Goal: Use online tool/utility: Utilize a website feature to perform a specific function

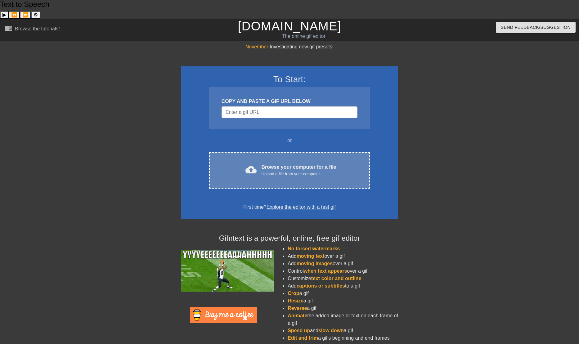
click at [282, 164] on div "Browse your computer for a file Upload a file from your computer" at bounding box center [299, 171] width 75 height 14
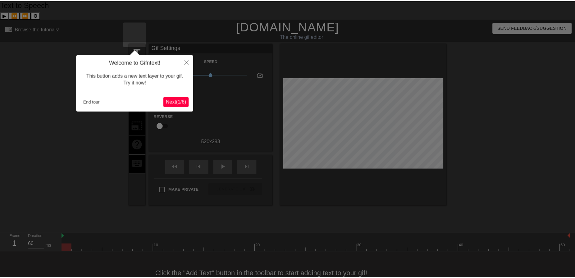
scroll to position [3, 0]
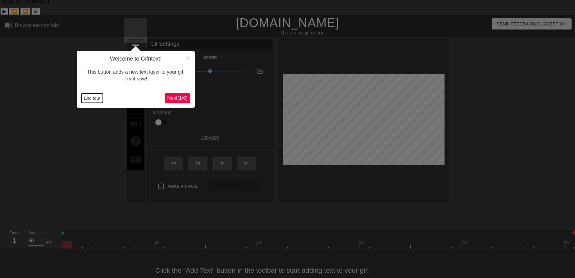
click at [92, 100] on button "End tour" at bounding box center [91, 97] width 21 height 9
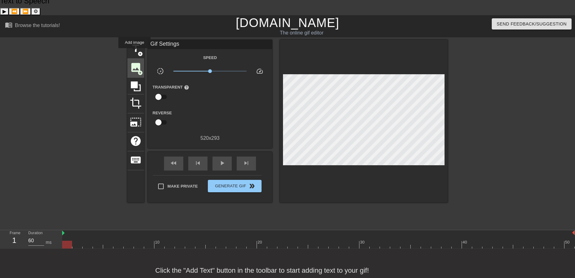
click at [134, 61] on span "image" at bounding box center [136, 67] width 12 height 12
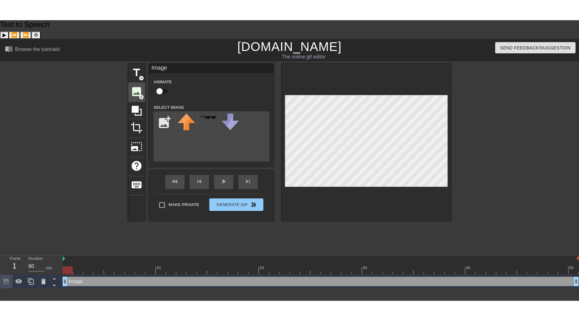
scroll to position [0, 0]
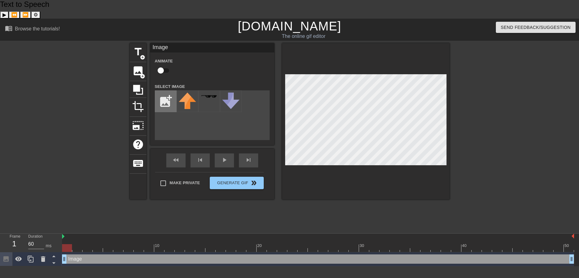
click at [164, 91] on input "file" at bounding box center [165, 101] width 21 height 21
click at [168, 91] on input "file" at bounding box center [165, 101] width 21 height 21
click at [209, 92] on img at bounding box center [209, 98] width 17 height 13
click at [166, 91] on input "file" at bounding box center [165, 101] width 21 height 21
type input "C:\fakepath\simpsons style baya [PERSON_NAME] L2.png"
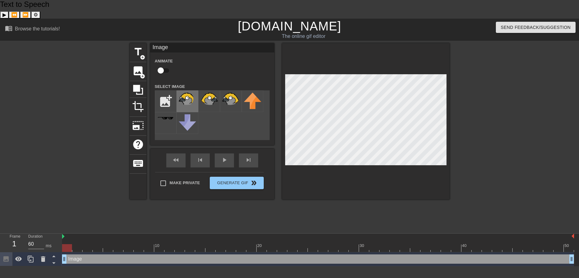
click at [183, 92] on img at bounding box center [187, 98] width 17 height 13
click at [428, 44] on div at bounding box center [366, 121] width 168 height 156
click at [168, 65] on input "checkbox" at bounding box center [160, 71] width 35 height 12
checkbox input "true"
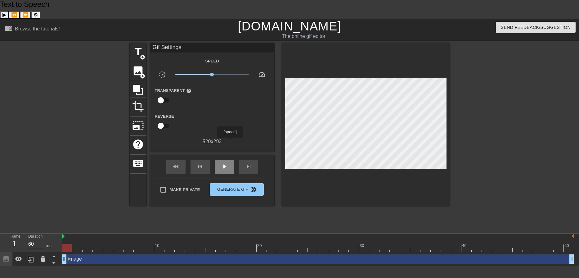
click at [230, 160] on div "play_arrow" at bounding box center [224, 167] width 19 height 14
click at [219, 160] on div "pause" at bounding box center [224, 167] width 19 height 14
drag, startPoint x: 549, startPoint y: 229, endPoint x: 46, endPoint y: 218, distance: 503.2
click at [42, 233] on div "Frame 1 Duration 60 ms 10 20 30 40 50 Image drag_handle drag_handle lens" at bounding box center [289, 249] width 579 height 33
drag, startPoint x: 70, startPoint y: 240, endPoint x: 88, endPoint y: 241, distance: 18.6
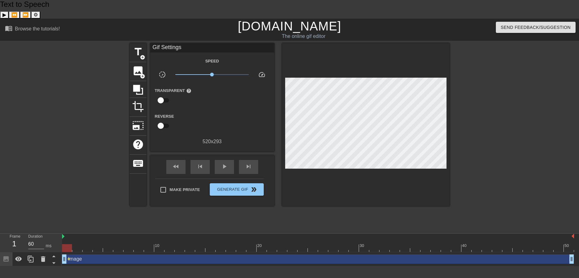
click at [88, 254] on div "Image drag_handle drag_handle lens" at bounding box center [318, 258] width 512 height 9
drag, startPoint x: 66, startPoint y: 241, endPoint x: 130, endPoint y: 242, distance: 64.3
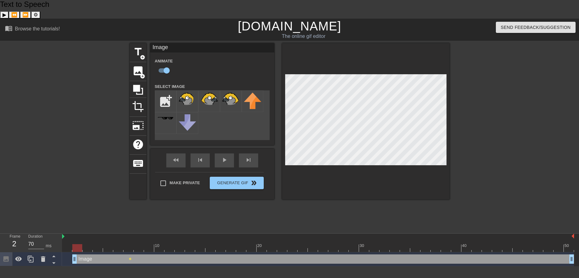
type input "60"
drag, startPoint x: 126, startPoint y: 241, endPoint x: 62, endPoint y: 237, distance: 64.0
click at [131, 257] on span "lens" at bounding box center [130, 258] width 3 height 3
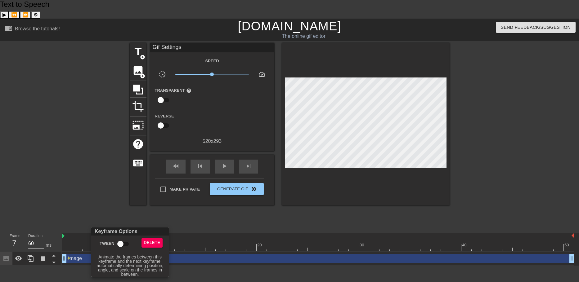
click at [125, 243] on input "Tween" at bounding box center [120, 244] width 35 height 12
checkbox input "true"
click at [106, 216] on div at bounding box center [289, 141] width 579 height 282
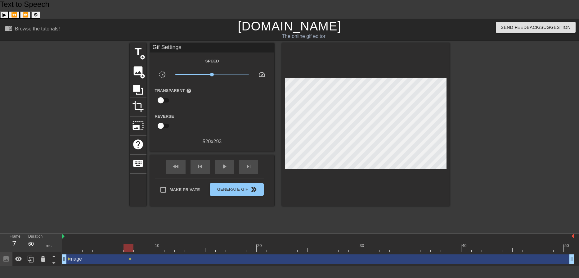
drag, startPoint x: 115, startPoint y: 240, endPoint x: 110, endPoint y: 218, distance: 22.5
click at [110, 233] on div at bounding box center [318, 236] width 512 height 6
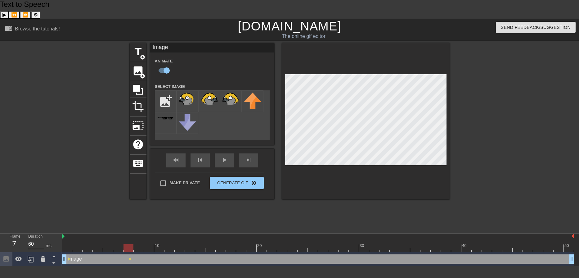
click at [69, 254] on div "Image drag_handle drag_handle" at bounding box center [318, 258] width 512 height 9
drag, startPoint x: 130, startPoint y: 228, endPoint x: 61, endPoint y: 232, distance: 69.6
click at [60, 233] on div "Frame 1 Duration 60 ms 10 20 30 40 50 Image drag_handle drag_handle lens lens" at bounding box center [289, 249] width 579 height 33
drag, startPoint x: 73, startPoint y: 228, endPoint x: 132, endPoint y: 232, distance: 58.8
click at [132, 244] on div at bounding box center [129, 248] width 10 height 8
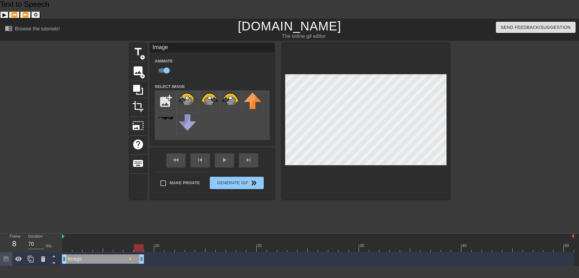
type input "60"
drag, startPoint x: 572, startPoint y: 239, endPoint x: 127, endPoint y: 245, distance: 444.8
click at [153, 253] on html "Text to Speech ▶ ⏪ ⏩ ⚙ Voice options Rate: 1 Pitch: 1 Voice: 🇺🇸 Microsoft [PERS…" at bounding box center [289, 133] width 579 height 266
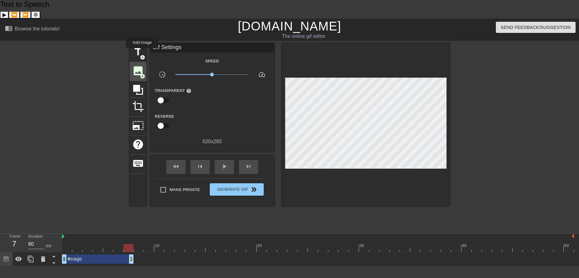
click at [142, 65] on span "image" at bounding box center [138, 71] width 12 height 12
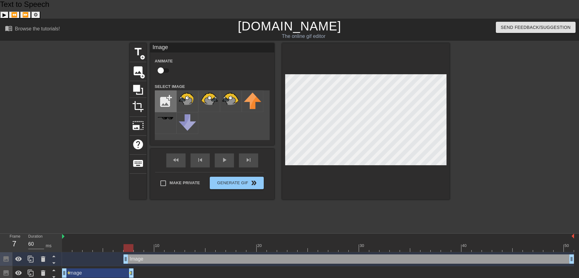
click at [169, 91] on input "file" at bounding box center [165, 101] width 21 height 21
type input "C:\fakepath\simpsons style baya [PERSON_NAME] R2.png"
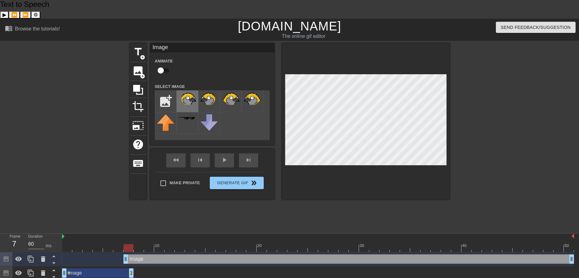
click at [191, 92] on img at bounding box center [187, 98] width 17 height 13
type input "70"
drag, startPoint x: 126, startPoint y: 241, endPoint x: 135, endPoint y: 241, distance: 8.4
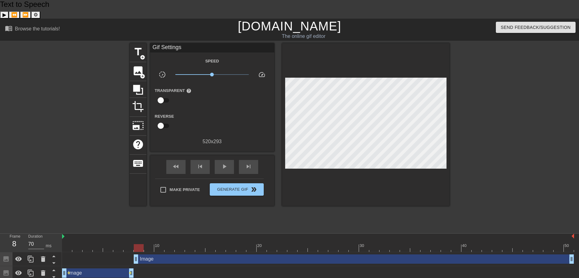
click at [410, 160] on div at bounding box center [366, 124] width 168 height 163
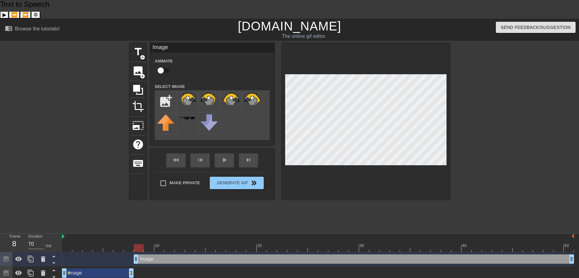
click at [164, 65] on input "checkbox" at bounding box center [160, 71] width 35 height 12
checkbox input "true"
click at [182, 254] on div "Image drag_handle drag_handle" at bounding box center [354, 258] width 440 height 9
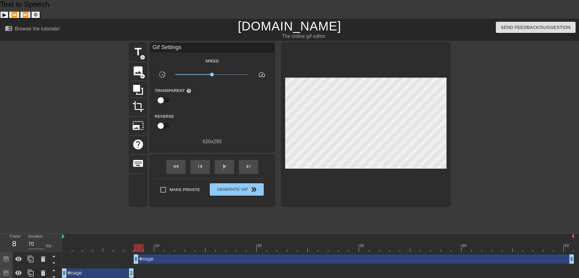
drag, startPoint x: 140, startPoint y: 240, endPoint x: 161, endPoint y: 241, distance: 21.5
click at [161, 254] on div "Image drag_handle drag_handle lens" at bounding box center [318, 258] width 512 height 9
click at [223, 163] on span "play_arrow" at bounding box center [224, 166] width 7 height 7
click at [223, 163] on span "pause" at bounding box center [224, 166] width 7 height 7
click at [224, 155] on div "fast_rewind skip_previous play_arrow skip_next" at bounding box center [212, 166] width 101 height 23
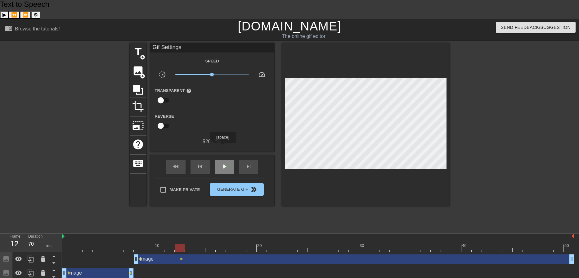
click at [223, 163] on span "play_arrow" at bounding box center [224, 166] width 7 height 7
click at [223, 163] on span "pause" at bounding box center [224, 166] width 7 height 7
click at [173, 163] on span "fast_rewind" at bounding box center [175, 166] width 7 height 7
click at [248, 163] on span "skip_next" at bounding box center [248, 166] width 7 height 7
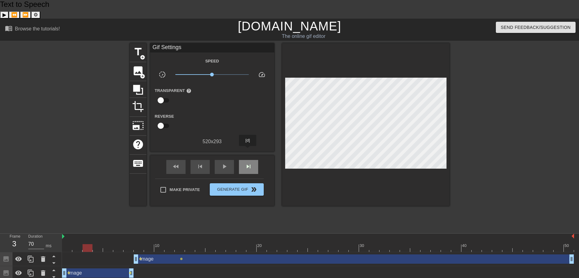
click at [248, 163] on span "skip_next" at bounding box center [248, 166] width 7 height 7
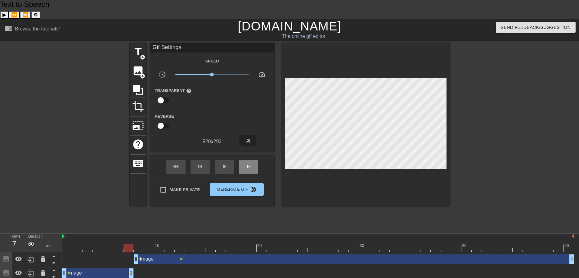
click at [248, 163] on span "skip_next" at bounding box center [248, 166] width 7 height 7
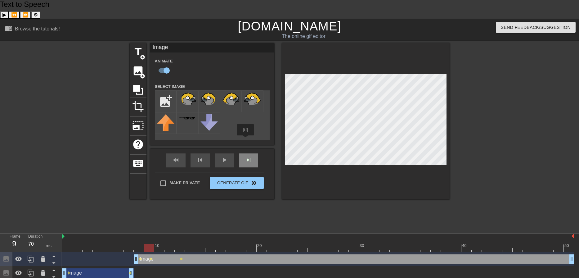
click at [246, 149] on div "fast_rewind skip_previous play_arrow skip_next" at bounding box center [212, 160] width 101 height 23
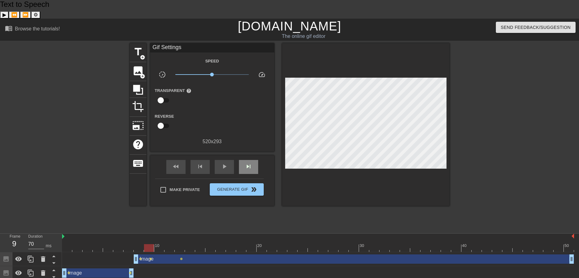
click at [246, 155] on div "fast_rewind skip_previous play_arrow skip_next" at bounding box center [212, 166] width 101 height 23
click at [248, 163] on span "skip_next" at bounding box center [248, 166] width 7 height 7
click at [196, 160] on div "skip_previous" at bounding box center [200, 167] width 19 height 14
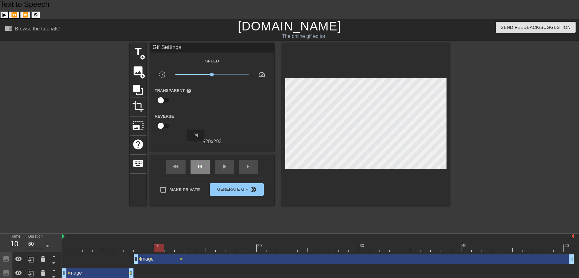
click at [196, 160] on div "skip_previous" at bounding box center [200, 167] width 19 height 14
click at [199, 163] on span "skip_previous" at bounding box center [199, 166] width 7 height 7
click at [250, 163] on span "skip_next" at bounding box center [248, 166] width 7 height 7
click at [249, 155] on div "fast_rewind skip_previous play_arrow skip_next" at bounding box center [212, 166] width 101 height 23
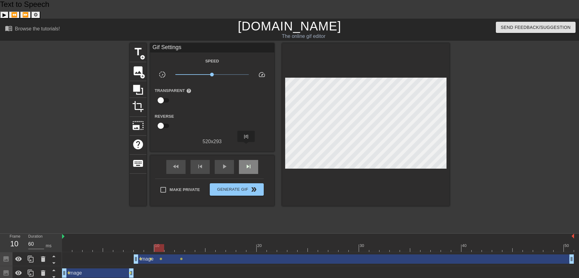
click at [246, 163] on span "skip_next" at bounding box center [248, 166] width 7 height 7
click at [251, 155] on div "fast_rewind skip_previous play_arrow skip_next" at bounding box center [212, 166] width 101 height 23
click at [250, 163] on span "skip_next" at bounding box center [248, 166] width 7 height 7
click at [248, 163] on span "skip_next" at bounding box center [248, 166] width 7 height 7
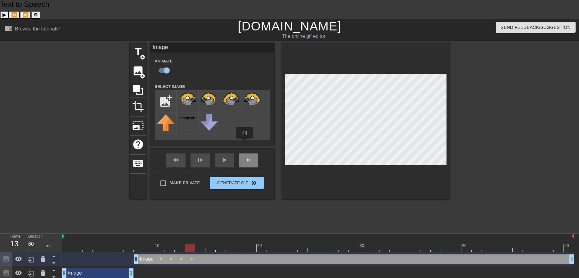
click at [245, 153] on div "skip_next" at bounding box center [248, 160] width 19 height 14
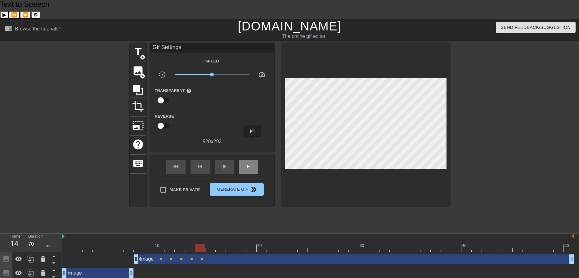
click at [253, 160] on div "skip_next" at bounding box center [248, 167] width 19 height 14
click at [252, 163] on span "skip_next" at bounding box center [248, 166] width 7 height 7
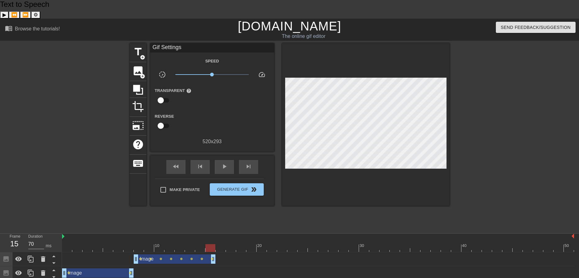
drag, startPoint x: 570, startPoint y: 241, endPoint x: 213, endPoint y: 250, distance: 358.0
click at [213, 252] on div "Image drag_handle drag_handle lens lens lens lens lens lens lens lens Image dra…" at bounding box center [320, 266] width 517 height 28
click at [142, 65] on span "image" at bounding box center [138, 71] width 12 height 12
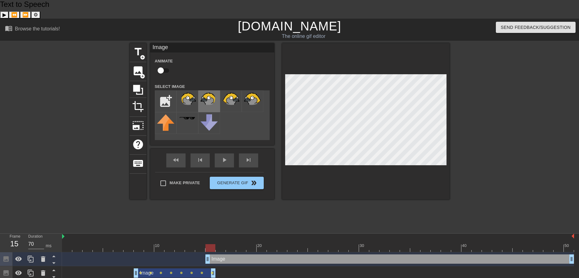
click at [209, 92] on img at bounding box center [209, 98] width 17 height 13
type input "60"
drag, startPoint x: 207, startPoint y: 244, endPoint x: 214, endPoint y: 243, distance: 7.2
click at [214, 254] on div "Image drag_handle drag_handle" at bounding box center [318, 258] width 512 height 9
click at [163, 65] on input "checkbox" at bounding box center [160, 71] width 35 height 12
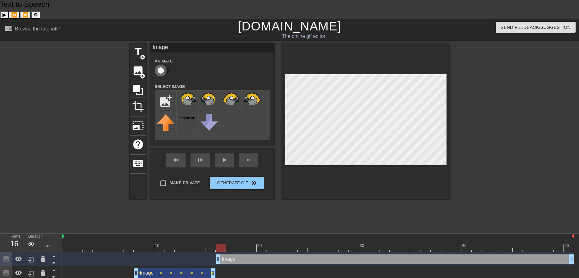
checkbox input "true"
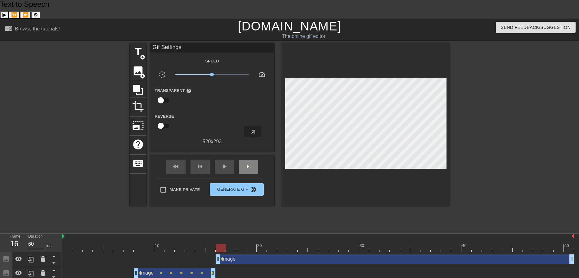
click at [253, 160] on div "skip_next" at bounding box center [248, 167] width 19 height 14
click at [250, 160] on div "skip_next" at bounding box center [248, 167] width 19 height 14
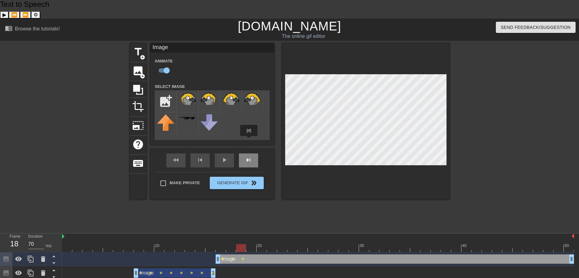
click at [249, 149] on div "fast_rewind skip_previous play_arrow skip_next" at bounding box center [212, 160] width 101 height 23
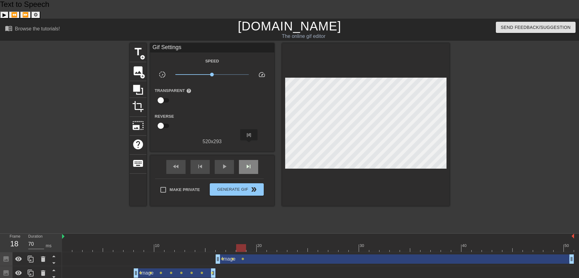
click at [249, 163] on span "skip_next" at bounding box center [248, 166] width 7 height 7
click at [246, 160] on div "skip_next" at bounding box center [248, 167] width 19 height 14
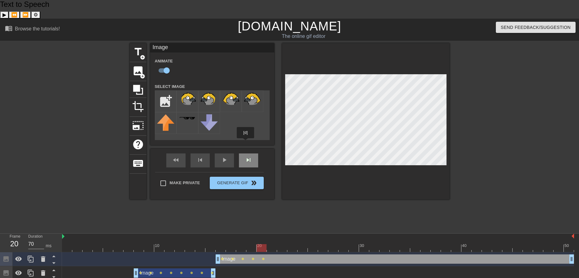
click at [246, 153] on div "skip_next" at bounding box center [248, 160] width 19 height 14
click at [250, 153] on div "skip_next" at bounding box center [248, 160] width 19 height 14
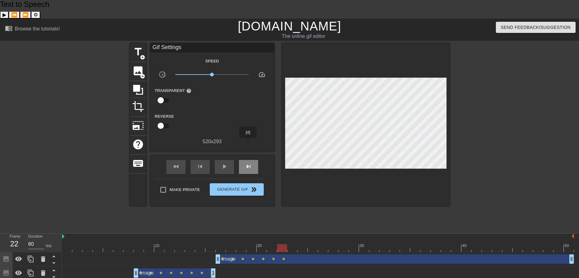
click at [248, 160] on div "skip_next" at bounding box center [248, 167] width 19 height 14
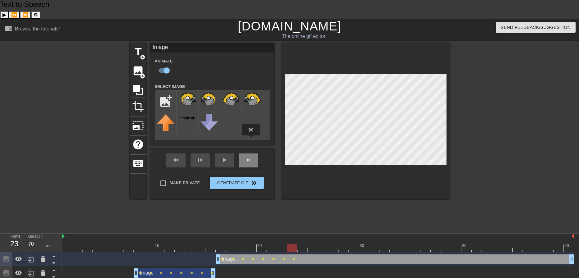
click at [251, 149] on div "fast_rewind skip_previous play_arrow skip_next" at bounding box center [212, 160] width 101 height 23
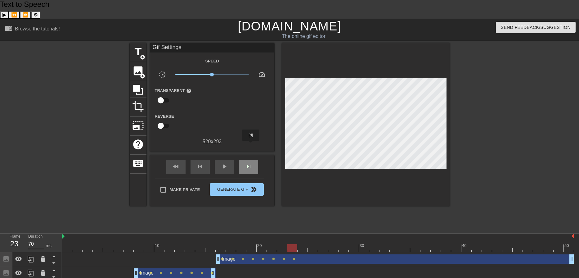
click at [251, 163] on span "skip_next" at bounding box center [248, 166] width 7 height 7
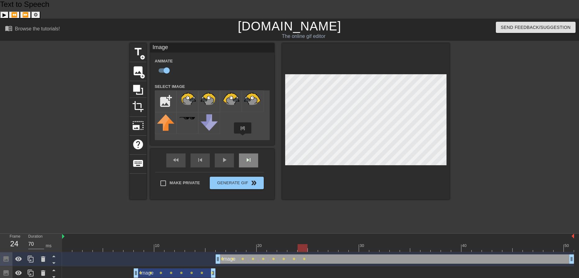
click at [243, 149] on div "fast_rewind skip_previous play_arrow skip_next" at bounding box center [212, 160] width 101 height 23
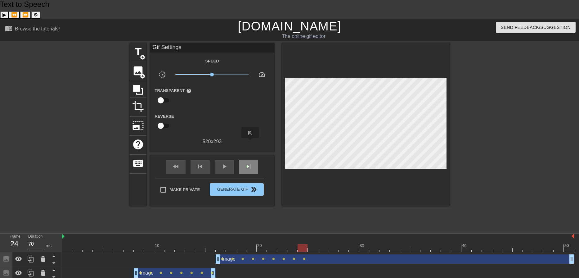
click at [250, 160] on div "skip_next" at bounding box center [248, 167] width 19 height 14
click at [243, 160] on div "skip_next" at bounding box center [248, 167] width 19 height 14
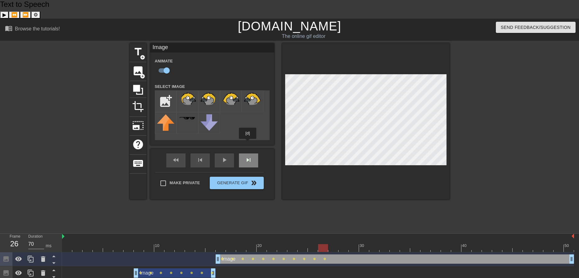
click at [248, 153] on div "skip_next" at bounding box center [248, 160] width 19 height 14
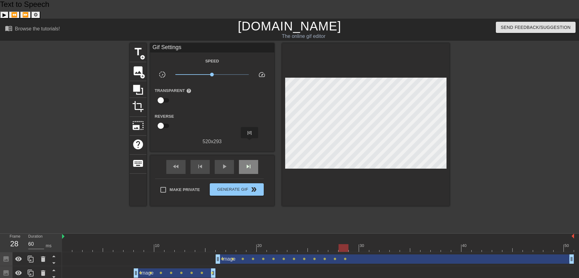
click at [250, 160] on div "skip_next" at bounding box center [248, 167] width 19 height 14
click at [250, 155] on div "fast_rewind skip_previous play_arrow skip_next" at bounding box center [212, 166] width 101 height 23
click at [250, 163] on span "skip_next" at bounding box center [248, 166] width 7 height 7
click at [266, 155] on div "fast_rewind skip_previous play_arrow skip_next Make Private Generate Gif double…" at bounding box center [212, 180] width 124 height 51
click at [245, 163] on span "skip_next" at bounding box center [248, 166] width 7 height 7
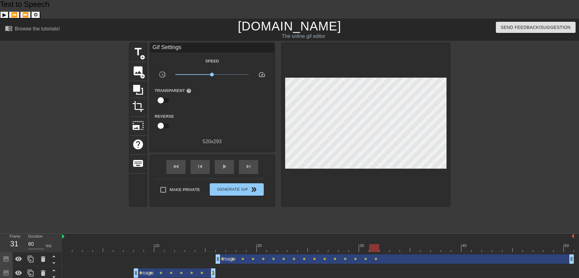
click at [270, 155] on div "fast_rewind skip_previous play_arrow skip_next Make Private Generate Gif double…" at bounding box center [212, 180] width 124 height 51
click at [255, 160] on div "skip_next" at bounding box center [248, 167] width 19 height 14
click at [272, 155] on div "fast_rewind skip_previous play_arrow skip_next Make Private Generate Gif double…" at bounding box center [212, 180] width 124 height 51
click at [248, 163] on span "skip_next" at bounding box center [248, 166] width 7 height 7
click at [250, 163] on span "skip_next" at bounding box center [248, 166] width 7 height 7
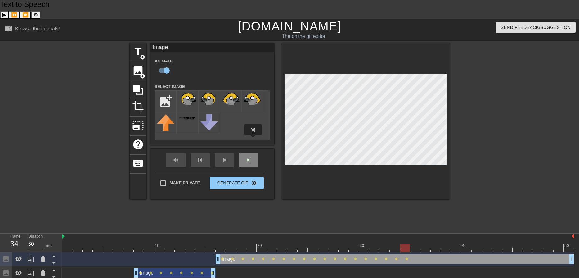
click at [253, 149] on div "fast_rewind skip_previous play_arrow skip_next" at bounding box center [212, 160] width 101 height 23
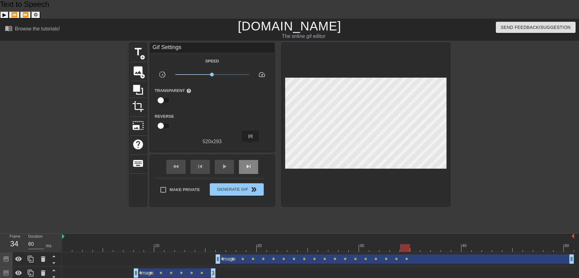
click at [251, 163] on span "skip_next" at bounding box center [248, 166] width 7 height 7
click at [269, 155] on div "fast_rewind skip_previous play_arrow skip_next Make Private Generate Gif double…" at bounding box center [212, 180] width 124 height 51
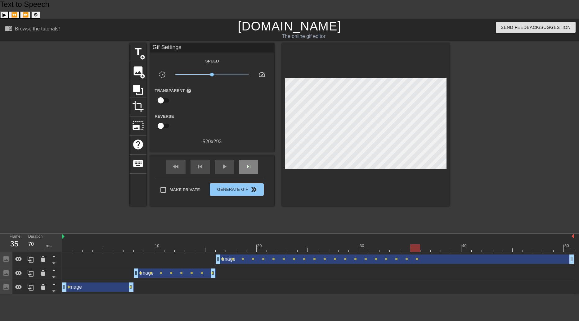
click at [249, 155] on div "fast_rewind skip_previous play_arrow skip_next" at bounding box center [212, 166] width 101 height 23
click at [252, 163] on span "skip_next" at bounding box center [248, 166] width 7 height 7
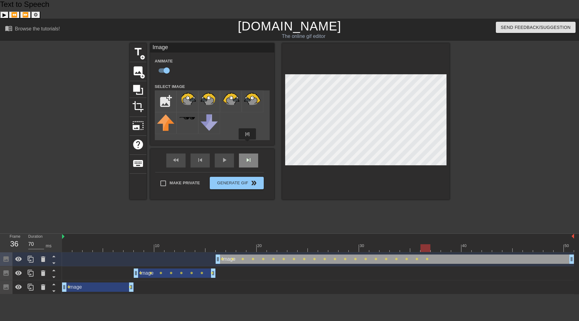
click at [248, 156] on span "skip_next" at bounding box center [248, 159] width 7 height 7
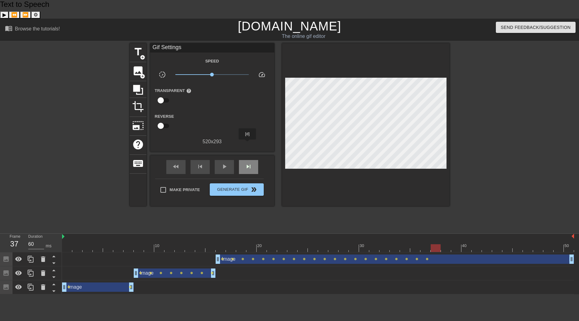
click at [248, 163] on span "skip_next" at bounding box center [248, 166] width 7 height 7
click at [227, 160] on div "play_arrow" at bounding box center [224, 167] width 19 height 14
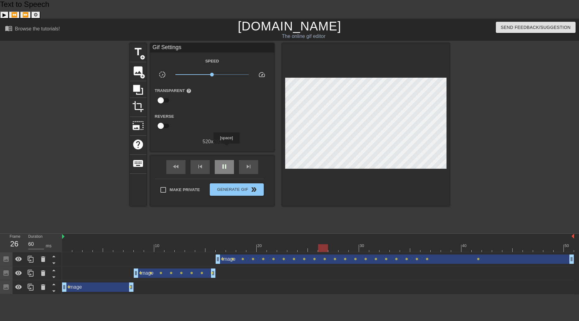
click at [226, 163] on span "pause" at bounding box center [224, 166] width 7 height 7
click at [245, 160] on div "skip_next" at bounding box center [248, 167] width 19 height 14
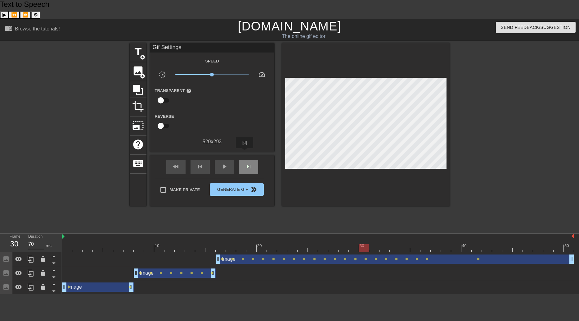
click at [245, 160] on div "skip_next" at bounding box center [248, 167] width 19 height 14
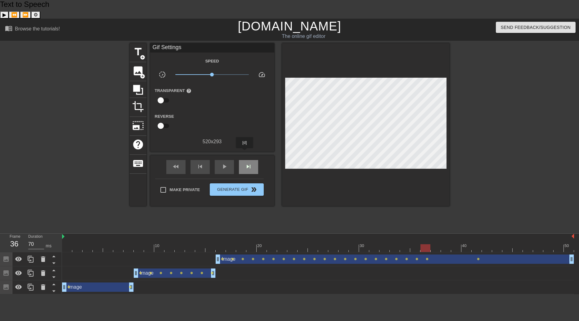
click at [245, 160] on div "skip_next" at bounding box center [248, 167] width 19 height 14
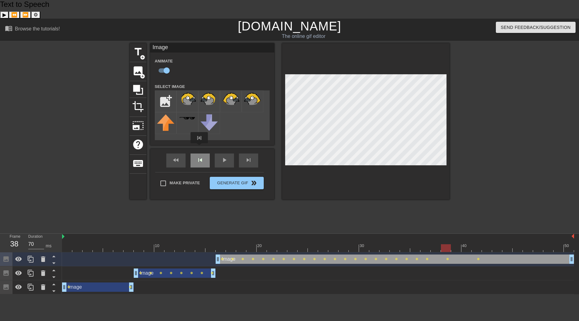
click at [199, 153] on div "skip_previous" at bounding box center [200, 160] width 19 height 14
click at [246, 153] on div "skip_next" at bounding box center [248, 160] width 19 height 14
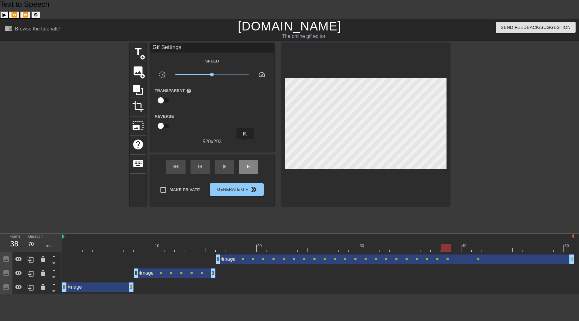
click at [246, 160] on div "skip_next" at bounding box center [248, 167] width 19 height 14
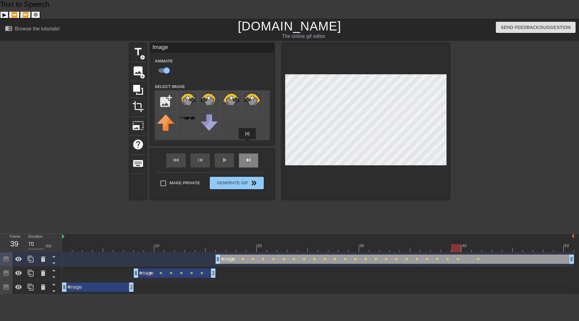
click at [248, 153] on div "skip_next" at bounding box center [248, 160] width 19 height 14
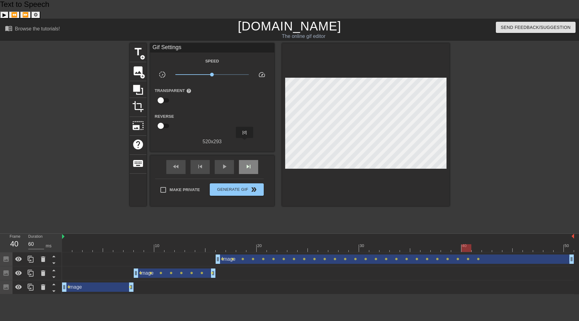
click at [245, 160] on div "skip_next" at bounding box center [248, 167] width 19 height 14
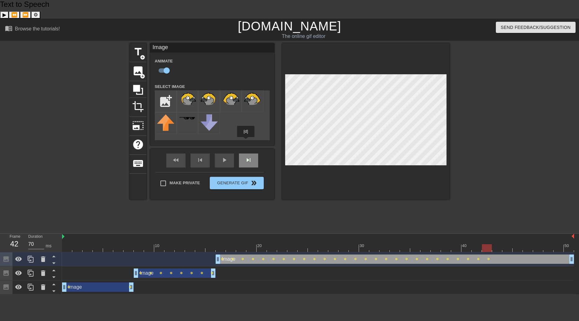
click at [246, 153] on div "skip_next" at bounding box center [248, 160] width 19 height 14
type input "60"
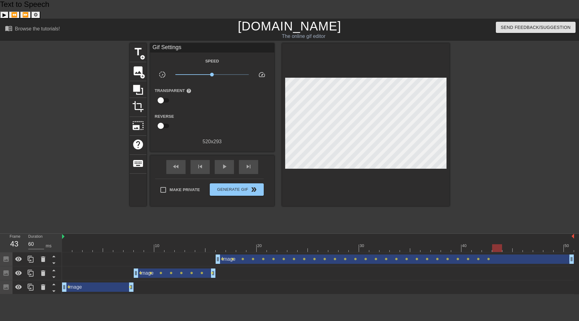
click at [486, 73] on div at bounding box center [503, 136] width 93 height 186
click at [20, 283] on icon at bounding box center [18, 286] width 7 height 7
click at [20, 269] on icon at bounding box center [18, 272] width 7 height 7
click at [19, 255] on icon at bounding box center [18, 258] width 7 height 7
click at [177, 163] on span "fast_rewind" at bounding box center [175, 166] width 7 height 7
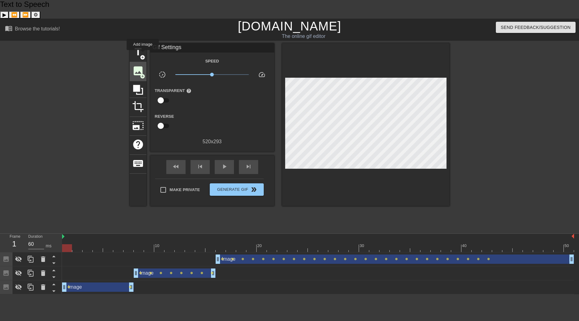
click at [143, 74] on span "add_circle" at bounding box center [142, 76] width 5 height 5
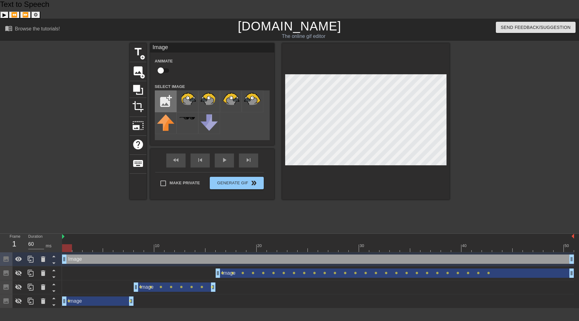
click at [166, 91] on input "file" at bounding box center [165, 101] width 21 height 21
type input "C:\fakepath\simpsons style baya [PERSON_NAME] L3.png"
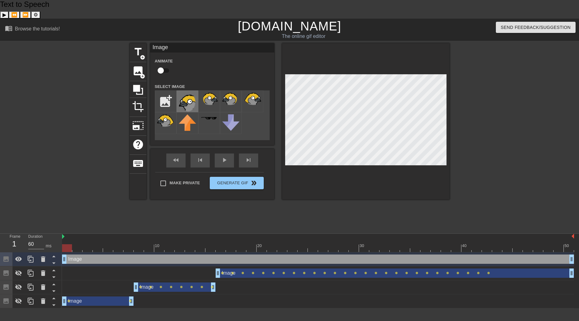
click at [186, 92] on img at bounding box center [187, 102] width 17 height 20
click at [256, 108] on div "add_photo_alternate" at bounding box center [212, 115] width 115 height 50
click at [43, 256] on icon at bounding box center [43, 259] width 4 height 6
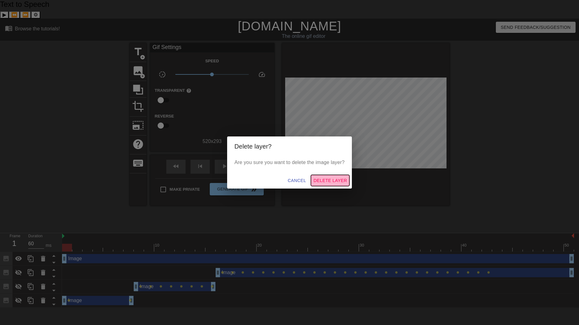
click at [327, 182] on span "Delete Layer" at bounding box center [330, 181] width 34 height 8
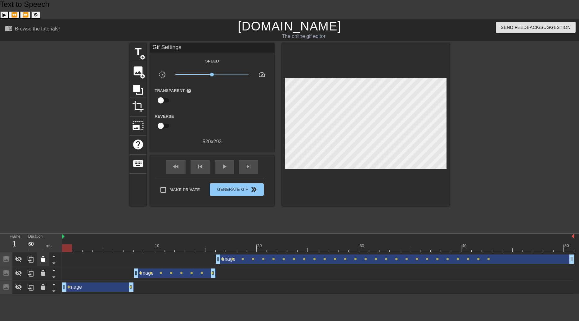
click at [46, 255] on icon at bounding box center [42, 258] width 7 height 7
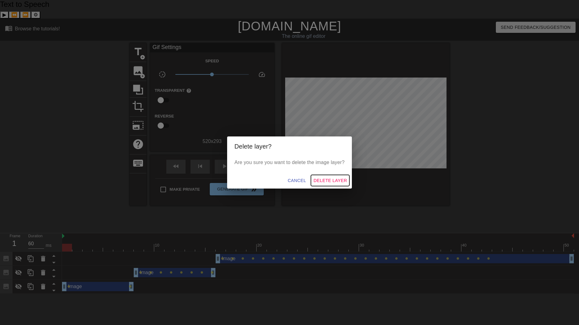
click at [325, 181] on span "Delete Layer" at bounding box center [330, 181] width 34 height 8
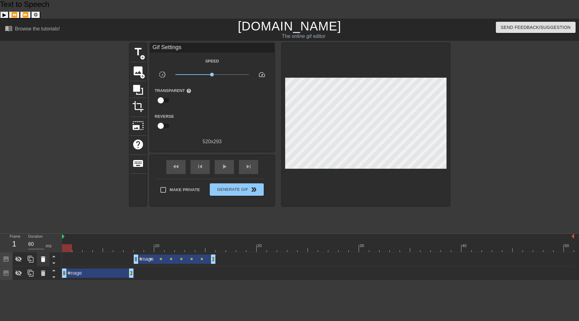
click at [46, 255] on icon at bounding box center [42, 258] width 7 height 7
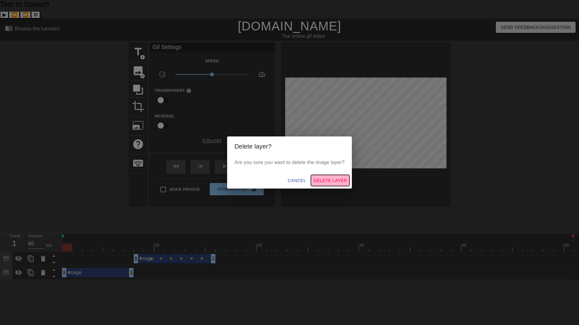
click at [334, 182] on span "Delete Layer" at bounding box center [330, 181] width 34 height 8
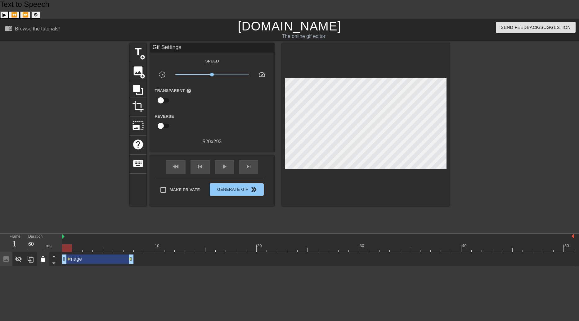
click at [43, 256] on icon at bounding box center [43, 259] width 4 height 6
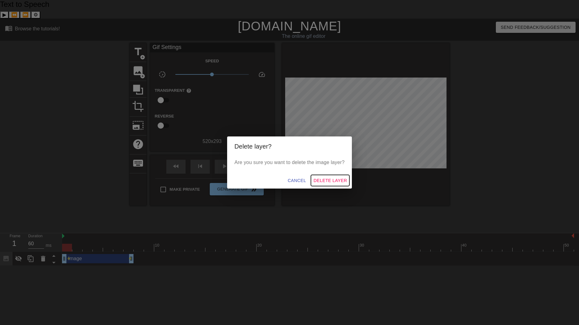
click at [337, 181] on span "Delete Layer" at bounding box center [330, 181] width 34 height 8
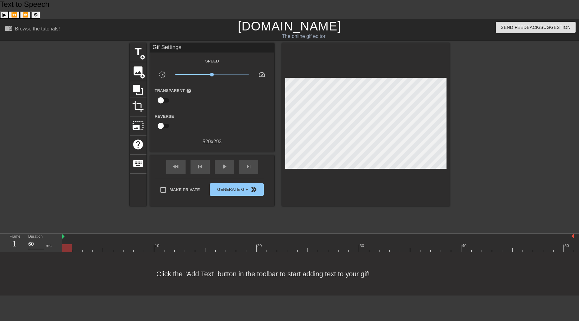
click at [549, 57] on div at bounding box center [503, 136] width 93 height 186
click at [139, 65] on span "image" at bounding box center [138, 71] width 12 height 12
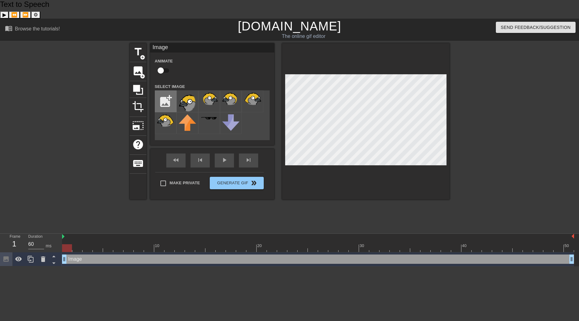
click at [170, 91] on input "file" at bounding box center [165, 101] width 21 height 21
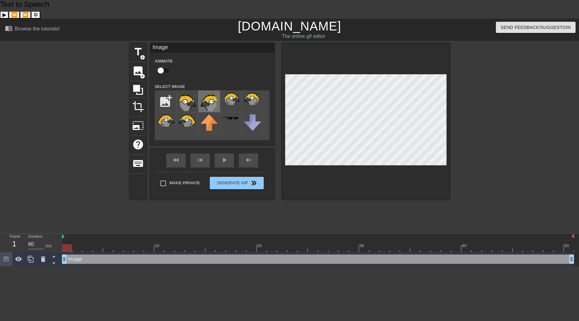
click at [209, 92] on img at bounding box center [209, 102] width 17 height 20
click at [168, 91] on input "file" at bounding box center [165, 101] width 21 height 21
type input "C:\fakepath\simpsons style baya [PERSON_NAME] L3.png"
click at [186, 92] on img at bounding box center [187, 102] width 17 height 20
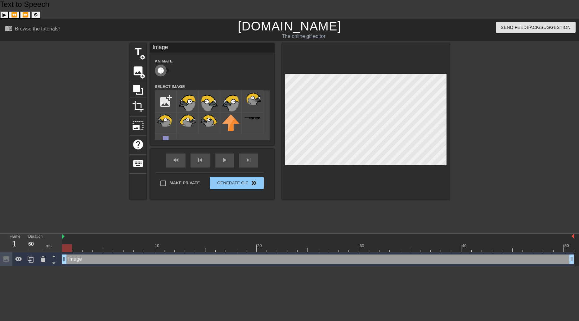
click at [168, 65] on input "checkbox" at bounding box center [160, 71] width 35 height 12
checkbox input "true"
click at [248, 153] on div "skip_next" at bounding box center [248, 160] width 19 height 14
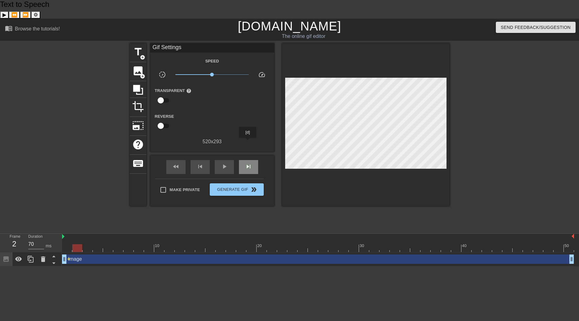
click at [248, 160] on div "skip_next" at bounding box center [248, 167] width 19 height 14
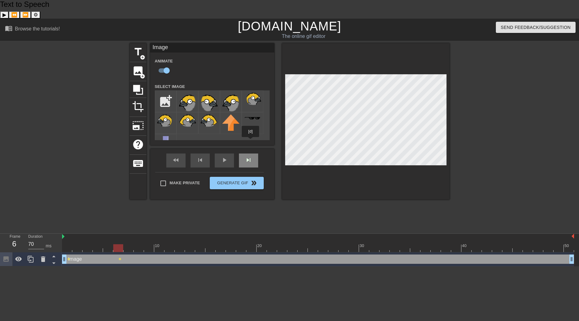
click at [251, 153] on div "skip_next" at bounding box center [248, 160] width 19 height 14
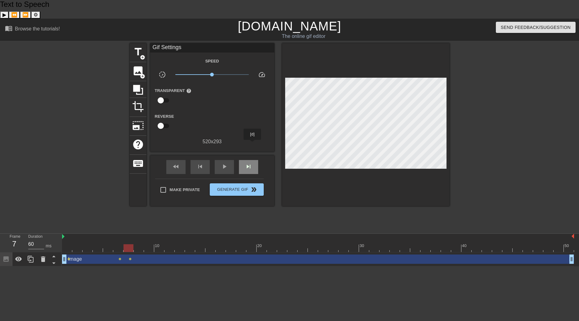
click at [253, 160] on div "skip_next" at bounding box center [248, 167] width 19 height 14
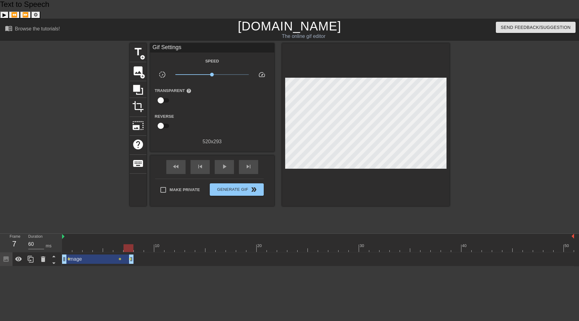
drag, startPoint x: 571, startPoint y: 241, endPoint x: 131, endPoint y: 235, distance: 439.5
click at [131, 252] on div "Image drag_handle drag_handle lens lens lens" at bounding box center [318, 259] width 512 height 14
click at [137, 65] on span "image" at bounding box center [138, 71] width 12 height 12
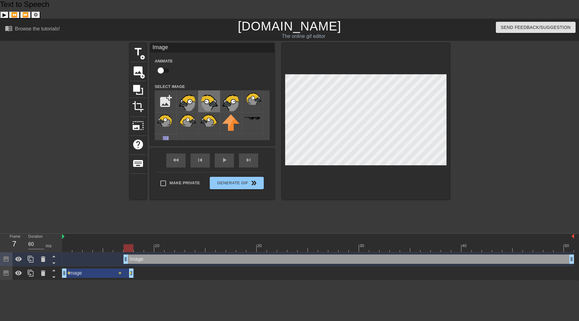
click at [211, 92] on img at bounding box center [209, 102] width 17 height 20
type input "70"
drag, startPoint x: 124, startPoint y: 241, endPoint x: 132, endPoint y: 241, distance: 7.4
click at [132, 254] on div "Image drag_handle drag_handle" at bounding box center [318, 258] width 512 height 9
click at [166, 65] on input "checkbox" at bounding box center [160, 71] width 35 height 12
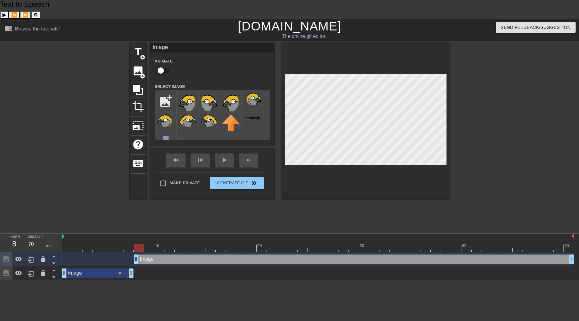
checkbox input "true"
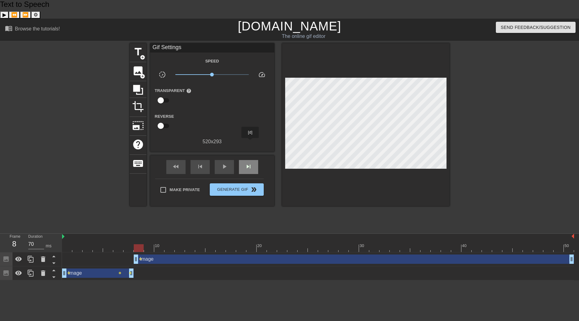
click at [250, 160] on div "skip_next" at bounding box center [248, 167] width 19 height 14
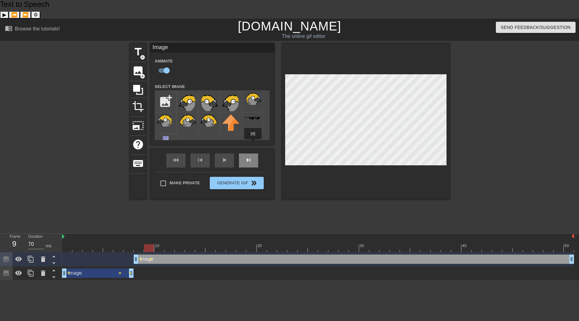
click at [253, 153] on div "skip_next" at bounding box center [248, 160] width 19 height 14
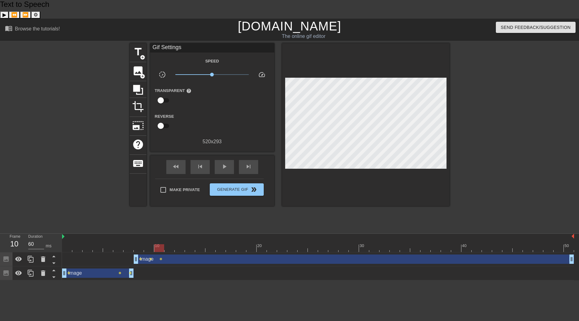
click at [280, 66] on div "title add_circle image add_circle crop photo_size_select_large help keyboard Gi…" at bounding box center [290, 124] width 320 height 163
click at [251, 163] on span "skip_next" at bounding box center [248, 166] width 7 height 7
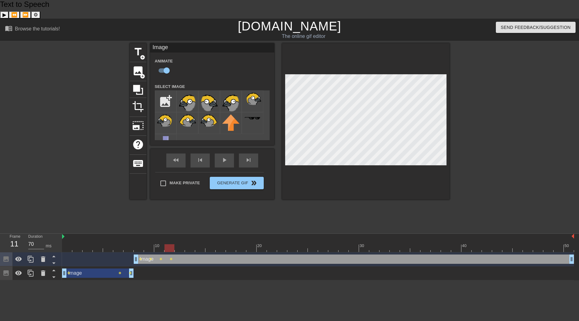
click at [280, 88] on div "title add_circle image add_circle crop photo_size_select_large help keyboard Im…" at bounding box center [290, 121] width 320 height 156
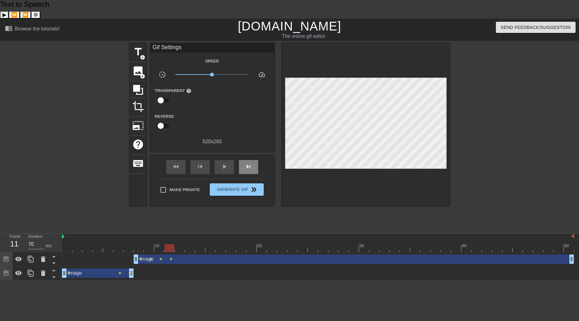
click at [252, 155] on div "fast_rewind skip_previous play_arrow skip_next" at bounding box center [212, 166] width 101 height 23
click at [252, 163] on span "skip_next" at bounding box center [248, 166] width 7 height 7
click at [279, 142] on div "title add_circle image add_circle crop photo_size_select_large help keyboard Gi…" at bounding box center [290, 124] width 320 height 163
click at [255, 160] on div "skip_next" at bounding box center [248, 167] width 19 height 14
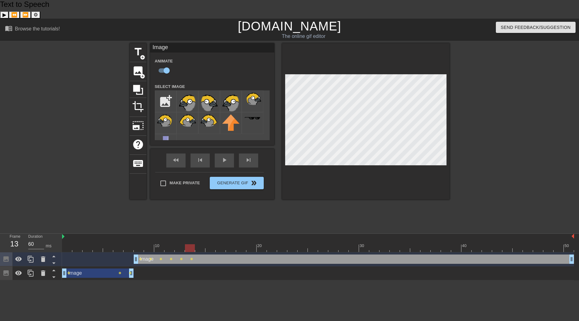
click at [278, 133] on div "title add_circle image add_circle crop photo_size_select_large help keyboard Im…" at bounding box center [290, 121] width 320 height 156
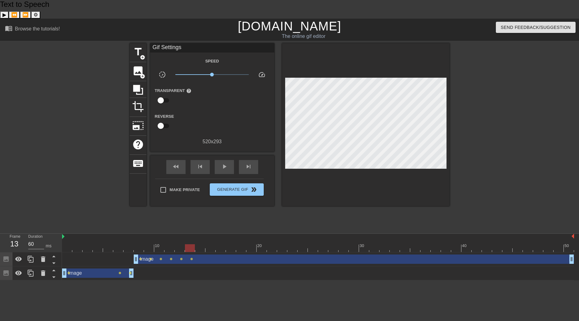
click at [278, 133] on div "title add_circle image add_circle crop photo_size_select_large help keyboard Gi…" at bounding box center [290, 124] width 320 height 163
click at [202, 163] on span "skip_previous" at bounding box center [199, 166] width 7 height 7
click at [250, 163] on span "skip_next" at bounding box center [248, 166] width 7 height 7
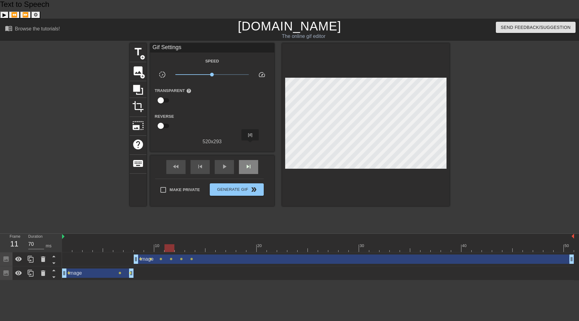
click at [250, 163] on span "skip_next" at bounding box center [248, 166] width 7 height 7
click at [206, 160] on div "skip_previous" at bounding box center [200, 167] width 19 height 14
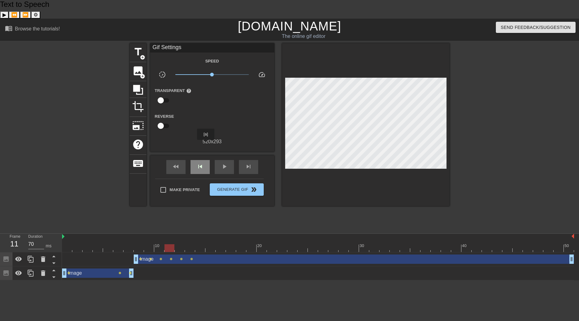
click at [206, 160] on div "skip_previous" at bounding box center [200, 167] width 19 height 14
click at [250, 155] on div "fast_rewind skip_previous play_arrow skip_next" at bounding box center [212, 166] width 101 height 23
click at [250, 163] on span "skip_next" at bounding box center [248, 166] width 7 height 7
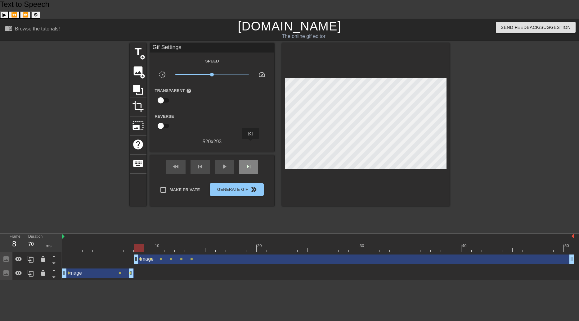
click at [251, 160] on div "skip_next" at bounding box center [248, 167] width 19 height 14
click at [267, 155] on div "fast_rewind skip_previous play_arrow skip_next Make Private Generate Gif double…" at bounding box center [212, 180] width 124 height 51
click at [135, 65] on span "image" at bounding box center [138, 71] width 12 height 12
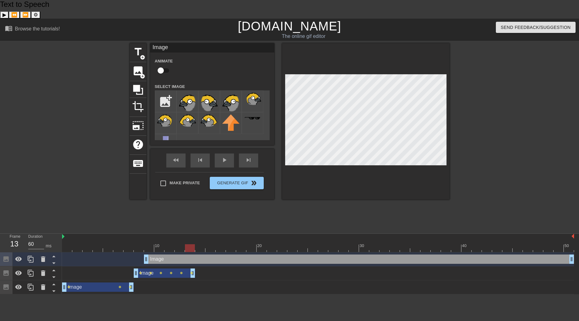
drag, startPoint x: 570, startPoint y: 254, endPoint x: 187, endPoint y: 258, distance: 384.0
type input "70"
drag, startPoint x: 146, startPoint y: 242, endPoint x: 194, endPoint y: 249, distance: 48.2
click at [194, 252] on div "Image drag_handle drag_handle Image drag_handle drag_handle lens lens lens lens…" at bounding box center [320, 273] width 517 height 42
click at [167, 91] on input "file" at bounding box center [165, 101] width 21 height 21
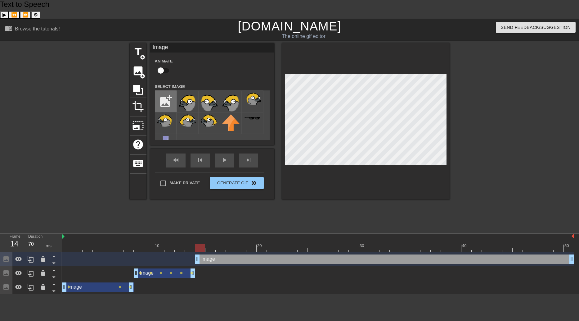
type input "C:\fakepath\simpsons style baya [PERSON_NAME] R4.png"
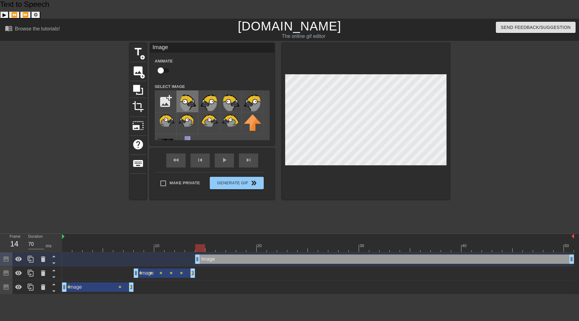
click at [192, 92] on img at bounding box center [187, 102] width 17 height 20
click at [477, 23] on div "menu_book Browse the tutorials! [DOMAIN_NAME] The online gif editor Send Feedba…" at bounding box center [289, 156] width 579 height 275
click at [47, 255] on icon at bounding box center [42, 258] width 7 height 7
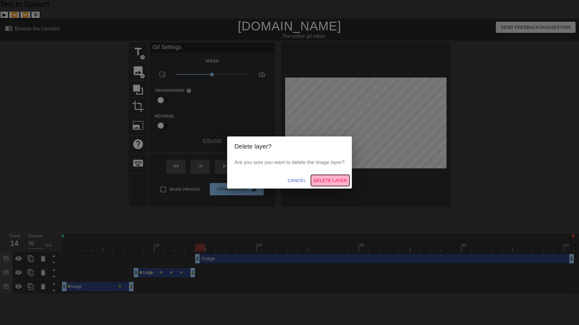
click at [325, 179] on span "Delete Layer" at bounding box center [330, 181] width 34 height 8
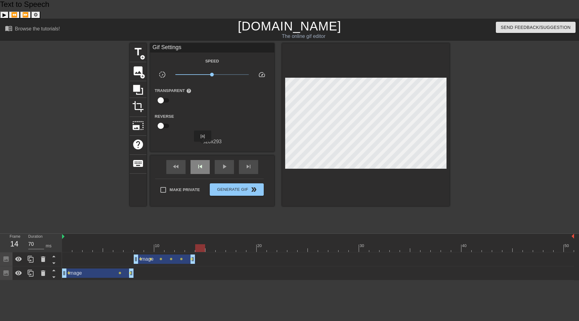
click at [202, 163] on span "skip_previous" at bounding box center [199, 166] width 7 height 7
type input "60"
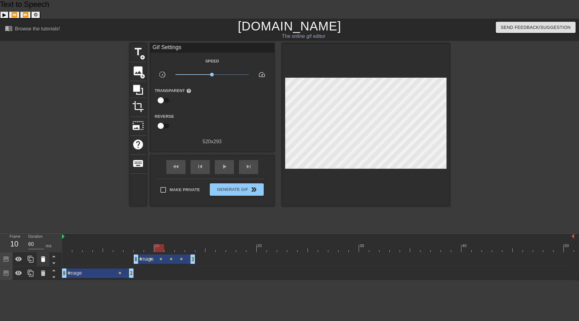
click at [46, 255] on icon at bounding box center [42, 258] width 7 height 7
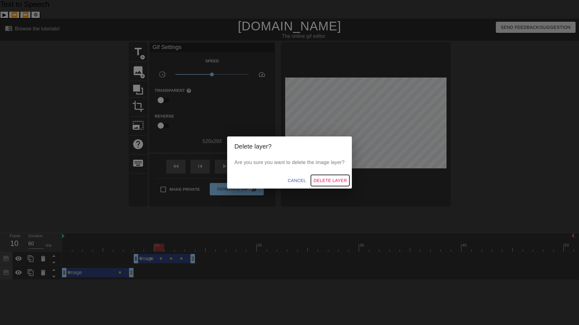
click at [329, 181] on span "Delete Layer" at bounding box center [330, 181] width 34 height 8
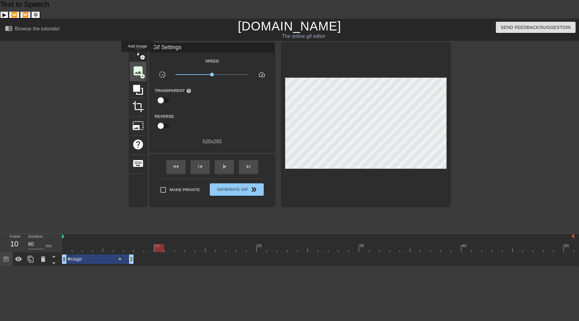
click at [137, 65] on span "image" at bounding box center [138, 71] width 12 height 12
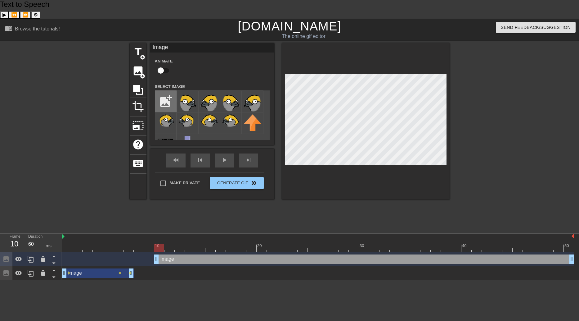
click at [169, 91] on input "file" at bounding box center [165, 101] width 21 height 21
type input "C:\fakepath\simpsons style baya [PERSON_NAME] R5.png"
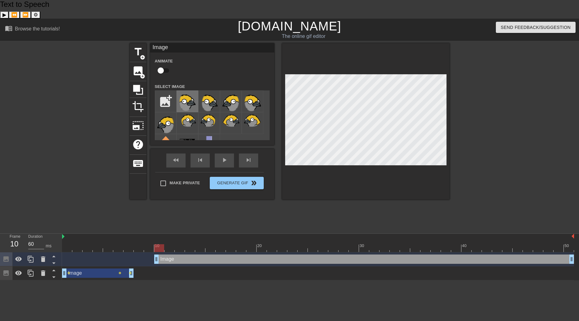
click at [192, 92] on img at bounding box center [187, 102] width 17 height 20
click at [182, 92] on img at bounding box center [187, 102] width 17 height 20
click at [209, 92] on img at bounding box center [209, 102] width 17 height 20
click at [188, 92] on img at bounding box center [187, 102] width 17 height 20
click at [214, 92] on img at bounding box center [209, 102] width 17 height 20
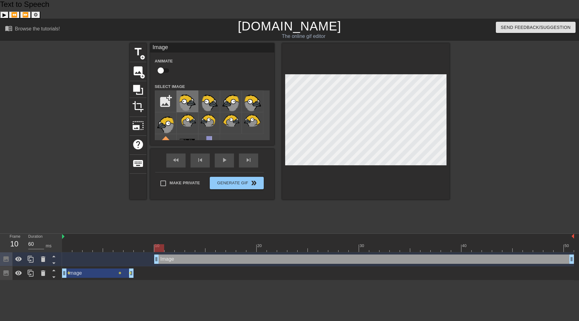
click at [182, 92] on img at bounding box center [187, 102] width 17 height 20
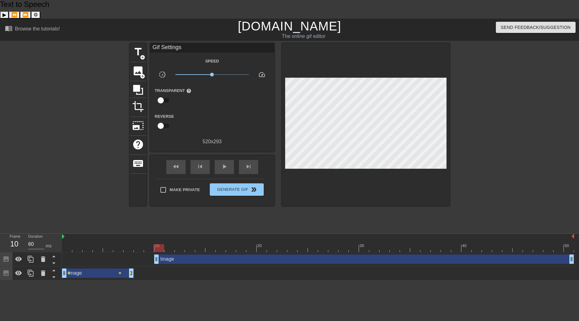
click at [374, 19] on h1 "[DOMAIN_NAME]" at bounding box center [289, 26] width 187 height 15
click at [147, 56] on div "title add_circle image add_circle crop photo_size_select_large help keyboard Gi…" at bounding box center [290, 124] width 320 height 163
click at [139, 65] on span "image" at bounding box center [138, 71] width 12 height 12
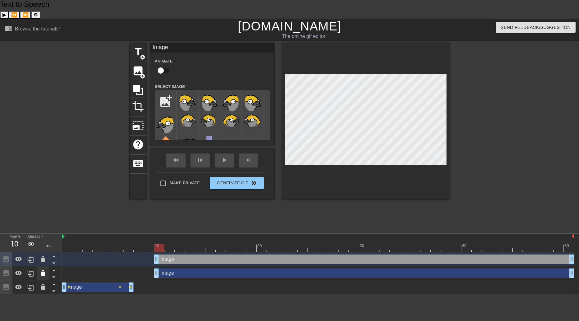
click at [45, 269] on icon at bounding box center [42, 272] width 7 height 7
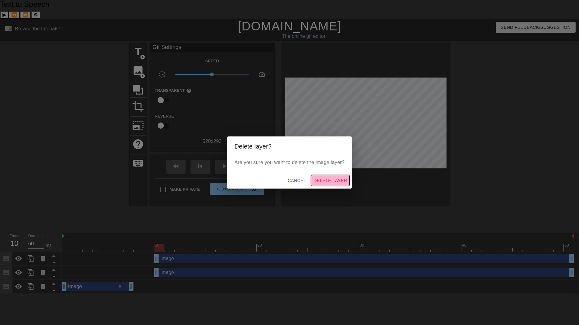
click at [322, 181] on span "Delete Layer" at bounding box center [330, 181] width 34 height 8
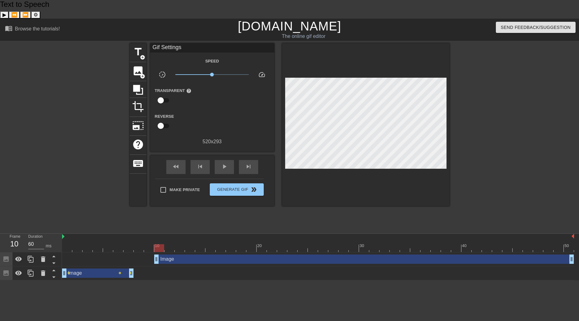
click at [196, 254] on div "Image drag_handle drag_handle" at bounding box center [364, 258] width 420 height 9
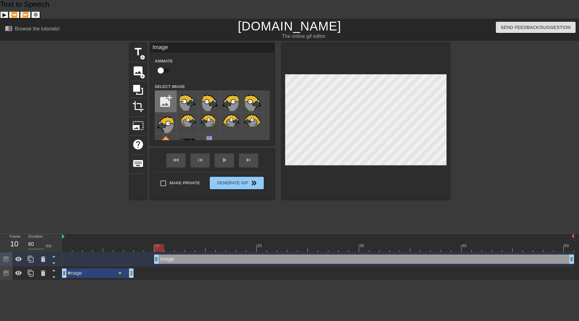
click at [168, 91] on input "file" at bounding box center [165, 101] width 21 height 21
type input "C:\fakepath\simpsons style baya [PERSON_NAME] R5.png"
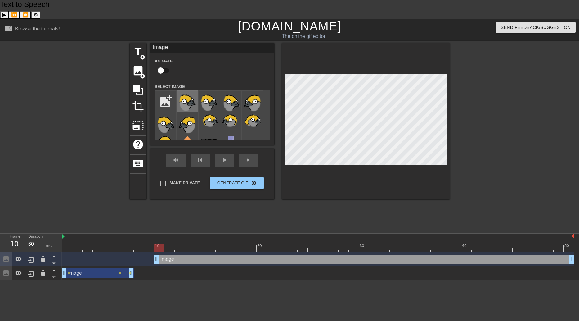
click at [185, 92] on img at bounding box center [187, 102] width 17 height 20
click at [335, 43] on div at bounding box center [366, 121] width 168 height 156
click at [168, 91] on input "file" at bounding box center [165, 101] width 21 height 21
type input "C:\fakepath\simpsons style baya [PERSON_NAME] R6.png"
click at [191, 92] on img at bounding box center [187, 102] width 17 height 20
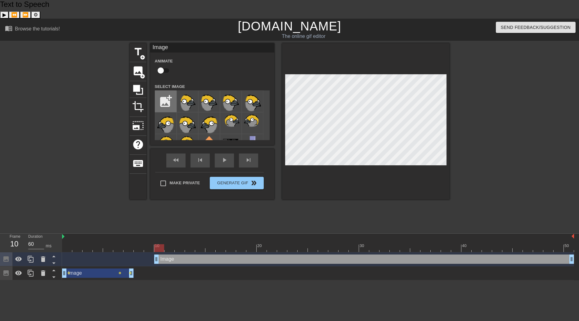
click at [161, 91] on input "file" at bounding box center [165, 101] width 21 height 21
click at [185, 92] on img at bounding box center [187, 102] width 17 height 20
click at [189, 92] on img at bounding box center [187, 102] width 17 height 20
type input "70"
drag, startPoint x: 156, startPoint y: 239, endPoint x: 138, endPoint y: 240, distance: 18.6
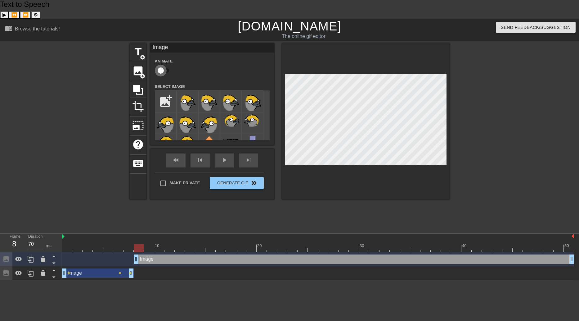
click at [159, 65] on input "checkbox" at bounding box center [160, 71] width 35 height 12
checkbox input "true"
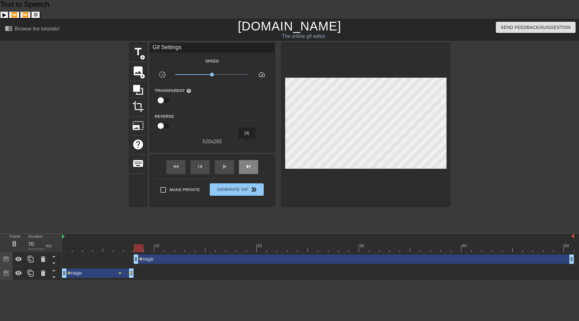
click at [247, 160] on div "skip_next" at bounding box center [248, 167] width 19 height 14
click at [276, 166] on div "title add_circle image add_circle crop photo_size_select_large help keyboard Gi…" at bounding box center [290, 124] width 320 height 163
click at [246, 163] on span "skip_next" at bounding box center [248, 166] width 7 height 7
click at [278, 151] on div "title add_circle image add_circle crop photo_size_select_large help keyboard Gi…" at bounding box center [290, 124] width 320 height 163
click at [204, 163] on span "skip_previous" at bounding box center [199, 166] width 7 height 7
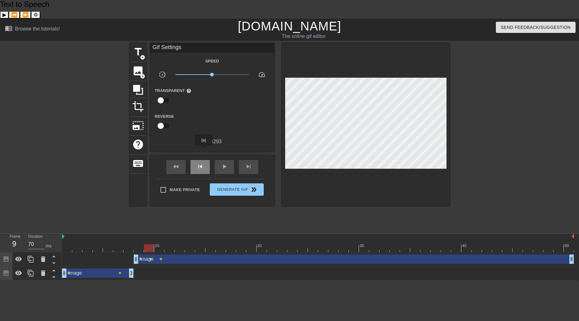
click at [204, 163] on span "skip_previous" at bounding box center [199, 166] width 7 height 7
click at [248, 160] on div "skip_next" at bounding box center [248, 167] width 19 height 14
click at [248, 163] on span "skip_next" at bounding box center [248, 166] width 7 height 7
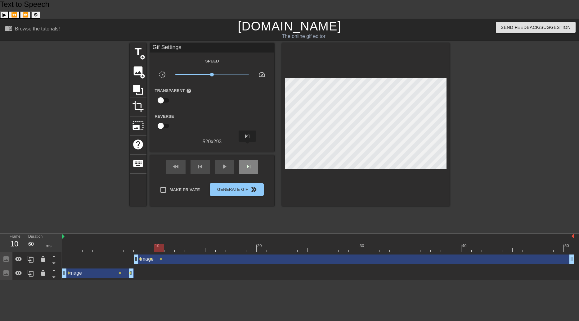
click at [248, 163] on span "skip_next" at bounding box center [248, 166] width 7 height 7
click at [203, 160] on div "skip_previous" at bounding box center [200, 167] width 19 height 14
click at [253, 160] on div "skip_next" at bounding box center [248, 167] width 19 height 14
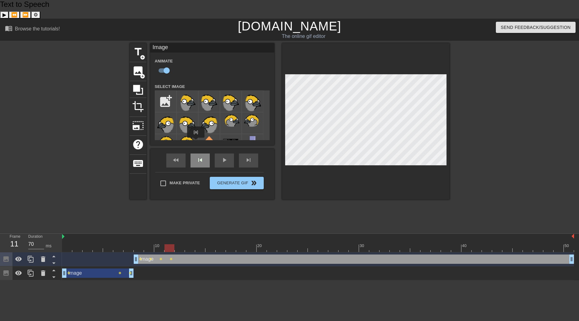
click at [196, 153] on div "skip_previous" at bounding box center [200, 160] width 19 height 14
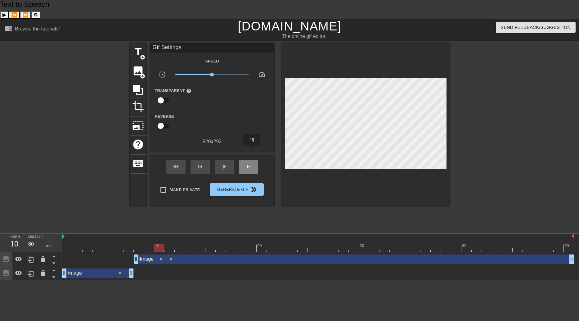
click at [252, 163] on span "skip_next" at bounding box center [248, 166] width 7 height 7
click at [102, 151] on div at bounding box center [75, 136] width 93 height 186
click at [197, 163] on span "skip_previous" at bounding box center [199, 166] width 7 height 7
click at [255, 160] on div "skip_next" at bounding box center [248, 167] width 19 height 14
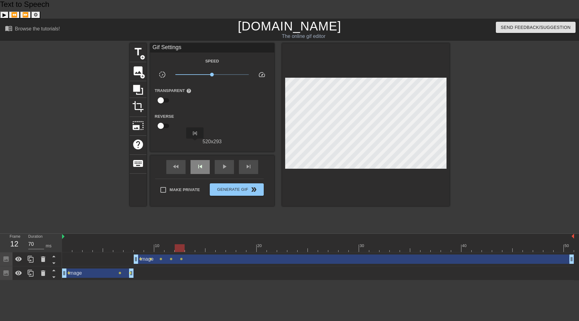
click at [195, 160] on div "skip_previous" at bounding box center [200, 167] width 19 height 14
click at [205, 155] on div "fast_rewind skip_previous play_arrow skip_next" at bounding box center [212, 166] width 101 height 23
click at [199, 160] on div "skip_previous" at bounding box center [200, 167] width 19 height 14
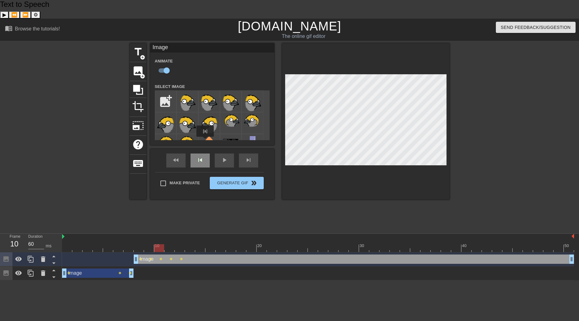
click at [205, 153] on div "skip_previous" at bounding box center [200, 160] width 19 height 14
click at [201, 153] on div "skip_previous" at bounding box center [200, 160] width 19 height 14
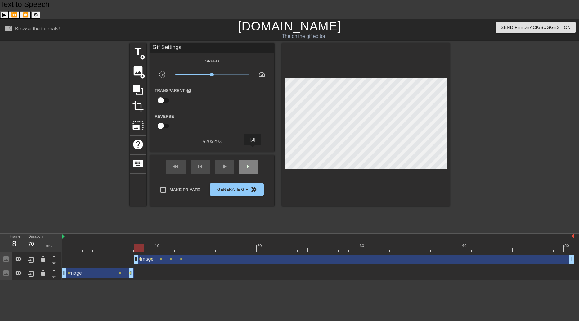
click at [253, 160] on div "skip_next" at bounding box center [248, 167] width 19 height 14
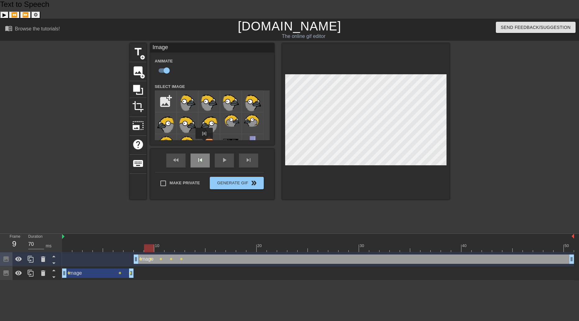
click at [204, 153] on div "skip_previous" at bounding box center [200, 160] width 19 height 14
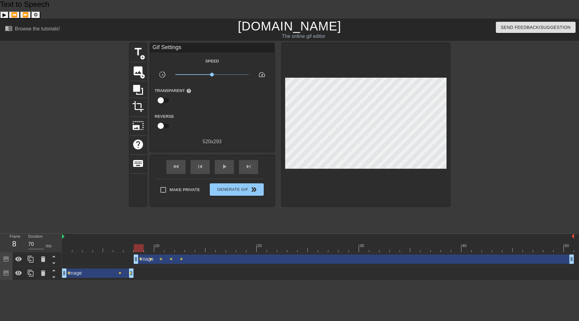
click at [267, 155] on div "fast_rewind skip_previous play_arrow skip_next Make Private Generate Gif double…" at bounding box center [212, 180] width 124 height 51
click at [204, 160] on div "skip_previous" at bounding box center [200, 167] width 19 height 14
click at [250, 163] on span "skip_next" at bounding box center [248, 166] width 7 height 7
click at [199, 163] on span "skip_previous" at bounding box center [199, 166] width 7 height 7
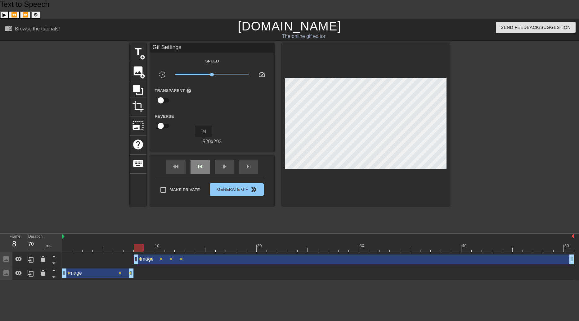
click at [204, 160] on div "skip_previous" at bounding box center [200, 167] width 19 height 14
click at [245, 163] on span "skip_next" at bounding box center [248, 166] width 7 height 7
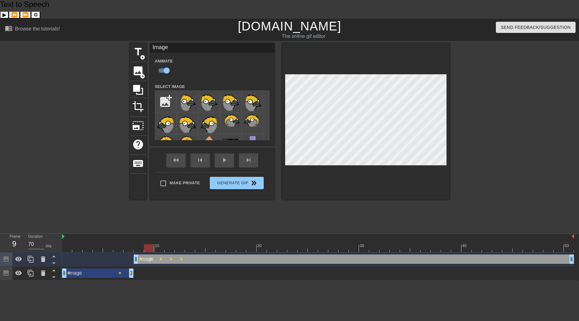
click at [280, 161] on div "title add_circle image add_circle crop photo_size_select_large help keyboard Im…" at bounding box center [290, 121] width 320 height 156
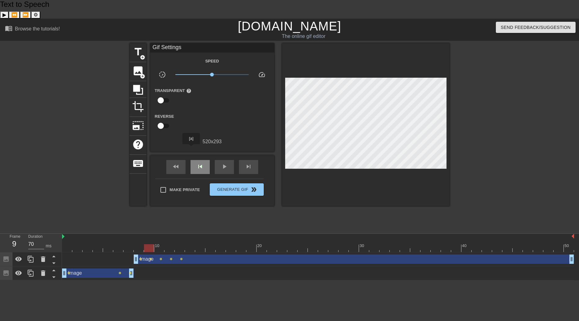
click at [191, 160] on div "skip_previous" at bounding box center [200, 167] width 19 height 14
click at [249, 163] on span "skip_next" at bounding box center [248, 166] width 7 height 7
click at [270, 189] on div "title add_circle image add_circle crop photo_size_select_large help keyboard Gi…" at bounding box center [290, 136] width 320 height 186
click at [203, 160] on div "skip_previous" at bounding box center [200, 167] width 19 height 14
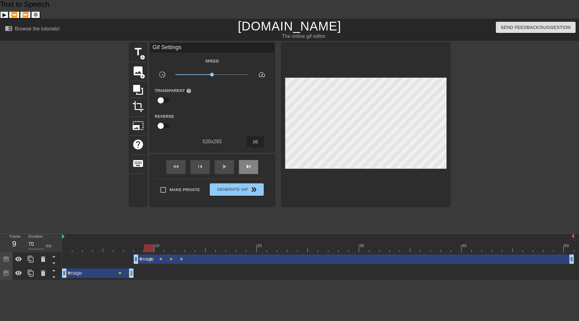
click at [255, 160] on div "skip_next" at bounding box center [248, 167] width 19 height 14
click at [201, 160] on div "skip_previous" at bounding box center [200, 167] width 19 height 14
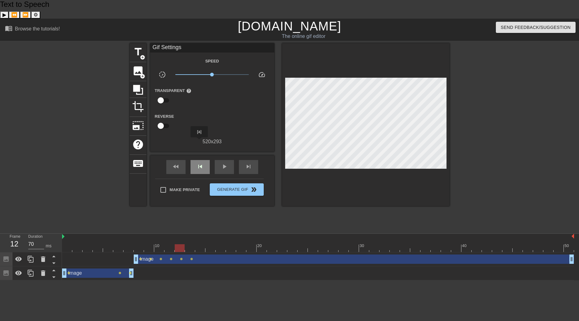
click at [199, 160] on div "skip_previous" at bounding box center [200, 167] width 19 height 14
click at [253, 160] on div "skip_next" at bounding box center [248, 167] width 19 height 14
click at [255, 160] on div "skip_next" at bounding box center [248, 167] width 19 height 14
click at [197, 163] on span "skip_previous" at bounding box center [199, 166] width 7 height 7
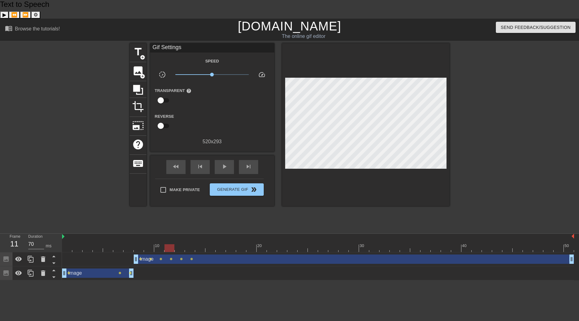
click at [273, 155] on div "fast_rewind skip_previous play_arrow skip_next Make Private Generate Gif double…" at bounding box center [212, 180] width 124 height 51
click at [246, 163] on span "skip_next" at bounding box center [248, 166] width 7 height 7
click at [205, 160] on div "skip_previous" at bounding box center [200, 167] width 19 height 14
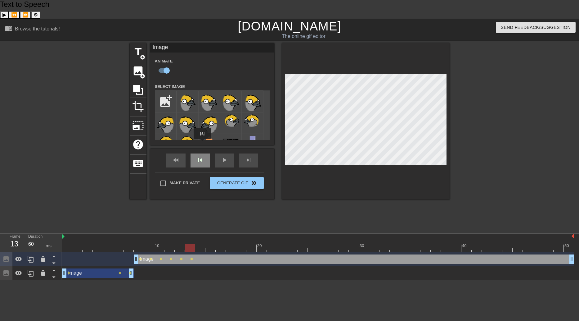
click at [202, 149] on div "fast_rewind skip_previous play_arrow skip_next" at bounding box center [212, 160] width 101 height 23
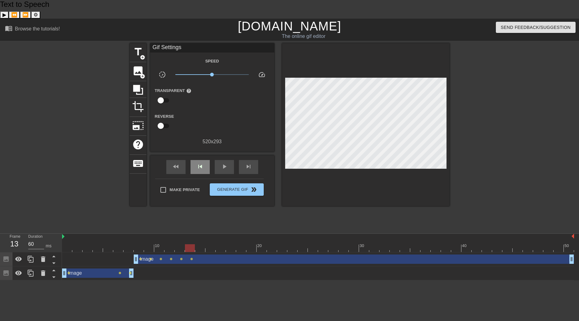
click at [202, 155] on div "fast_rewind skip_previous play_arrow skip_next" at bounding box center [212, 166] width 101 height 23
click at [202, 163] on span "skip_previous" at bounding box center [199, 166] width 7 height 7
click at [253, 160] on div "skip_next" at bounding box center [248, 167] width 19 height 14
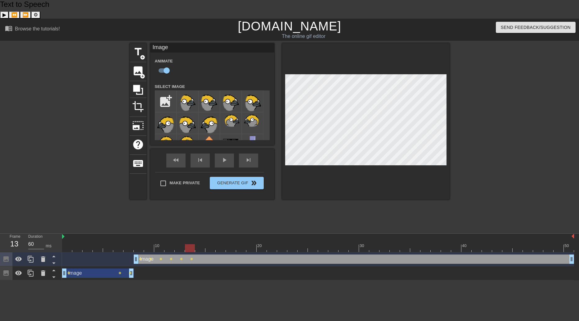
click at [278, 186] on div "title add_circle image add_circle crop photo_size_select_large help keyboard Im…" at bounding box center [290, 136] width 320 height 186
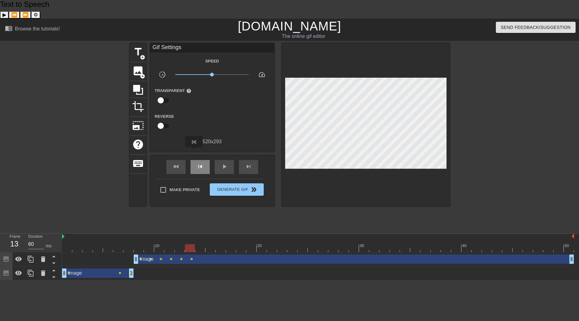
click at [194, 160] on div "skip_previous" at bounding box center [200, 167] width 19 height 14
click at [242, 160] on div "skip_next" at bounding box center [248, 167] width 19 height 14
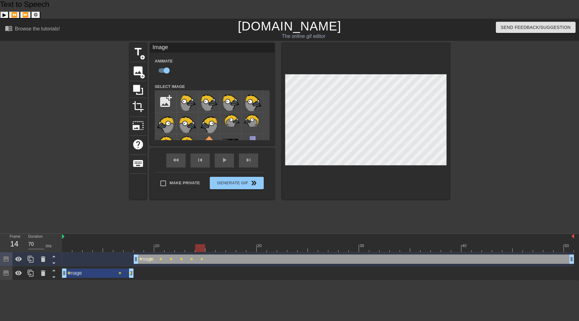
click at [272, 153] on div "fast_rewind skip_previous play_arrow skip_next Make Private Generate Gif double…" at bounding box center [212, 174] width 124 height 51
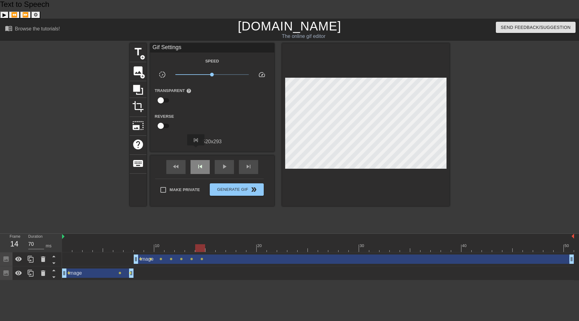
click at [196, 163] on span "skip_previous" at bounding box center [199, 166] width 7 height 7
click at [255, 160] on div "skip_next" at bounding box center [248, 167] width 19 height 14
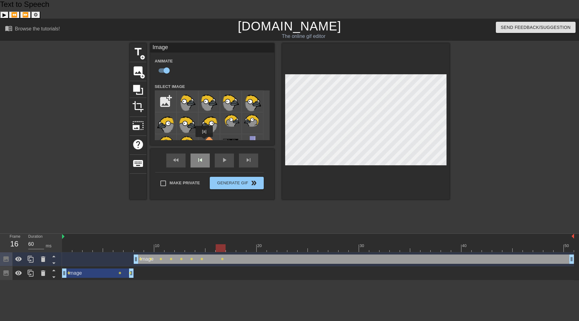
click at [204, 153] on div "skip_previous" at bounding box center [200, 160] width 19 height 14
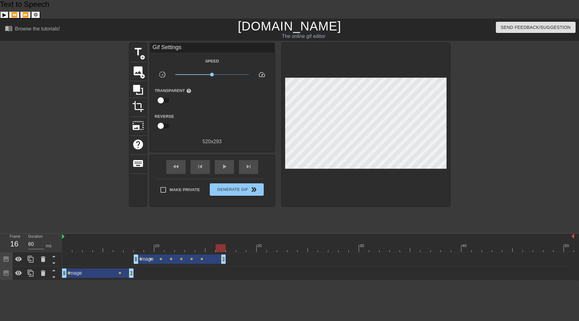
drag, startPoint x: 572, startPoint y: 241, endPoint x: 227, endPoint y: 257, distance: 346.1
click at [227, 256] on div "Image drag_handle drag_handle lens lens lens lens lens lens lens lens Image dra…" at bounding box center [320, 266] width 517 height 28
click at [141, 65] on span "image" at bounding box center [138, 71] width 12 height 12
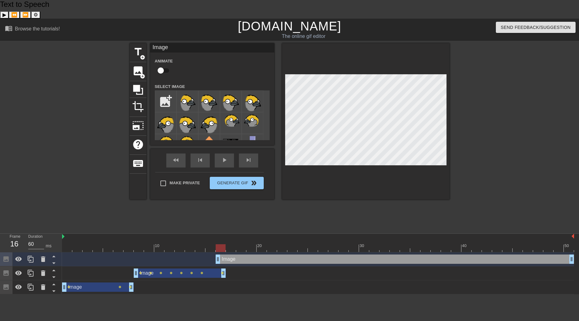
type input "70"
drag, startPoint x: 219, startPoint y: 241, endPoint x: 226, endPoint y: 241, distance: 7.2
click at [446, 19] on div "Send Feedback/Suggestion" at bounding box center [486, 29] width 196 height 21
click at [166, 91] on input "file" at bounding box center [165, 101] width 21 height 21
type input "C:\fakepath\simpsons style baya [PERSON_NAME] L6.png"
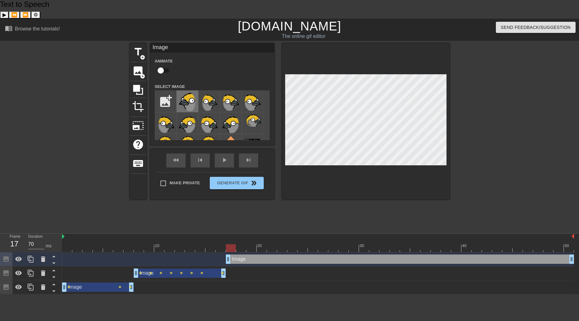
click at [188, 92] on img at bounding box center [187, 101] width 17 height 19
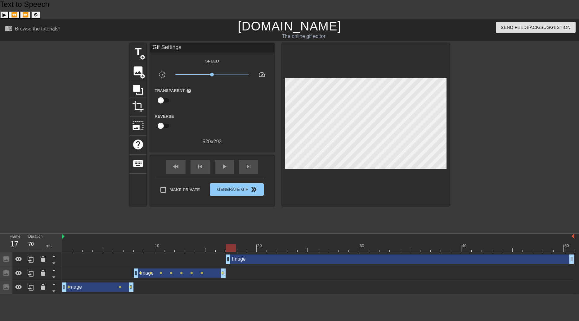
click at [278, 154] on div "title add_circle image add_circle crop photo_size_select_large help keyboard Gi…" at bounding box center [290, 124] width 320 height 163
click at [205, 160] on div "skip_previous" at bounding box center [200, 167] width 19 height 14
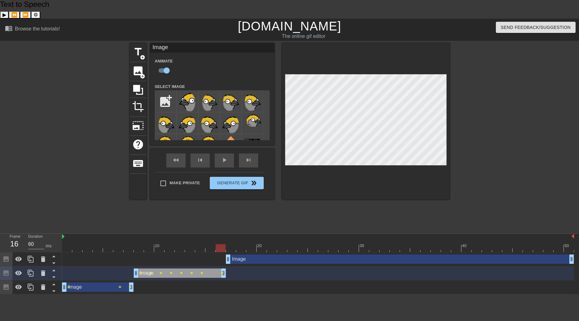
click at [352, 53] on div at bounding box center [366, 121] width 168 height 156
click at [205, 153] on div "skip_previous" at bounding box center [200, 160] width 19 height 14
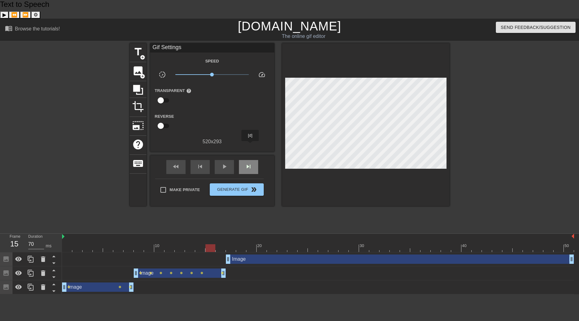
click at [250, 163] on span "skip_next" at bounding box center [248, 166] width 7 height 7
click at [201, 160] on div "skip_previous" at bounding box center [200, 167] width 19 height 14
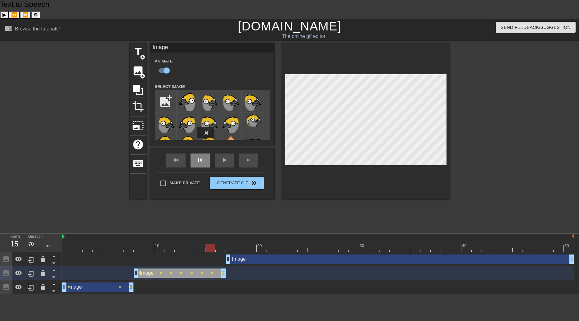
click at [206, 153] on div "skip_previous" at bounding box center [200, 160] width 19 height 14
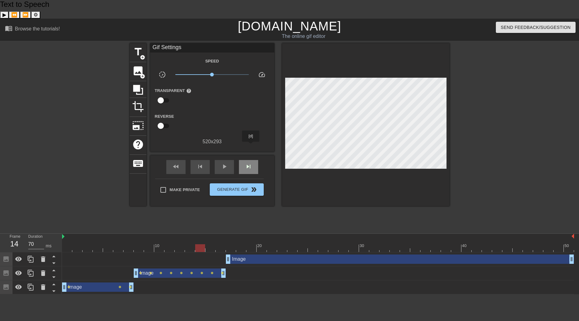
click at [251, 163] on span "skip_next" at bounding box center [248, 166] width 7 height 7
type input "70"
click at [251, 163] on span "skip_next" at bounding box center [248, 166] width 7 height 7
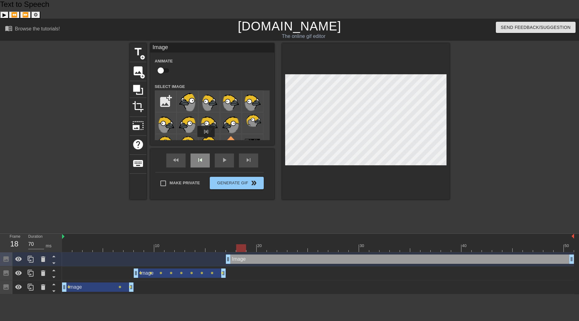
click at [204, 153] on div "skip_previous" at bounding box center [200, 160] width 19 height 14
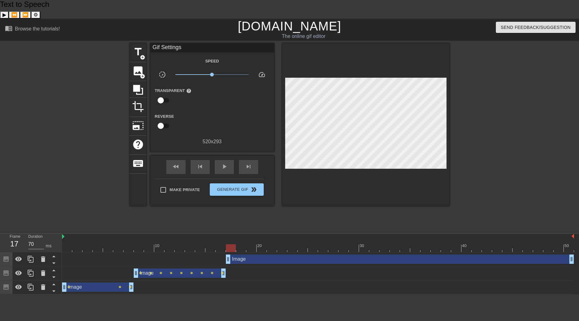
click at [79, 254] on div "Image drag_handle drag_handle" at bounding box center [318, 258] width 512 height 9
click at [276, 254] on div "Image drag_handle drag_handle" at bounding box center [400, 258] width 348 height 9
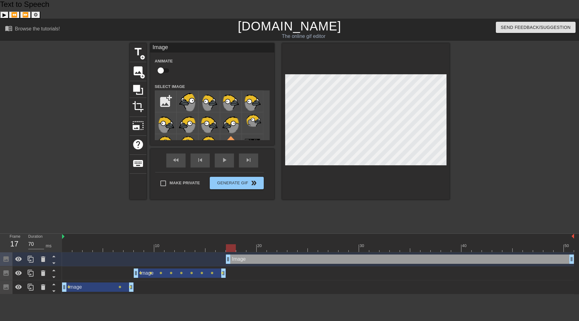
click at [164, 65] on input "checkbox" at bounding box center [160, 71] width 35 height 12
checkbox input "true"
click at [202, 156] on span "skip_previous" at bounding box center [199, 159] width 7 height 7
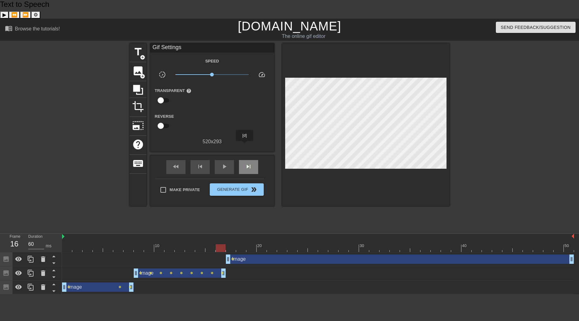
click at [245, 163] on span "skip_next" at bounding box center [248, 166] width 7 height 7
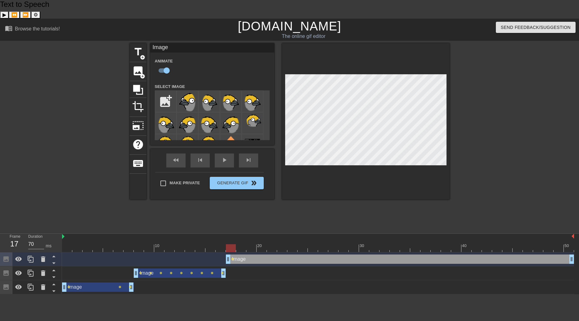
click at [269, 179] on div "fast_rewind skip_previous play_arrow skip_next Make Private Generate Gif double…" at bounding box center [212, 174] width 124 height 51
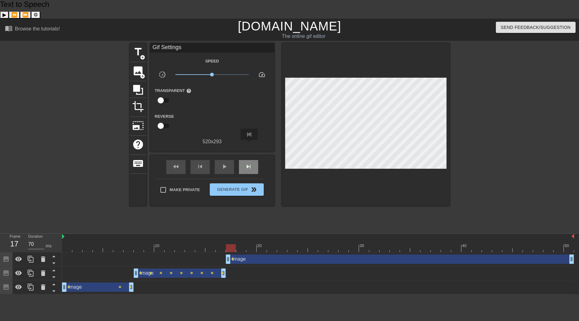
click at [250, 163] on span "skip_next" at bounding box center [248, 166] width 7 height 7
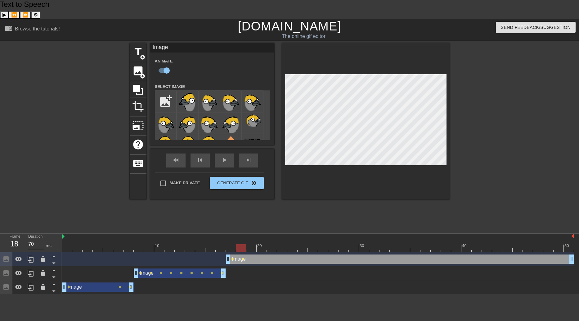
click at [270, 149] on div "fast_rewind skip_previous play_arrow skip_next Make Private Generate Gif double…" at bounding box center [212, 174] width 124 height 51
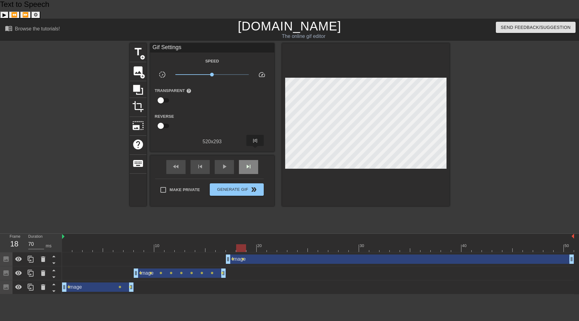
click at [255, 160] on div "skip_next" at bounding box center [248, 167] width 19 height 14
click at [193, 160] on div "skip_previous" at bounding box center [200, 167] width 19 height 14
click at [249, 163] on span "skip_next" at bounding box center [248, 166] width 7 height 7
click at [245, 160] on div "skip_next" at bounding box center [248, 167] width 19 height 14
click at [200, 163] on span "skip_previous" at bounding box center [199, 166] width 7 height 7
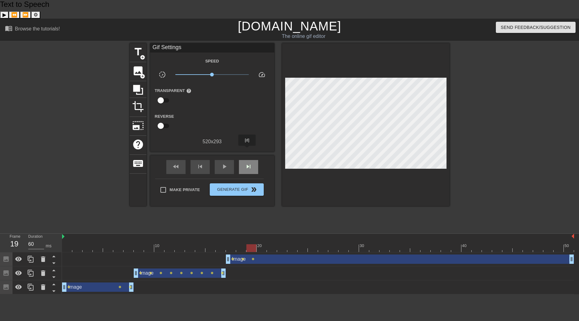
click at [248, 163] on span "skip_next" at bounding box center [248, 166] width 7 height 7
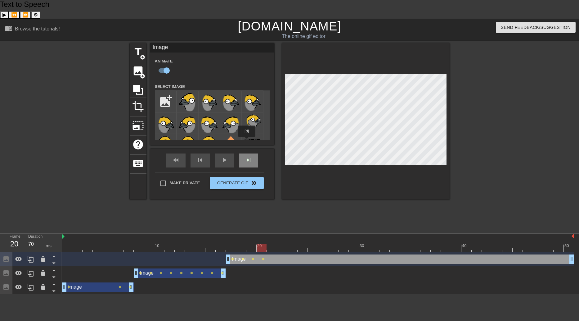
click at [247, 153] on div "skip_next" at bounding box center [248, 160] width 19 height 14
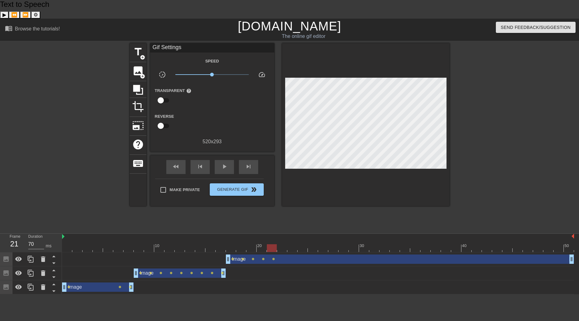
click at [281, 165] on div "title add_circle image add_circle crop photo_size_select_large help keyboard Gi…" at bounding box center [290, 124] width 320 height 163
click at [247, 163] on span "skip_next" at bounding box center [248, 166] width 7 height 7
click at [200, 155] on div "fast_rewind skip_previous play_arrow skip_next" at bounding box center [212, 166] width 101 height 23
click at [200, 163] on span "skip_previous" at bounding box center [199, 166] width 7 height 7
click at [248, 163] on span "skip_next" at bounding box center [248, 166] width 7 height 7
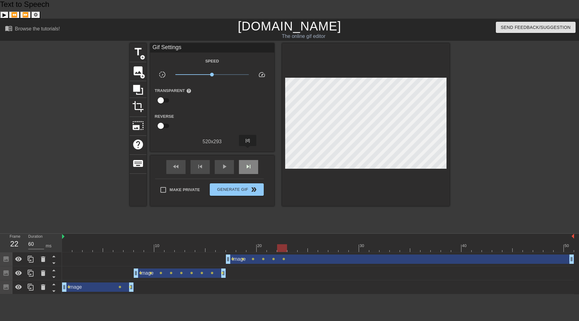
click at [248, 163] on span "skip_next" at bounding box center [248, 166] width 7 height 7
click at [271, 155] on div "fast_rewind skip_previous play_arrow skip_next Make Private Generate Gif double…" at bounding box center [212, 180] width 124 height 51
click at [198, 160] on div "skip_previous" at bounding box center [200, 167] width 19 height 14
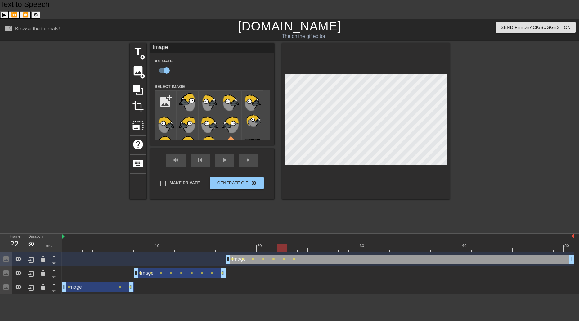
click at [200, 155] on div "fast_rewind skip_previous play_arrow skip_next Make Private Generate Gif double…" at bounding box center [212, 174] width 124 height 51
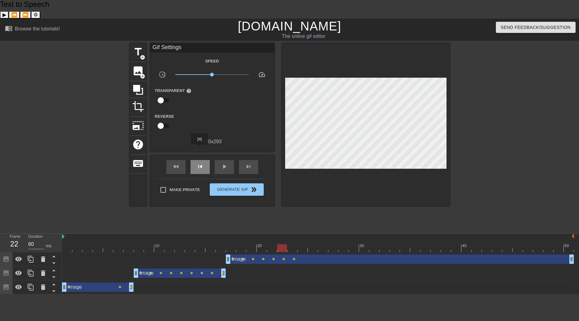
click at [200, 163] on span "skip_previous" at bounding box center [199, 166] width 7 height 7
click at [251, 160] on div "skip_next" at bounding box center [248, 167] width 19 height 14
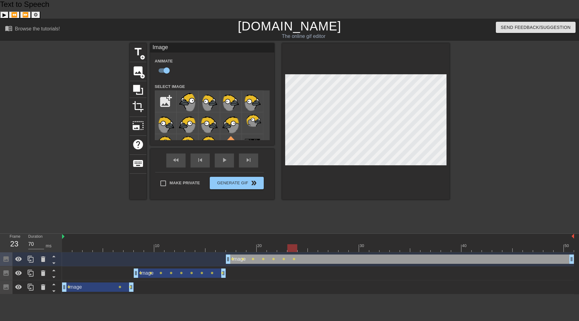
click at [157, 149] on div "fast_rewind skip_previous play_arrow skip_next Make Private Generate Gif double…" at bounding box center [212, 174] width 124 height 51
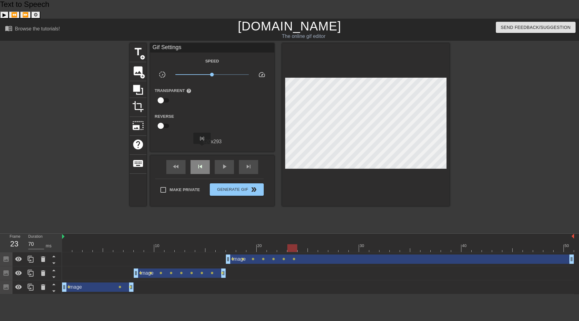
click at [202, 163] on span "skip_previous" at bounding box center [199, 166] width 7 height 7
click at [254, 160] on div "skip_next" at bounding box center [248, 167] width 19 height 14
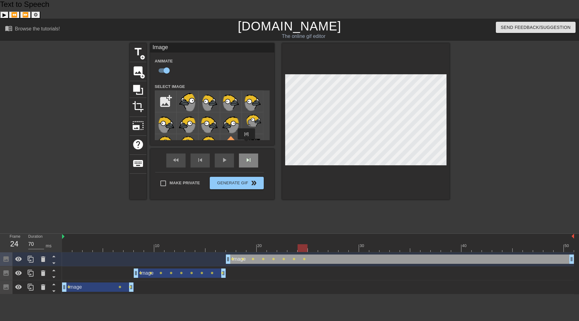
click at [247, 156] on span "skip_next" at bounding box center [248, 159] width 7 height 7
click at [246, 153] on div "skip_next" at bounding box center [248, 160] width 19 height 14
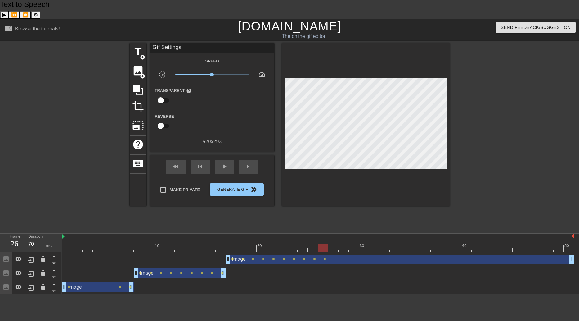
click at [270, 155] on div "fast_rewind skip_previous play_arrow skip_next Make Private Generate Gif double…" at bounding box center [212, 180] width 124 height 51
click at [252, 160] on div "skip_next" at bounding box center [248, 167] width 19 height 14
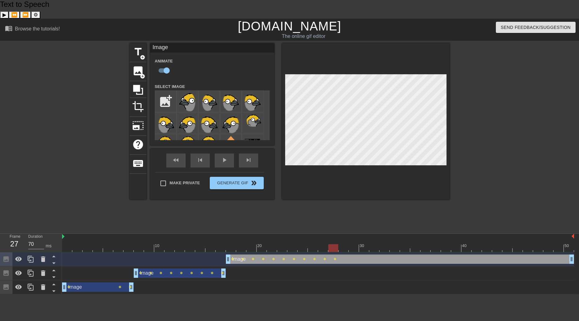
click at [288, 175] on div at bounding box center [366, 121] width 168 height 156
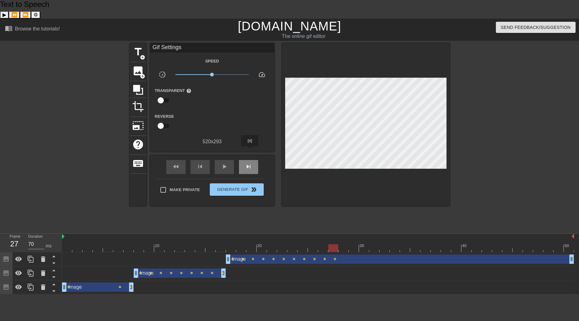
click at [250, 163] on span "skip_next" at bounding box center [248, 166] width 7 height 7
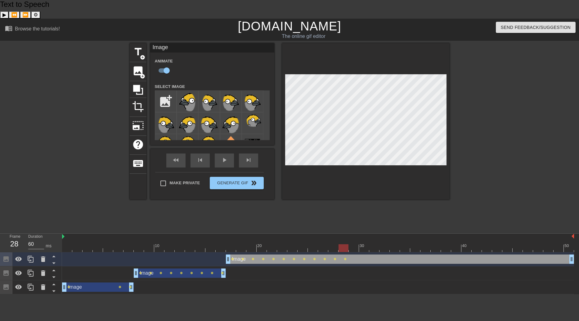
click at [318, 198] on div "title add_circle image add_circle crop photo_size_select_large help keyboard Im…" at bounding box center [290, 136] width 320 height 186
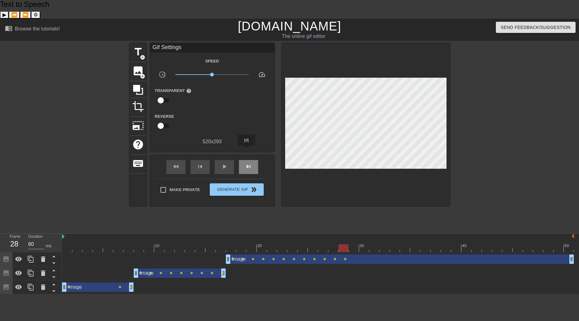
click at [247, 163] on span "skip_next" at bounding box center [248, 166] width 7 height 7
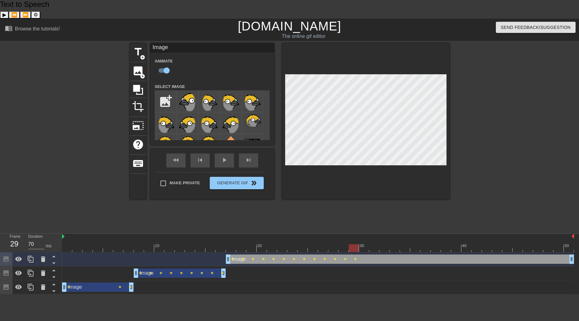
click at [349, 200] on div "title add_circle image add_circle crop photo_size_select_large help keyboard Im…" at bounding box center [290, 136] width 320 height 186
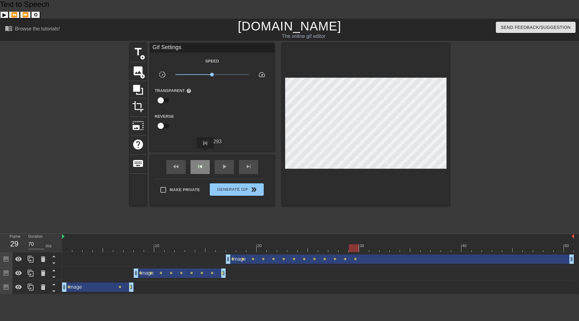
click at [205, 160] on div "skip_previous" at bounding box center [200, 167] width 19 height 14
click at [251, 163] on span "skip_next" at bounding box center [248, 166] width 7 height 7
click at [365, 197] on div "title add_circle image add_circle crop photo_size_select_large help keyboard Gi…" at bounding box center [290, 136] width 320 height 186
click at [198, 163] on span "skip_previous" at bounding box center [199, 166] width 7 height 7
click at [244, 160] on div "skip_next" at bounding box center [248, 167] width 19 height 14
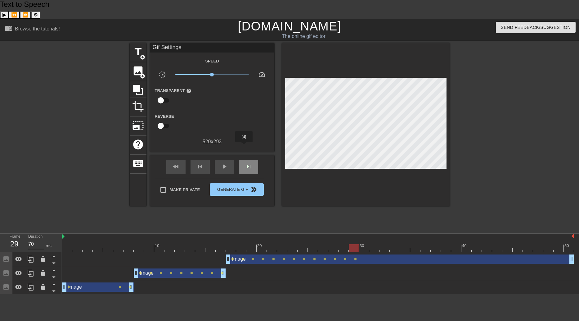
click at [244, 160] on div "skip_next" at bounding box center [248, 167] width 19 height 14
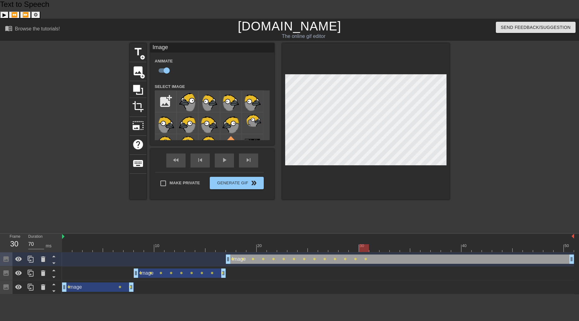
click at [386, 167] on div at bounding box center [366, 121] width 168 height 156
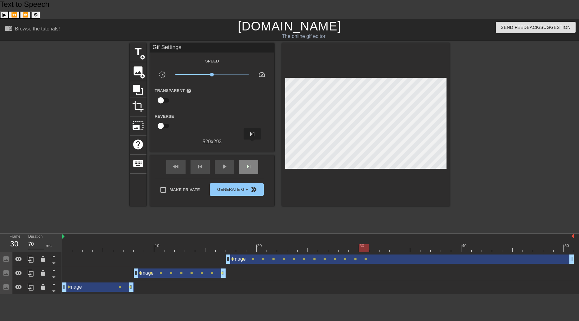
click at [253, 160] on div "skip_next" at bounding box center [248, 167] width 19 height 14
click at [355, 167] on div at bounding box center [366, 124] width 168 height 163
click at [246, 160] on div "skip_next" at bounding box center [248, 167] width 19 height 14
click at [273, 158] on div "fast_rewind skip_previous play_arrow skip_next Make Private Generate Gif double…" at bounding box center [212, 180] width 124 height 51
click at [247, 163] on span "skip_next" at bounding box center [248, 166] width 7 height 7
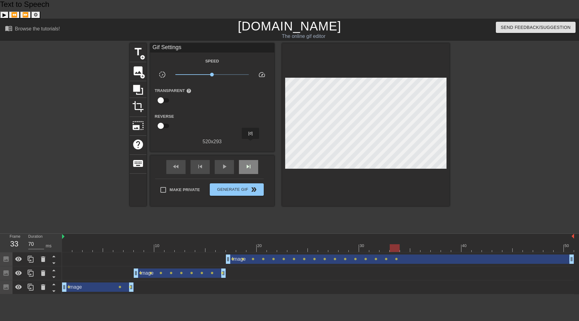
click at [251, 160] on div "skip_next" at bounding box center [248, 167] width 19 height 14
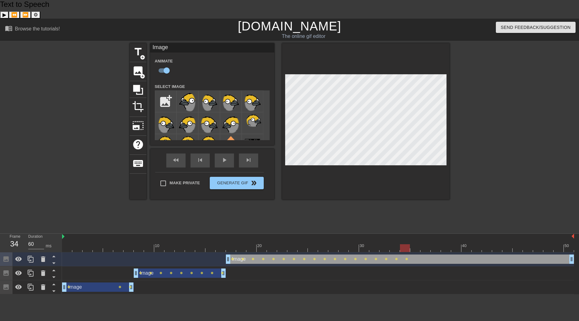
click at [354, 157] on div at bounding box center [366, 121] width 168 height 156
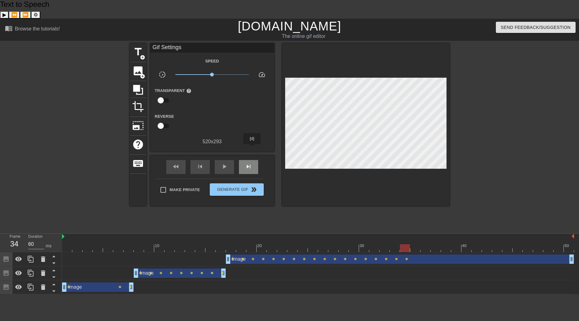
click at [252, 160] on div "skip_next" at bounding box center [248, 167] width 19 height 14
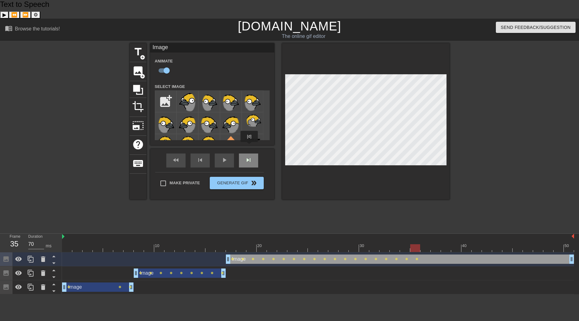
click at [250, 153] on div "skip_next" at bounding box center [248, 160] width 19 height 14
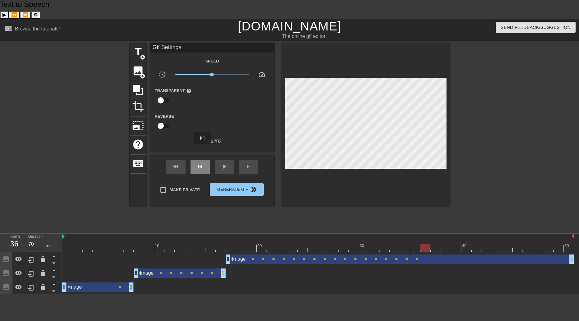
click at [202, 163] on span "skip_previous" at bounding box center [199, 166] width 7 height 7
click at [251, 160] on div "skip_next" at bounding box center [248, 167] width 19 height 14
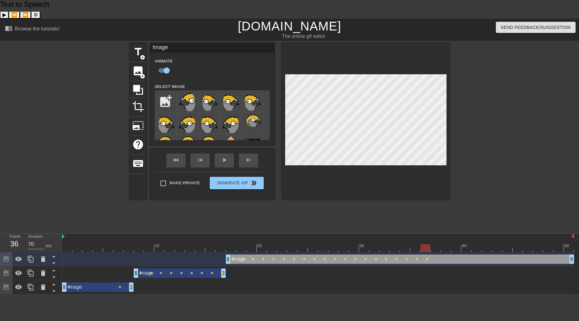
click at [270, 155] on div "fast_rewind skip_previous play_arrow skip_next Make Private Generate Gif double…" at bounding box center [212, 174] width 124 height 51
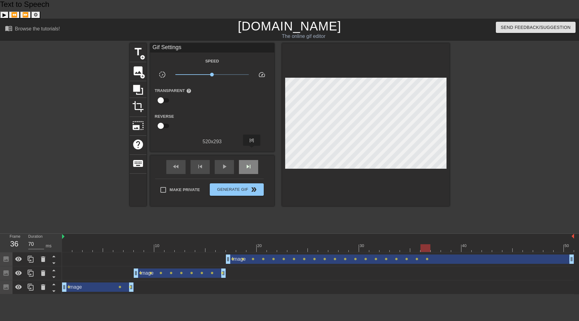
click at [252, 163] on span "skip_next" at bounding box center [248, 166] width 7 height 7
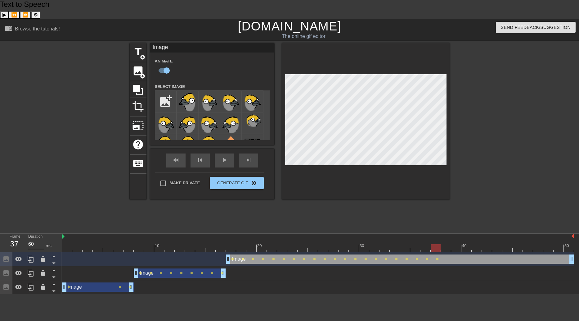
click at [325, 165] on div at bounding box center [366, 121] width 168 height 156
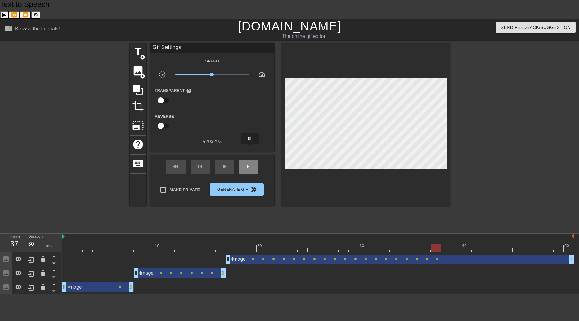
click at [250, 163] on span "skip_next" at bounding box center [248, 166] width 7 height 7
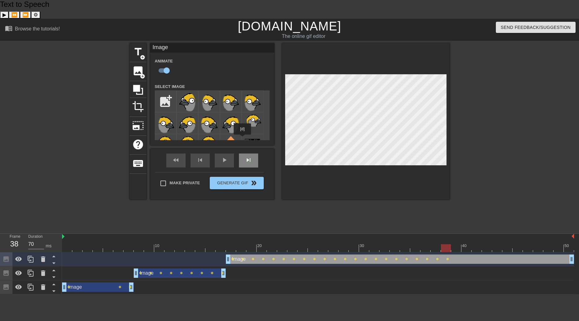
click at [243, 149] on div "fast_rewind skip_previous play_arrow skip_next" at bounding box center [212, 160] width 101 height 23
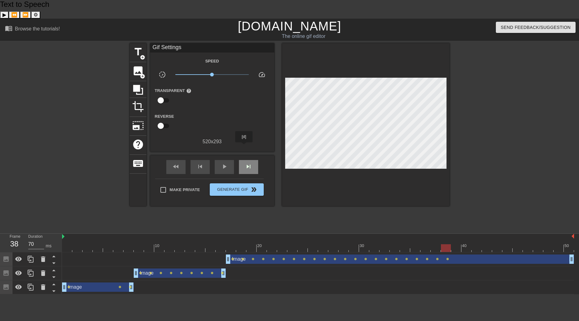
click at [244, 160] on div "skip_next" at bounding box center [248, 167] width 19 height 14
click at [276, 149] on div "title add_circle image add_circle crop photo_size_select_large help keyboard Gi…" at bounding box center [290, 124] width 320 height 163
click at [205, 160] on div "skip_previous" at bounding box center [200, 167] width 19 height 14
click at [250, 163] on span "skip_next" at bounding box center [248, 166] width 7 height 7
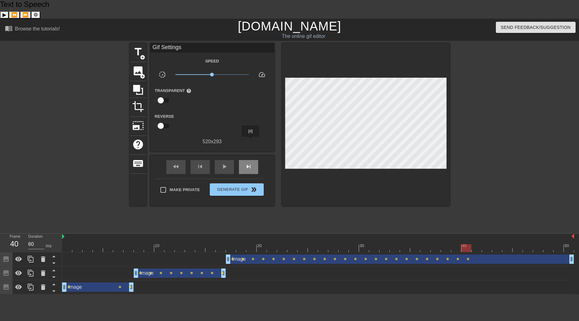
click at [251, 160] on div "skip_next" at bounding box center [248, 167] width 19 height 14
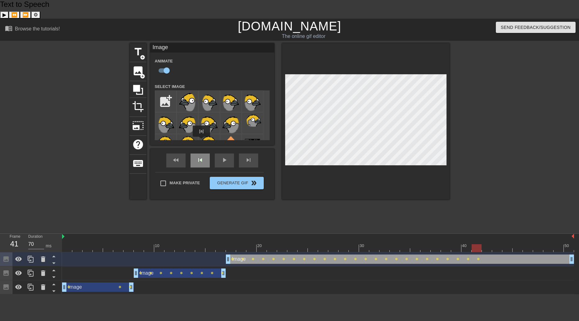
click at [201, 153] on div "skip_previous" at bounding box center [200, 160] width 19 height 14
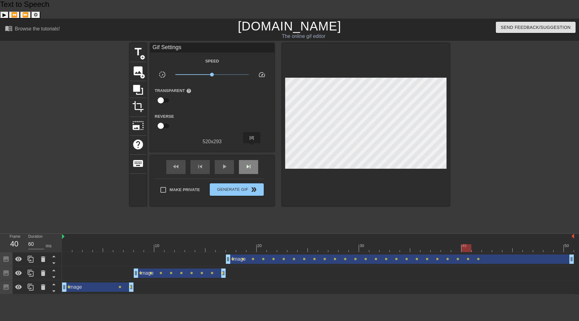
click at [252, 163] on span "skip_next" at bounding box center [248, 166] width 7 height 7
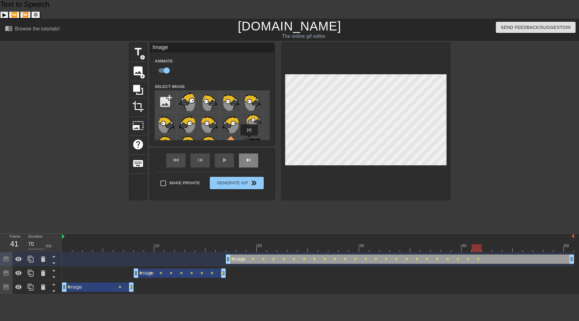
click at [250, 149] on div "fast_rewind skip_previous play_arrow skip_next" at bounding box center [212, 160] width 101 height 23
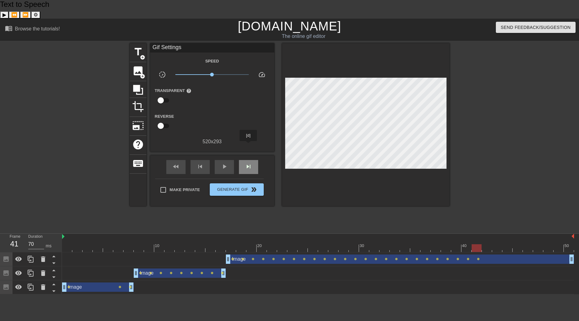
click at [249, 163] on span "skip_next" at bounding box center [248, 166] width 7 height 7
click at [338, 180] on div at bounding box center [366, 124] width 168 height 163
click at [245, 163] on span "skip_next" at bounding box center [248, 166] width 7 height 7
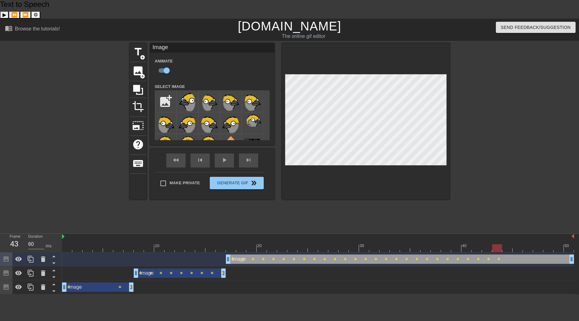
click at [306, 173] on div at bounding box center [366, 121] width 168 height 156
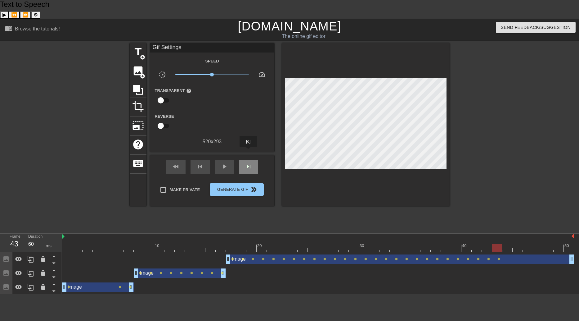
click at [249, 163] on span "skip_next" at bounding box center [248, 166] width 7 height 7
click at [337, 163] on div at bounding box center [366, 124] width 168 height 163
click at [271, 155] on div "fast_rewind skip_previous play_arrow skip_next Make Private Generate Gif double…" at bounding box center [212, 180] width 124 height 51
click at [252, 160] on div "skip_next" at bounding box center [248, 167] width 19 height 14
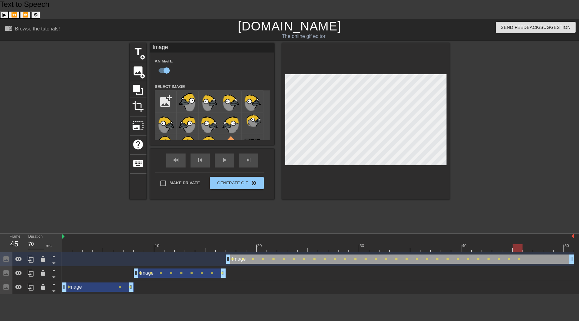
click at [278, 174] on div "title add_circle image add_circle crop photo_size_select_large help keyboard Im…" at bounding box center [290, 121] width 320 height 156
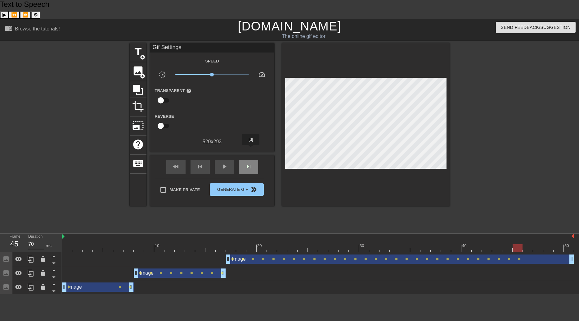
click at [251, 163] on span "skip_next" at bounding box center [248, 166] width 7 height 7
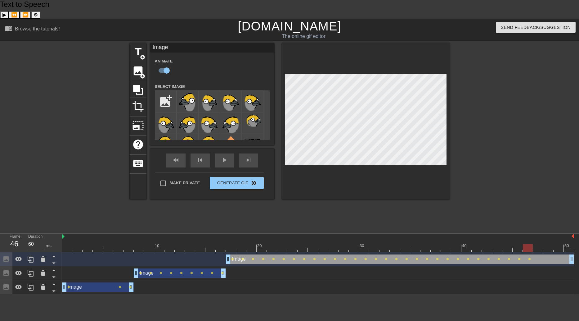
click at [282, 178] on div "title add_circle image add_circle crop photo_size_select_large help keyboard Im…" at bounding box center [290, 121] width 320 height 156
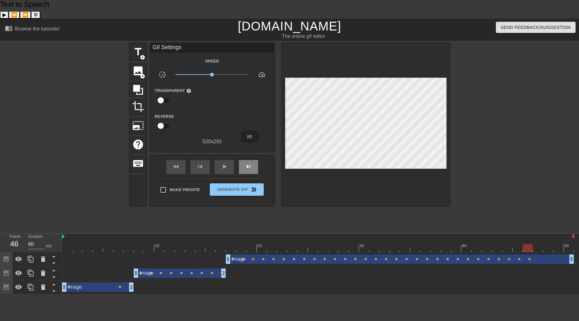
click at [250, 163] on span "skip_next" at bounding box center [248, 166] width 7 height 7
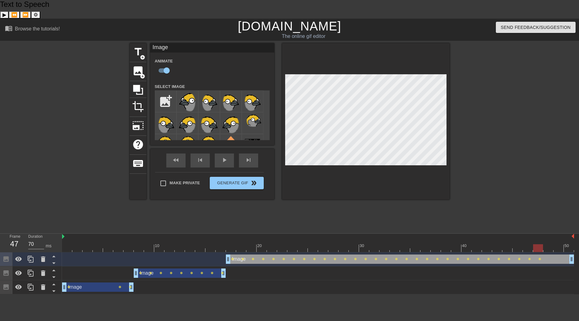
click at [270, 153] on div "fast_rewind skip_previous play_arrow skip_next Make Private Generate Gif double…" at bounding box center [212, 174] width 124 height 51
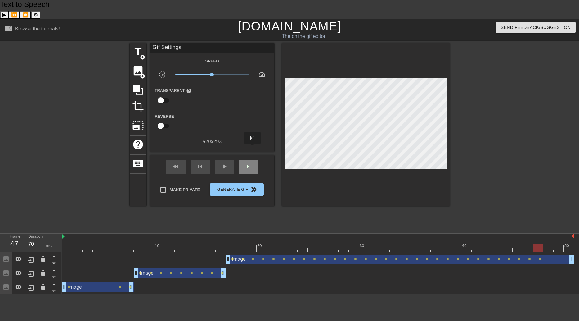
click at [253, 160] on div "skip_next" at bounding box center [248, 167] width 19 height 14
click at [272, 155] on div "fast_rewind skip_previous play_arrow skip_next Make Private Generate Gif double…" at bounding box center [212, 180] width 124 height 51
click at [255, 160] on div "skip_next" at bounding box center [248, 167] width 19 height 14
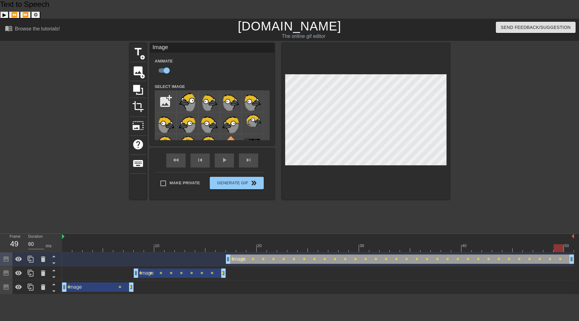
click at [272, 149] on div "fast_rewind skip_previous play_arrow skip_next Make Private Generate Gif double…" at bounding box center [212, 174] width 124 height 51
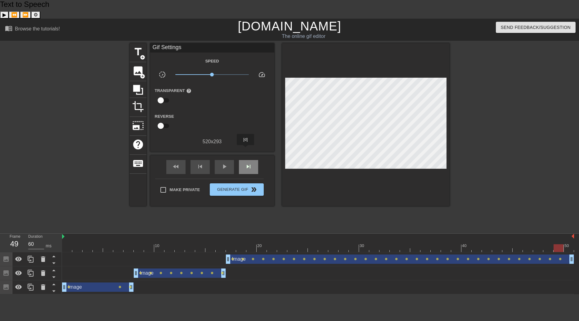
click at [246, 163] on span "skip_next" at bounding box center [248, 166] width 7 height 7
click at [266, 155] on div "fast_rewind skip_previous play_arrow skip_next Make Private Generate Gif double…" at bounding box center [212, 180] width 124 height 51
click at [248, 160] on div "skip_next" at bounding box center [248, 167] width 19 height 14
click at [251, 163] on span "skip_next" at bounding box center [248, 166] width 7 height 7
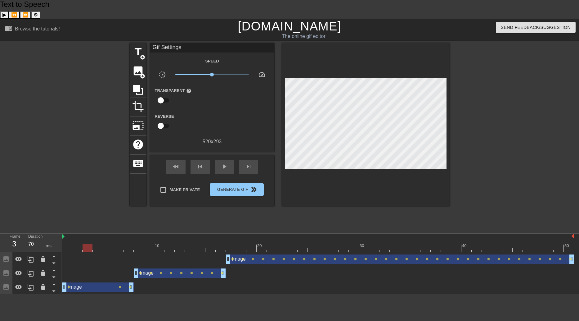
click at [104, 282] on div "Image drag_handle drag_handle" at bounding box center [98, 286] width 72 height 9
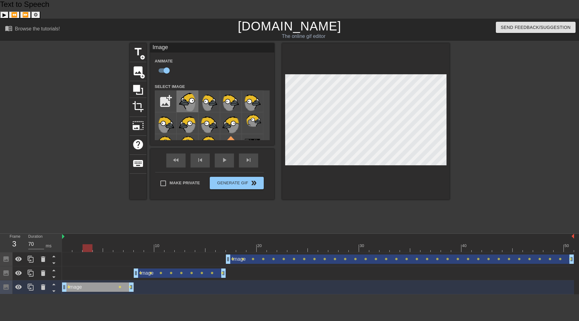
click at [189, 92] on img at bounding box center [187, 101] width 17 height 19
click at [267, 149] on div "fast_rewind skip_previous play_arrow skip_next Make Private Generate Gif double…" at bounding box center [212, 174] width 124 height 51
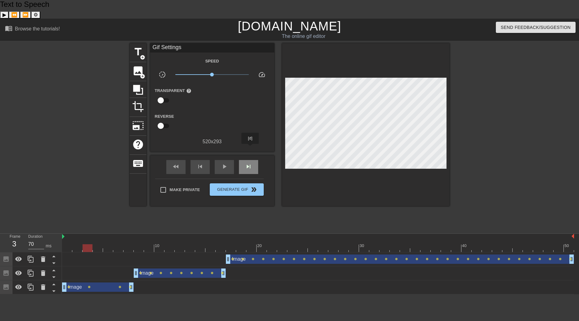
click at [250, 163] on span "skip_next" at bounding box center [248, 166] width 7 height 7
click at [276, 172] on div "title add_circle image add_circle crop photo_size_select_large help keyboard Gi…" at bounding box center [290, 124] width 320 height 163
click at [252, 160] on div "skip_next" at bounding box center [248, 167] width 19 height 14
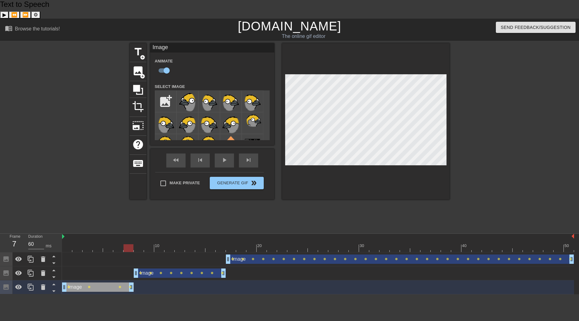
click at [284, 181] on div "title add_circle image add_circle crop photo_size_select_large help keyboard Im…" at bounding box center [290, 136] width 320 height 186
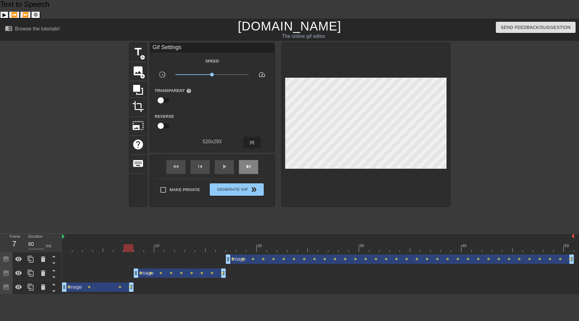
click at [252, 160] on div "skip_next" at bounding box center [248, 167] width 19 height 14
click at [181, 160] on div "fast_rewind" at bounding box center [175, 167] width 19 height 14
click at [225, 163] on span "play_arrow" at bounding box center [224, 166] width 7 height 7
click at [226, 163] on span "pause" at bounding box center [224, 166] width 7 height 7
click at [201, 160] on div "skip_previous" at bounding box center [200, 167] width 19 height 14
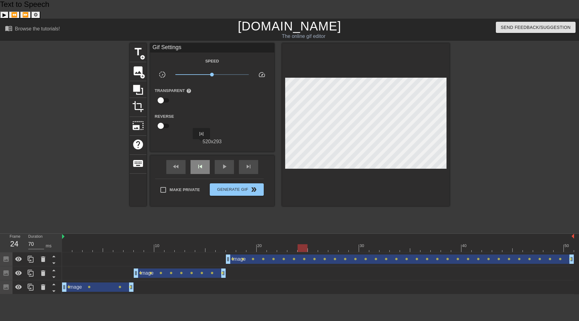
click at [201, 160] on div "skip_previous" at bounding box center [200, 167] width 19 height 14
click at [245, 160] on div "skip_next" at bounding box center [248, 167] width 19 height 14
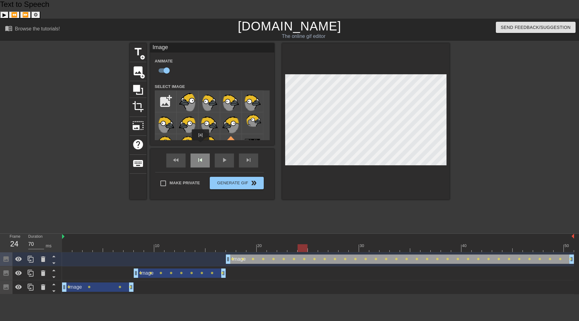
click at [201, 156] on span "skip_previous" at bounding box center [199, 159] width 7 height 7
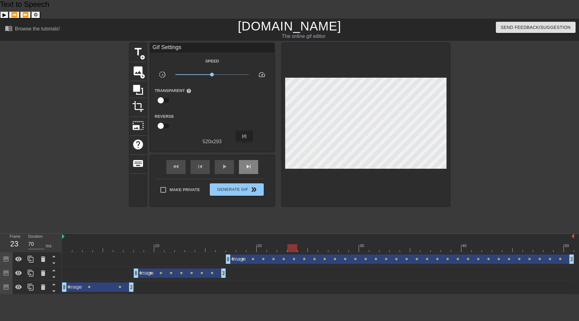
click at [245, 163] on span "skip_next" at bounding box center [248, 166] width 7 height 7
click at [201, 160] on div "skip_previous" at bounding box center [200, 167] width 19 height 14
click at [246, 163] on span "skip_next" at bounding box center [248, 166] width 7 height 7
click at [309, 168] on div at bounding box center [366, 124] width 168 height 163
click at [251, 163] on span "skip_next" at bounding box center [248, 166] width 7 height 7
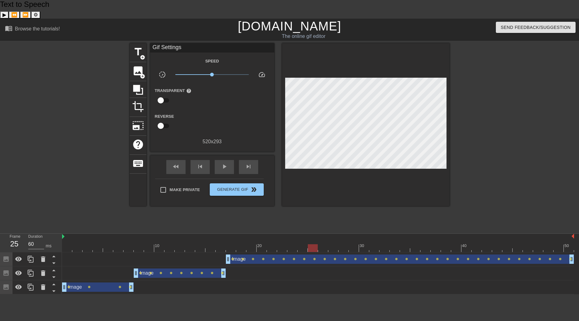
click at [273, 204] on div "title add_circle image add_circle crop photo_size_select_large help keyboard Gi…" at bounding box center [290, 136] width 320 height 186
click at [201, 163] on span "skip_previous" at bounding box center [199, 166] width 7 height 7
click at [246, 163] on span "skip_next" at bounding box center [248, 166] width 7 height 7
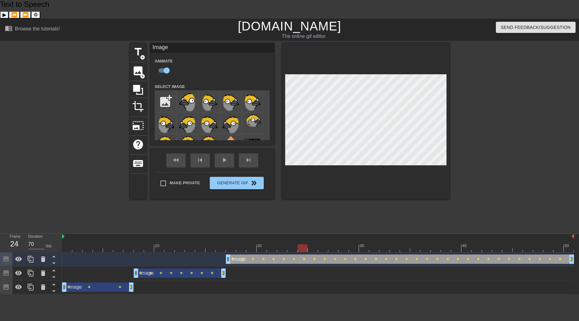
click at [273, 150] on div "fast_rewind skip_previous play_arrow skip_next Make Private Generate Gif double…" at bounding box center [212, 174] width 124 height 51
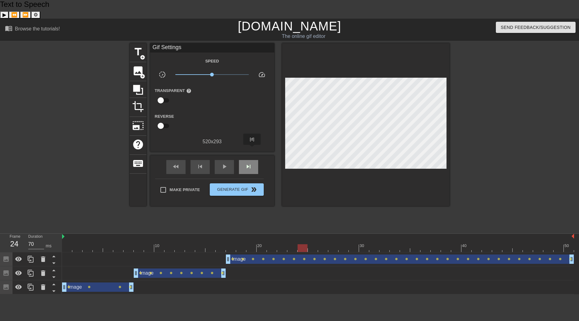
click at [250, 163] on span "skip_next" at bounding box center [248, 166] width 7 height 7
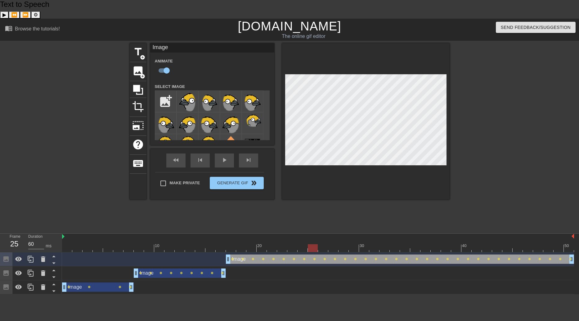
click at [276, 169] on div "title add_circle image add_circle crop photo_size_select_large help keyboard Im…" at bounding box center [290, 121] width 320 height 156
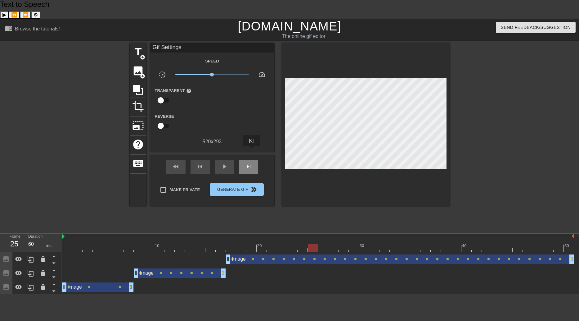
click at [250, 163] on span "skip_next" at bounding box center [248, 166] width 7 height 7
click at [203, 163] on span "skip_previous" at bounding box center [199, 166] width 7 height 7
click at [251, 160] on div "skip_next" at bounding box center [248, 167] width 19 height 14
click at [197, 160] on div "skip_previous" at bounding box center [200, 167] width 19 height 14
click at [253, 160] on div "skip_next" at bounding box center [248, 167] width 19 height 14
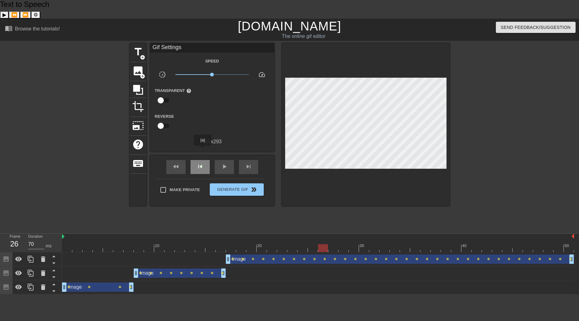
click at [203, 163] on span "skip_previous" at bounding box center [199, 166] width 7 height 7
click at [250, 163] on span "skip_next" at bounding box center [248, 166] width 7 height 7
click at [247, 163] on span "skip_next" at bounding box center [248, 166] width 7 height 7
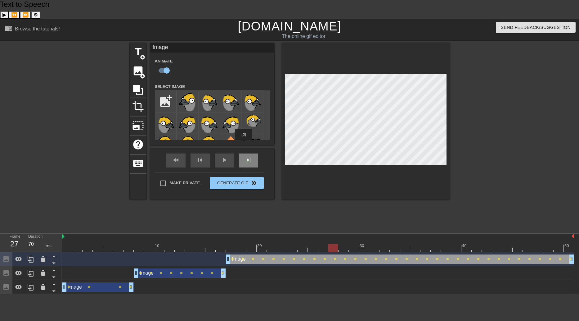
click at [244, 153] on div "skip_next" at bounding box center [248, 160] width 19 height 14
click at [201, 156] on span "skip_previous" at bounding box center [199, 159] width 7 height 7
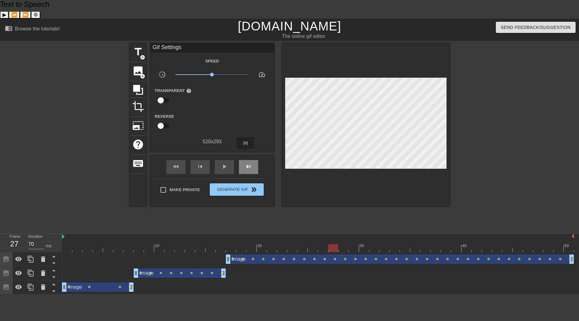
click at [246, 160] on div "skip_next" at bounding box center [248, 167] width 19 height 14
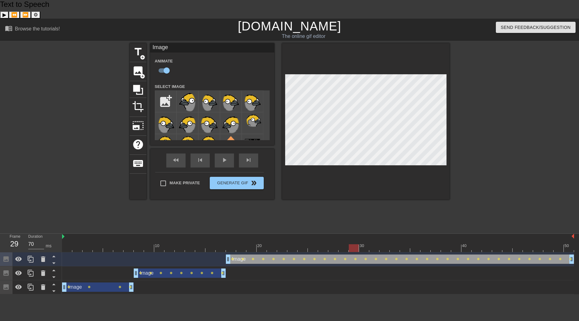
click at [273, 149] on div "fast_rewind skip_previous play_arrow skip_next Make Private Generate Gif double…" at bounding box center [212, 174] width 124 height 51
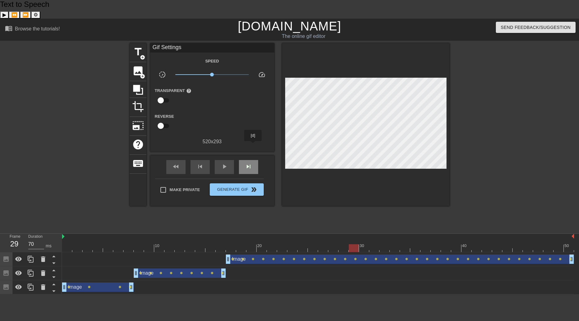
click at [253, 160] on div "skip_next" at bounding box center [248, 167] width 19 height 14
click at [277, 170] on div "title add_circle image add_circle crop photo_size_select_large help keyboard Gi…" at bounding box center [290, 124] width 320 height 163
click at [251, 160] on div "skip_next" at bounding box center [248, 167] width 19 height 14
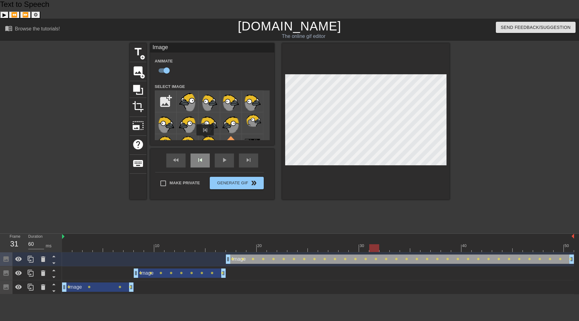
click at [204, 149] on div "fast_rewind skip_previous play_arrow skip_next" at bounding box center [212, 160] width 101 height 23
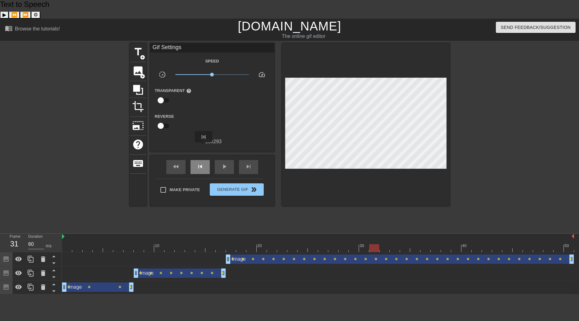
click at [204, 163] on span "skip_previous" at bounding box center [199, 166] width 7 height 7
click at [248, 163] on span "skip_next" at bounding box center [248, 166] width 7 height 7
click at [205, 160] on div "skip_previous" at bounding box center [200, 167] width 19 height 14
click at [252, 160] on div "skip_next" at bounding box center [248, 167] width 19 height 14
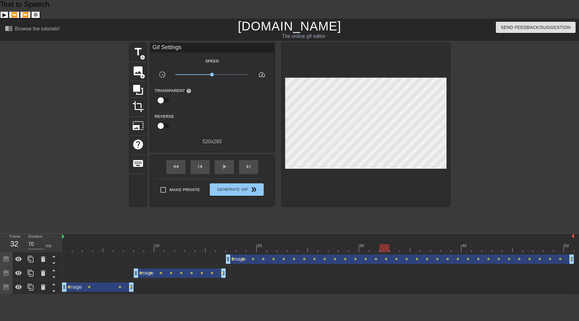
click at [276, 152] on div "title add_circle image add_circle crop photo_size_select_large help keyboard Gi…" at bounding box center [290, 124] width 320 height 163
click at [254, 160] on div "skip_next" at bounding box center [248, 167] width 19 height 14
click at [202, 163] on span "skip_previous" at bounding box center [199, 166] width 7 height 7
click at [254, 160] on div "skip_next" at bounding box center [248, 167] width 19 height 14
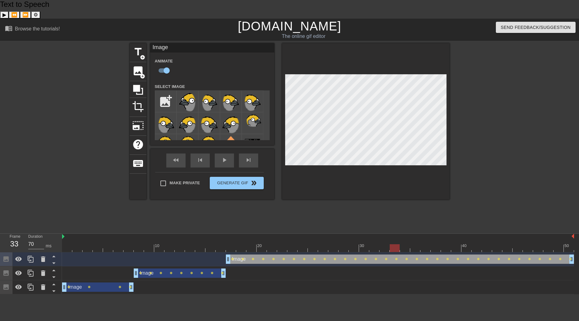
click at [267, 149] on div "fast_rewind skip_previous play_arrow skip_next Make Private Generate Gif double…" at bounding box center [212, 174] width 124 height 51
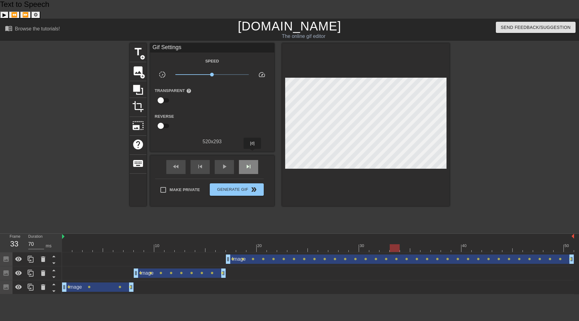
click at [253, 160] on div "skip_next" at bounding box center [248, 167] width 19 height 14
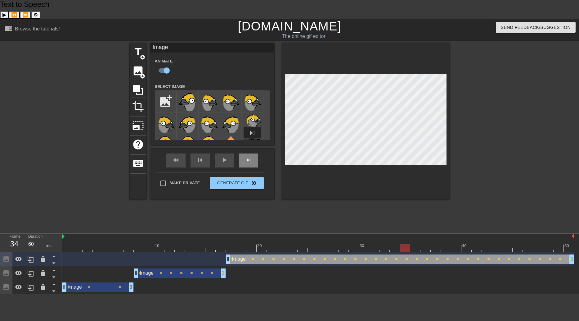
click at [253, 153] on div "skip_next" at bounding box center [248, 160] width 19 height 14
click at [250, 149] on div "fast_rewind skip_previous play_arrow skip_next" at bounding box center [212, 160] width 101 height 23
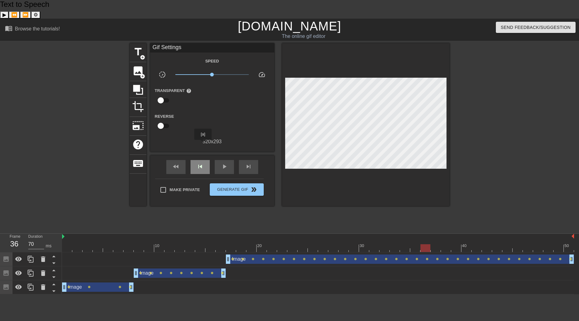
click at [203, 163] on span "skip_previous" at bounding box center [199, 166] width 7 height 7
click at [250, 160] on div "skip_next" at bounding box center [248, 167] width 19 height 14
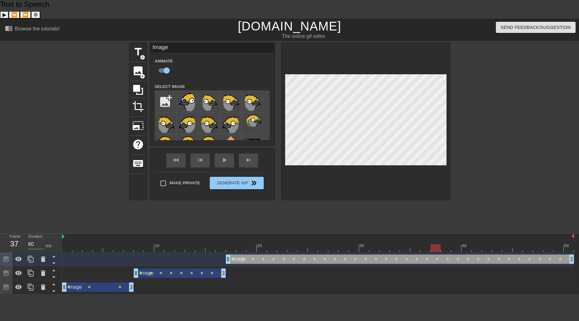
click at [272, 150] on div "fast_rewind skip_previous play_arrow skip_next Make Private Generate Gif double…" at bounding box center [212, 174] width 124 height 51
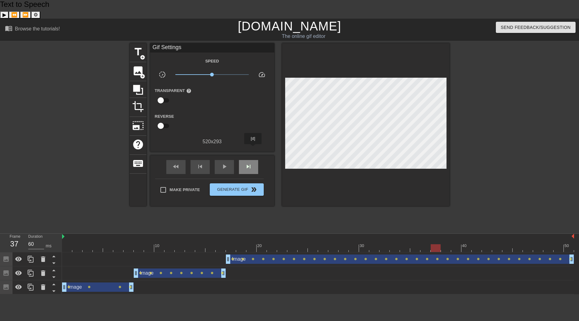
click at [253, 160] on div "skip_next" at bounding box center [248, 167] width 19 height 14
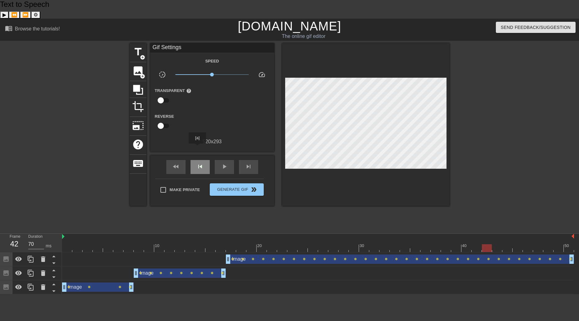
click at [198, 163] on span "skip_previous" at bounding box center [199, 166] width 7 height 7
click at [196, 160] on div "skip_previous" at bounding box center [200, 167] width 19 height 14
click at [196, 163] on span "skip_previous" at bounding box center [199, 166] width 7 height 7
click at [253, 160] on div "skip_next" at bounding box center [248, 167] width 19 height 14
click at [199, 163] on span "skip_previous" at bounding box center [199, 166] width 7 height 7
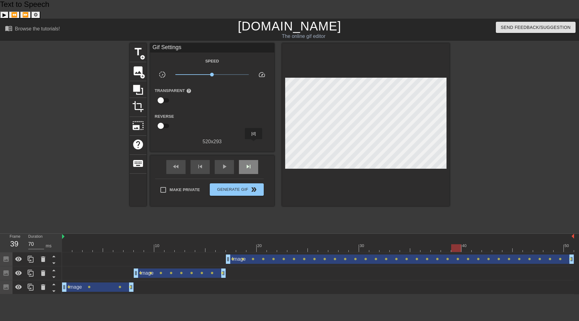
click at [254, 160] on div "skip_next" at bounding box center [248, 167] width 19 height 14
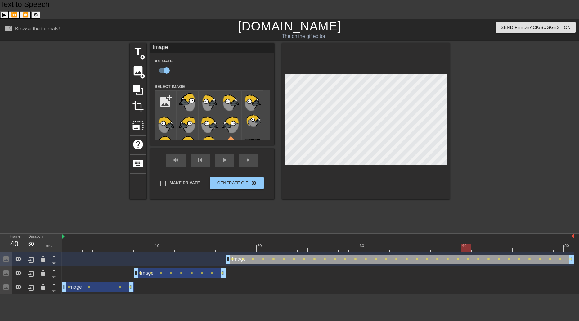
click at [196, 155] on div "fast_rewind skip_previous play_arrow skip_next Make Private Generate Gif double…" at bounding box center [212, 174] width 124 height 51
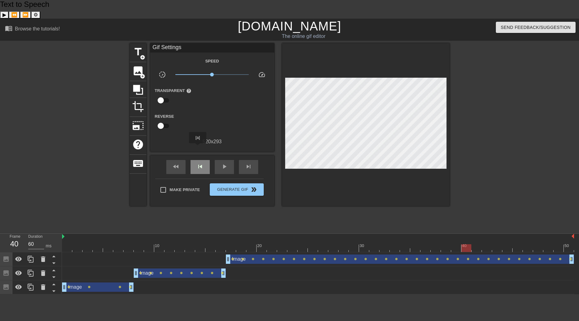
click at [198, 163] on span "skip_previous" at bounding box center [199, 166] width 7 height 7
click at [246, 163] on span "skip_next" at bounding box center [248, 166] width 7 height 7
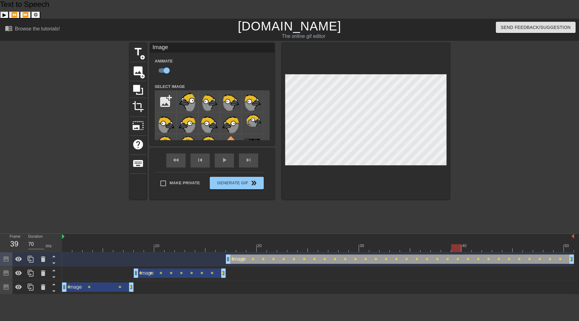
click at [278, 157] on div "title add_circle image add_circle crop photo_size_select_large help keyboard Im…" at bounding box center [290, 121] width 320 height 156
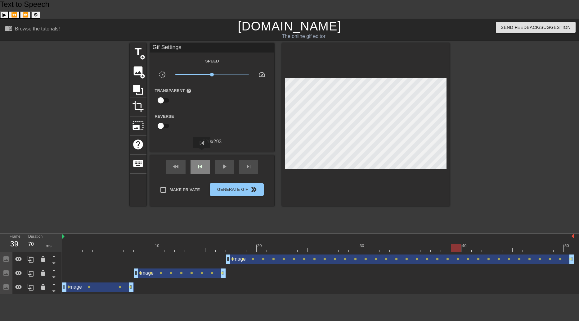
click at [202, 160] on div "skip_previous" at bounding box center [200, 167] width 19 height 14
click at [255, 160] on div "skip_next" at bounding box center [248, 167] width 19 height 14
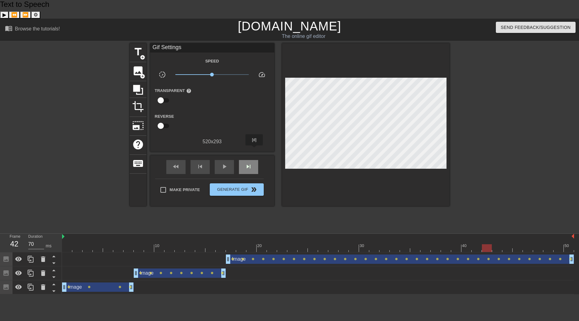
click at [255, 160] on div "skip_next" at bounding box center [248, 167] width 19 height 14
click at [204, 160] on div "skip_previous" at bounding box center [200, 167] width 19 height 14
click at [202, 160] on div "skip_previous" at bounding box center [200, 167] width 19 height 14
click at [251, 163] on span "skip_next" at bounding box center [248, 166] width 7 height 7
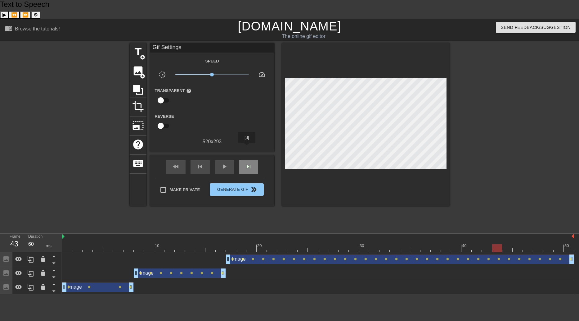
click at [247, 163] on span "skip_next" at bounding box center [248, 166] width 7 height 7
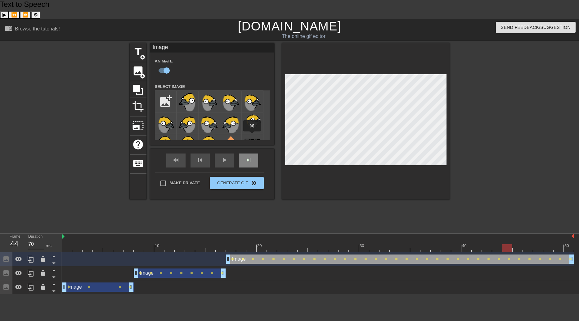
click at [252, 136] on div "Image Animate Select Image add_photo_alternate fast_rewind skip_previous play_a…" at bounding box center [212, 121] width 124 height 156
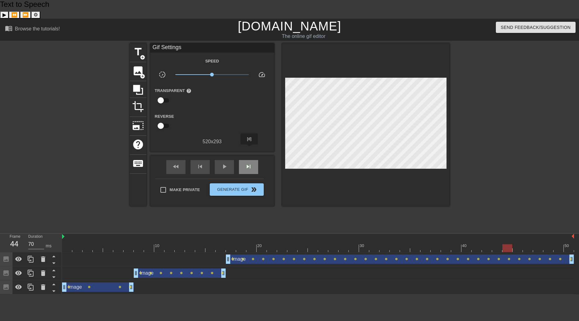
click at [250, 163] on span "skip_next" at bounding box center [248, 166] width 7 height 7
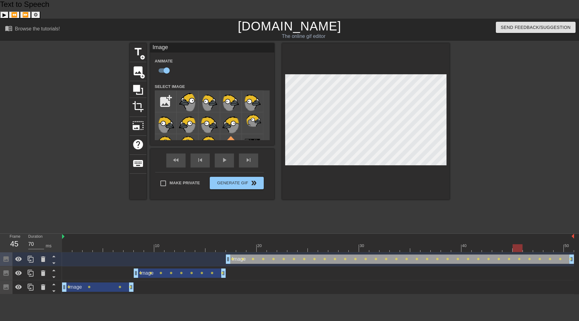
click at [269, 149] on div "fast_rewind skip_previous play_arrow skip_next Make Private Generate Gif double…" at bounding box center [212, 174] width 124 height 51
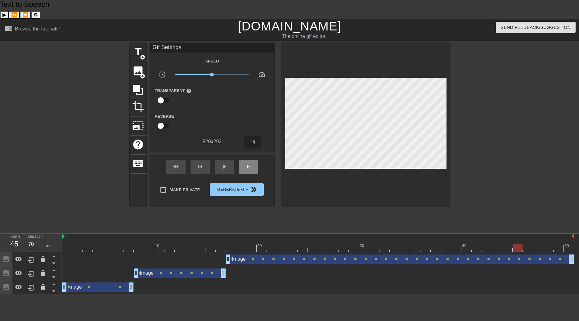
click at [253, 160] on div "skip_next" at bounding box center [248, 167] width 19 height 14
click at [287, 194] on div "title add_circle image add_circle crop photo_size_select_large help keyboard Gi…" at bounding box center [290, 136] width 320 height 186
click at [252, 163] on span "skip_next" at bounding box center [248, 166] width 7 height 7
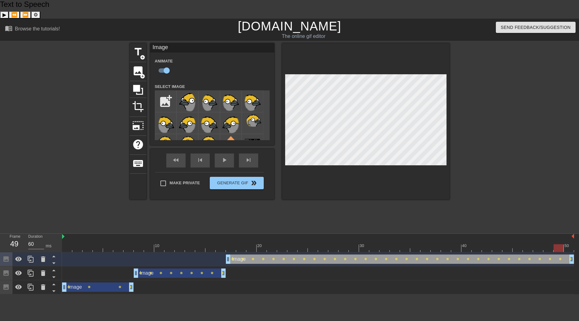
click at [321, 194] on div "title add_circle image add_circle crop photo_size_select_large help keyboard Im…" at bounding box center [290, 136] width 320 height 186
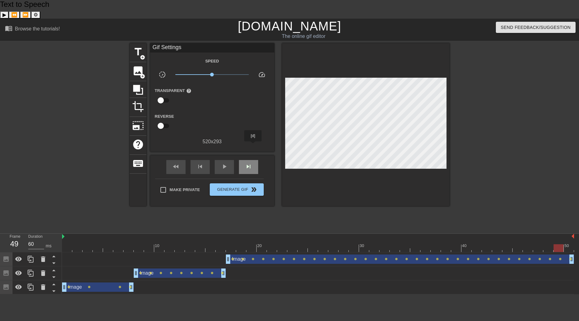
click at [253, 160] on div "skip_next" at bounding box center [248, 167] width 19 height 14
click at [335, 205] on div "title add_circle image add_circle crop photo_size_select_large help keyboard Gi…" at bounding box center [290, 136] width 320 height 186
click at [226, 163] on span "play_arrow" at bounding box center [224, 166] width 7 height 7
click at [228, 163] on span "pause" at bounding box center [224, 166] width 7 height 7
click at [245, 155] on div "fast_rewind skip_previous play_arrow skip_next" at bounding box center [212, 166] width 101 height 23
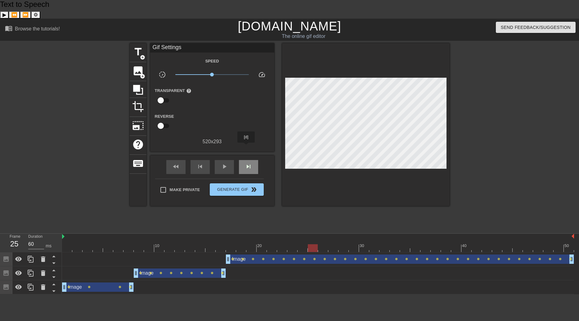
click at [246, 163] on span "skip_next" at bounding box center [248, 166] width 7 height 7
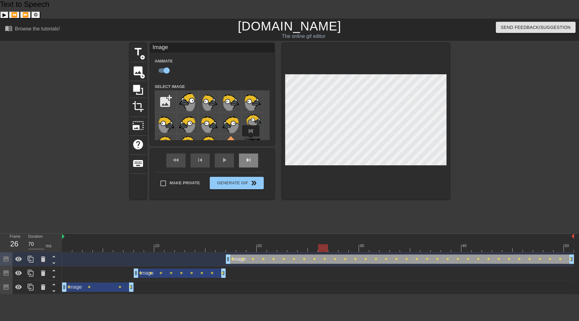
click at [251, 149] on div "fast_rewind skip_previous play_arrow skip_next" at bounding box center [212, 160] width 101 height 23
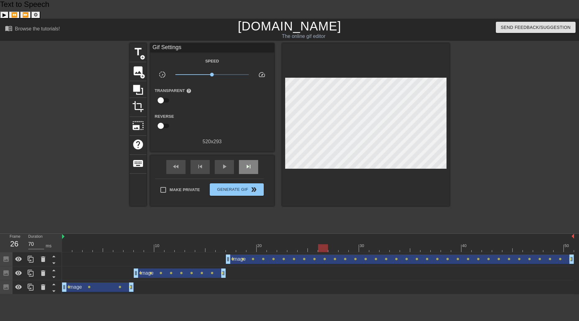
click at [251, 155] on div "fast_rewind skip_previous play_arrow skip_next" at bounding box center [212, 166] width 101 height 23
click at [250, 163] on span "skip_next" at bounding box center [248, 166] width 7 height 7
click at [282, 187] on div "title add_circle image add_circle crop photo_size_select_large help keyboard Gi…" at bounding box center [290, 136] width 320 height 186
click at [252, 160] on div "skip_next" at bounding box center [248, 167] width 19 height 14
click at [289, 171] on div at bounding box center [366, 124] width 168 height 163
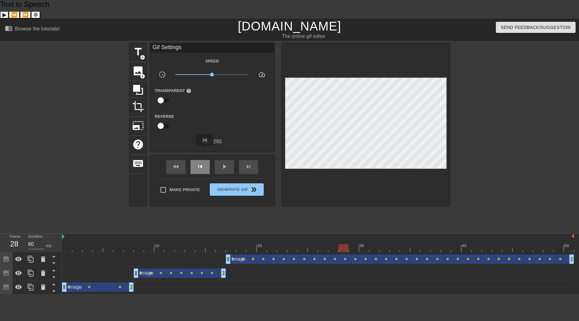
click at [205, 160] on div "skip_previous" at bounding box center [200, 167] width 19 height 14
click at [246, 163] on span "skip_next" at bounding box center [248, 166] width 7 height 7
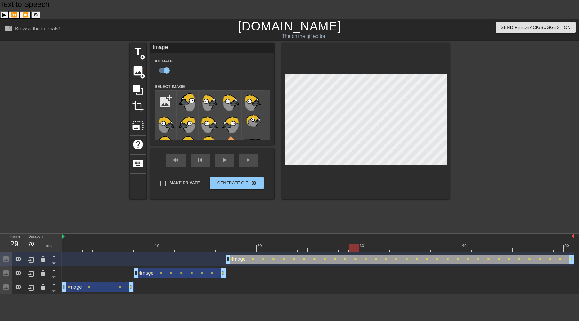
click at [295, 186] on div "title add_circle image add_circle crop photo_size_select_large help keyboard Im…" at bounding box center [290, 136] width 320 height 186
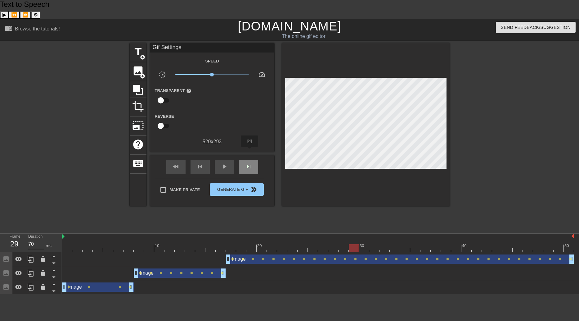
click at [250, 163] on span "skip_next" at bounding box center [248, 166] width 7 height 7
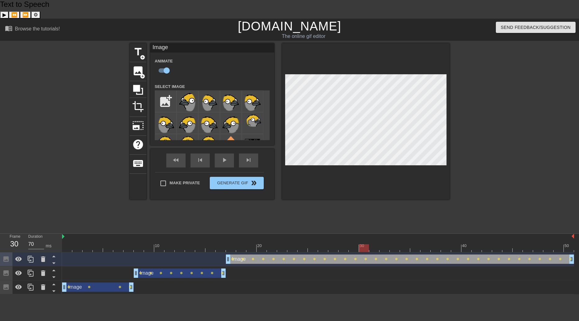
click at [270, 149] on div "fast_rewind skip_previous play_arrow skip_next Make Private Generate Gif double…" at bounding box center [212, 174] width 124 height 51
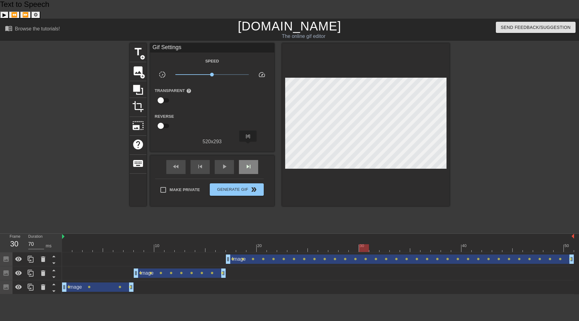
click at [248, 163] on span "skip_next" at bounding box center [248, 166] width 7 height 7
click at [201, 160] on div "skip_previous" at bounding box center [200, 167] width 19 height 14
click at [247, 163] on span "skip_next" at bounding box center [248, 166] width 7 height 7
click at [274, 155] on div "fast_rewind skip_previous play_arrow skip_next Make Private Generate Gif double…" at bounding box center [212, 180] width 124 height 51
click at [256, 160] on div "skip_next" at bounding box center [248, 167] width 19 height 14
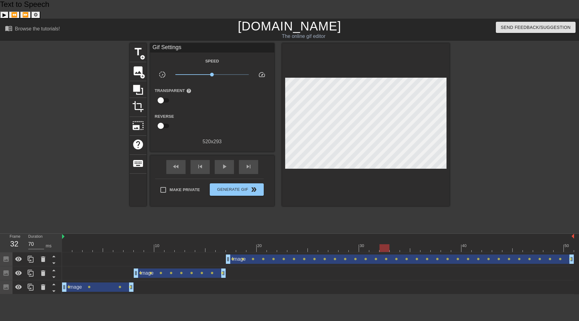
click at [390, 254] on div "Image drag_handle drag_handle" at bounding box center [400, 258] width 348 height 9
click at [320, 199] on div "title add_circle image add_circle crop photo_size_select_large help keyboard Gi…" at bounding box center [290, 136] width 320 height 186
click at [252, 163] on span "skip_next" at bounding box center [248, 166] width 7 height 7
click at [398, 254] on div "Image drag_handle drag_handle" at bounding box center [400, 258] width 348 height 9
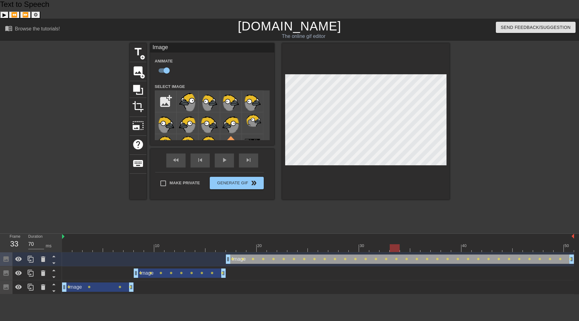
click at [273, 149] on div "fast_rewind skip_previous play_arrow skip_next Make Private Generate Gif double…" at bounding box center [212, 174] width 124 height 51
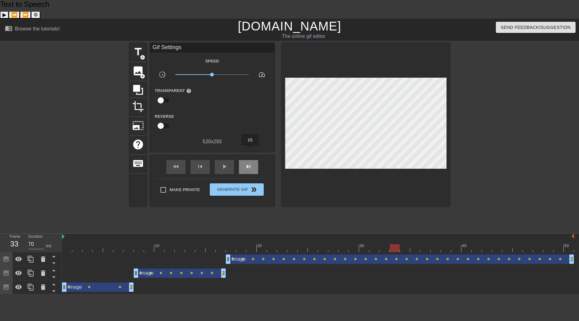
click at [250, 163] on span "skip_next" at bounding box center [248, 166] width 7 height 7
click at [250, 155] on div "fast_rewind skip_previous play_arrow skip_next" at bounding box center [212, 166] width 101 height 23
click at [250, 163] on span "skip_next" at bounding box center [248, 166] width 7 height 7
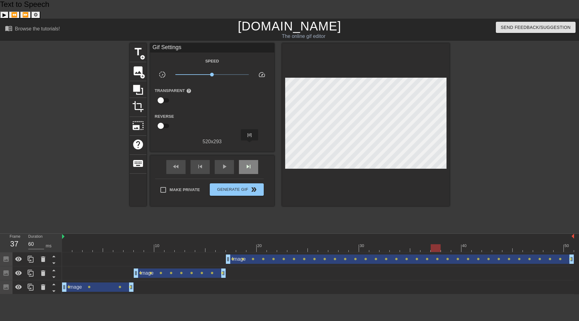
click at [250, 163] on span "skip_next" at bounding box center [248, 166] width 7 height 7
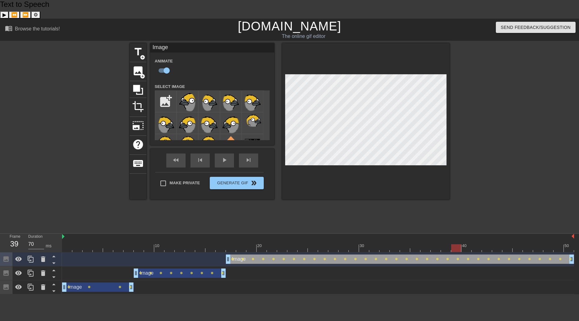
click at [270, 149] on div "fast_rewind skip_previous play_arrow skip_next Make Private Generate Gif double…" at bounding box center [212, 174] width 124 height 51
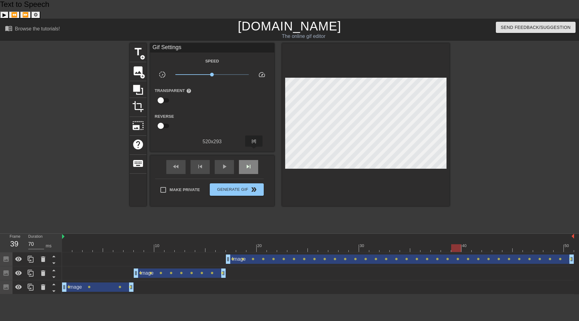
click at [254, 160] on div "skip_next" at bounding box center [248, 167] width 19 height 14
click at [248, 160] on div "skip_next" at bounding box center [248, 167] width 19 height 14
click at [298, 195] on div "title add_circle image add_circle crop photo_size_select_large help keyboard Gi…" at bounding box center [290, 136] width 320 height 186
click at [252, 163] on span "skip_next" at bounding box center [248, 166] width 7 height 7
click at [198, 163] on span "skip_previous" at bounding box center [199, 166] width 7 height 7
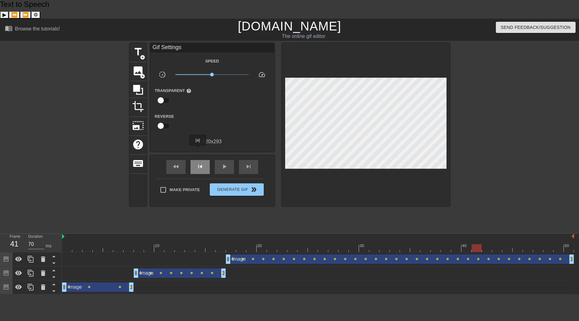
click at [198, 163] on span "skip_previous" at bounding box center [199, 166] width 7 height 7
click at [248, 163] on span "skip_next" at bounding box center [248, 166] width 7 height 7
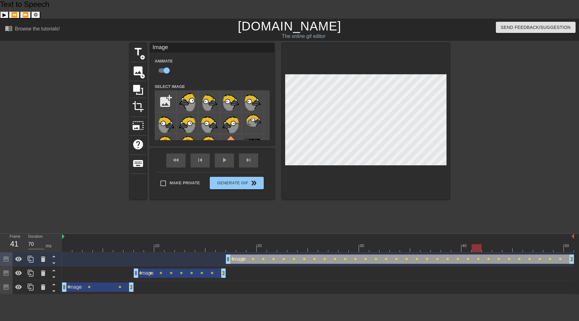
click at [269, 152] on div "fast_rewind skip_previous play_arrow skip_next Make Private Generate Gif double…" at bounding box center [212, 174] width 124 height 51
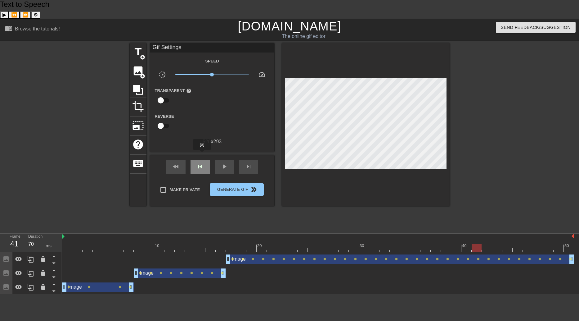
click at [202, 160] on div "skip_previous" at bounding box center [200, 167] width 19 height 14
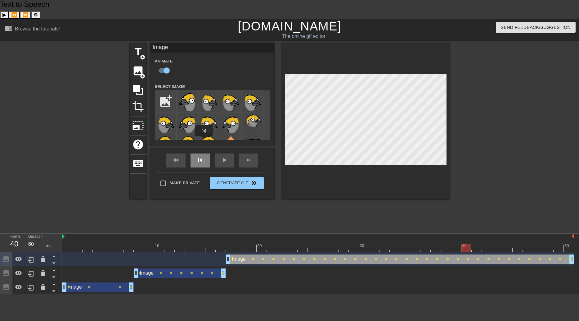
click at [204, 149] on div "fast_rewind skip_previous play_arrow skip_next" at bounding box center [212, 160] width 101 height 23
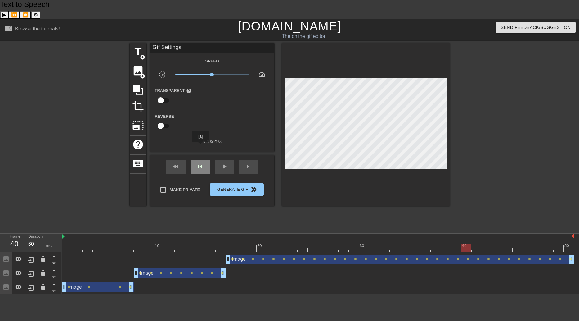
click at [201, 163] on span "skip_previous" at bounding box center [199, 166] width 7 height 7
click at [244, 160] on div "skip_next" at bounding box center [248, 167] width 19 height 14
click at [196, 160] on div "skip_previous" at bounding box center [200, 167] width 19 height 14
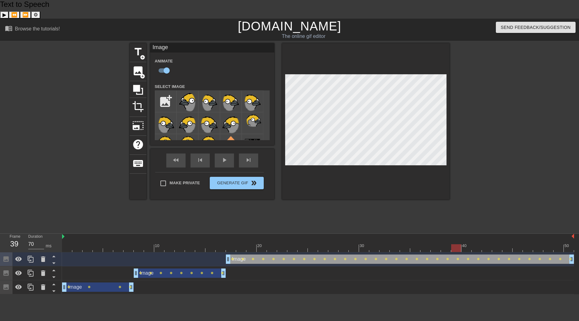
click at [399, 188] on div "title add_circle image add_circle crop photo_size_select_large help keyboard Im…" at bounding box center [290, 136] width 320 height 186
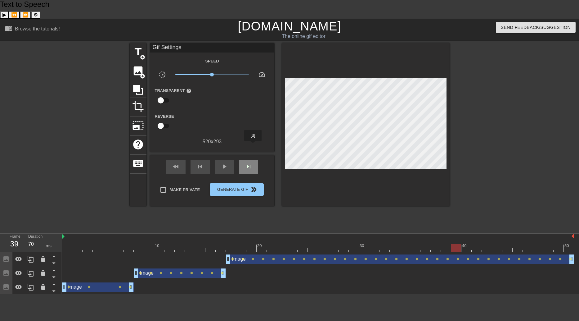
click at [253, 160] on div "skip_next" at bounding box center [248, 167] width 19 height 14
click at [268, 155] on div "fast_rewind skip_previous play_arrow skip_next Make Private Generate Gif double…" at bounding box center [212, 180] width 124 height 51
click at [192, 160] on div "skip_previous" at bounding box center [200, 167] width 19 height 14
click at [253, 160] on div "skip_next" at bounding box center [248, 167] width 19 height 14
click at [200, 163] on span "skip_previous" at bounding box center [199, 166] width 7 height 7
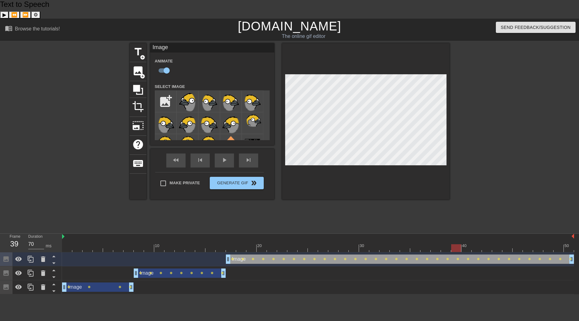
click at [283, 204] on div "title add_circle image add_circle crop photo_size_select_large help keyboard Im…" at bounding box center [290, 136] width 320 height 186
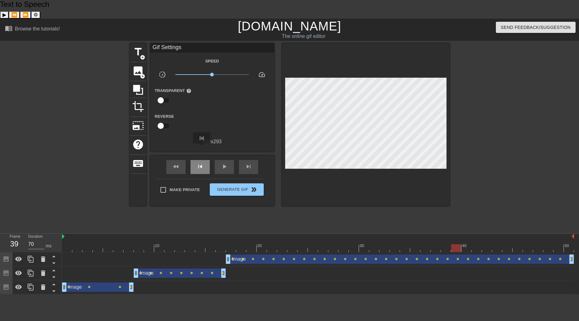
click at [202, 163] on span "skip_previous" at bounding box center [199, 166] width 7 height 7
click at [253, 160] on div "skip_next" at bounding box center [248, 167] width 19 height 14
click at [246, 163] on span "skip_next" at bounding box center [248, 166] width 7 height 7
click at [206, 160] on div "skip_previous" at bounding box center [200, 167] width 19 height 14
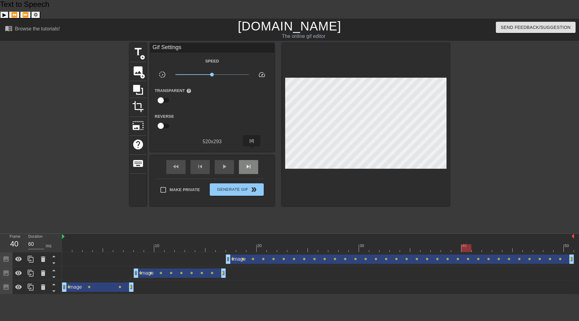
click at [252, 163] on span "skip_next" at bounding box center [248, 166] width 7 height 7
click at [196, 155] on div "fast_rewind skip_previous play_arrow skip_next" at bounding box center [212, 166] width 101 height 23
click at [196, 163] on span "skip_previous" at bounding box center [199, 166] width 7 height 7
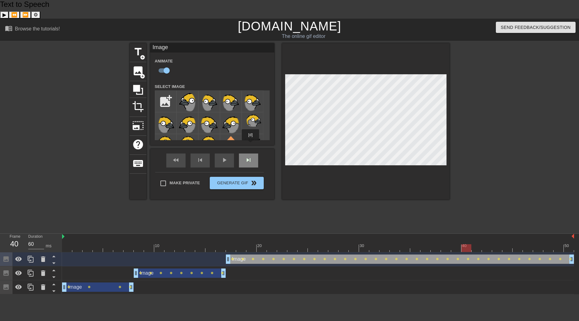
click at [251, 156] on span "skip_next" at bounding box center [248, 159] width 7 height 7
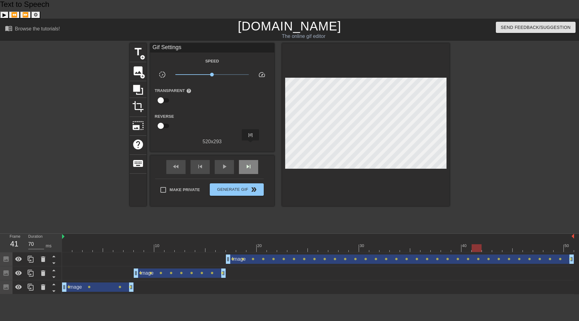
click at [251, 163] on span "skip_next" at bounding box center [248, 166] width 7 height 7
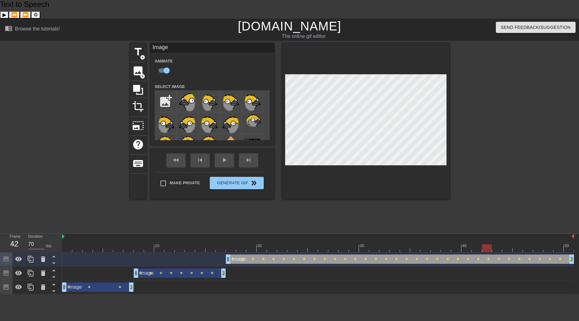
click at [280, 143] on div "title add_circle image add_circle crop photo_size_select_large help keyboard Im…" at bounding box center [290, 121] width 320 height 156
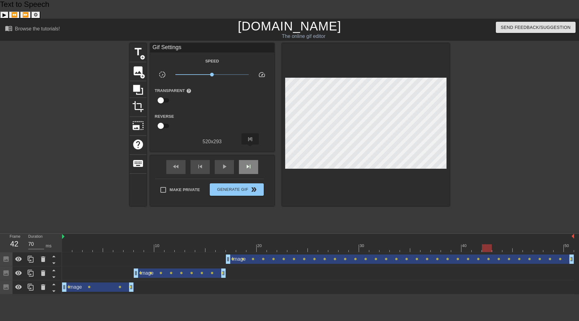
click at [250, 163] on span "skip_next" at bounding box center [248, 166] width 7 height 7
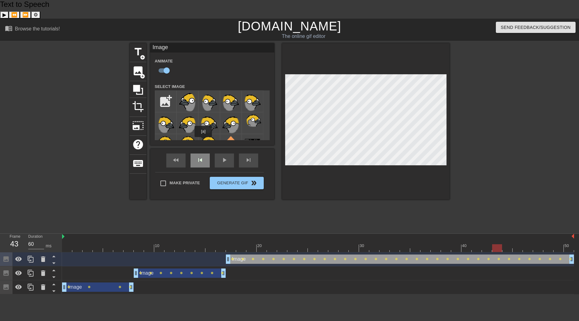
click at [203, 153] on div "skip_previous" at bounding box center [200, 160] width 19 height 14
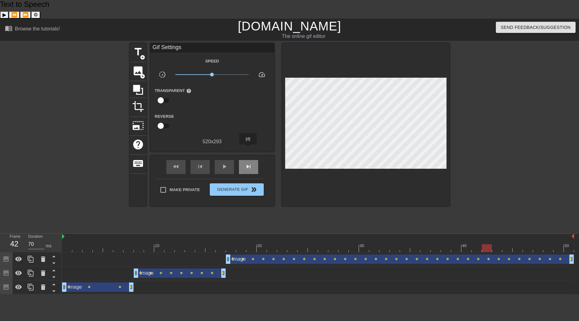
click at [248, 163] on span "skip_next" at bounding box center [248, 166] width 7 height 7
click at [196, 160] on div "skip_previous" at bounding box center [200, 167] width 19 height 14
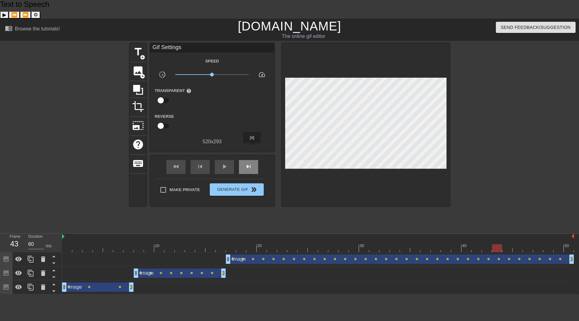
click at [252, 160] on div "skip_next" at bounding box center [248, 167] width 19 height 14
click at [203, 160] on div "skip_previous" at bounding box center [200, 167] width 19 height 14
click at [252, 160] on div "skip_next" at bounding box center [248, 167] width 19 height 14
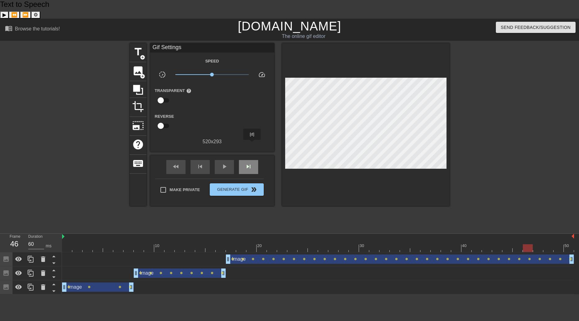
click at [252, 160] on div "skip_next" at bounding box center [248, 167] width 19 height 14
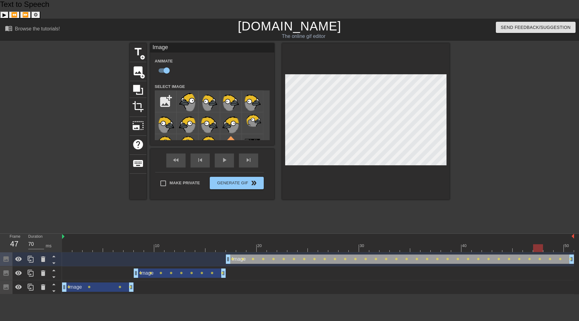
click at [295, 171] on div at bounding box center [366, 121] width 168 height 156
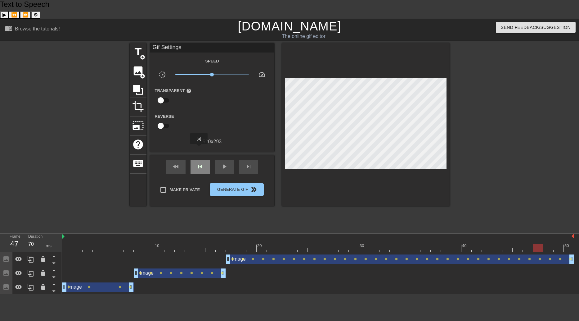
click at [199, 163] on span "skip_previous" at bounding box center [199, 166] width 7 height 7
click at [249, 163] on span "skip_next" at bounding box center [248, 166] width 7 height 7
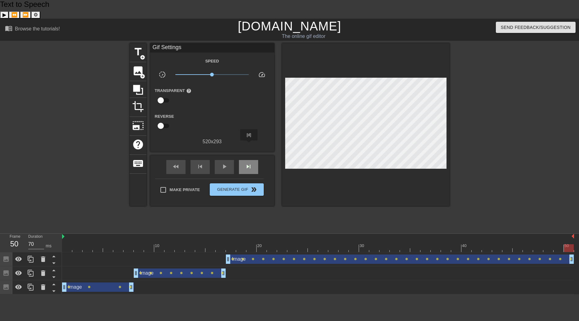
click at [249, 163] on span "skip_next" at bounding box center [248, 166] width 7 height 7
click at [219, 160] on div "play_arrow" at bounding box center [224, 167] width 19 height 14
click at [228, 163] on span "pause" at bounding box center [224, 166] width 7 height 7
drag, startPoint x: 343, startPoint y: 228, endPoint x: 352, endPoint y: 229, distance: 9.1
click at [352, 244] on div at bounding box center [354, 248] width 10 height 8
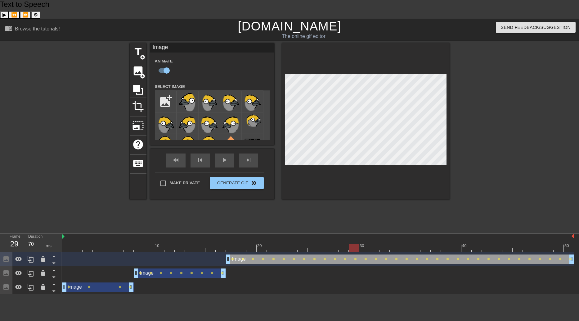
drag, startPoint x: 353, startPoint y: 226, endPoint x: 353, endPoint y: 231, distance: 5.0
click at [353, 244] on div at bounding box center [354, 248] width 10 height 8
drag, startPoint x: 357, startPoint y: 230, endPoint x: 406, endPoint y: 233, distance: 48.8
click at [406, 233] on div "10 20 30 40 50" at bounding box center [318, 242] width 512 height 19
drag, startPoint x: 405, startPoint y: 228, endPoint x: 361, endPoint y: 233, distance: 44.4
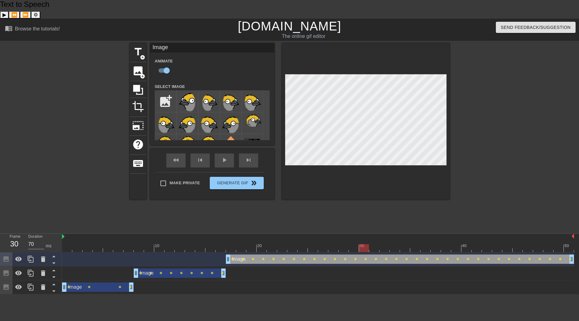
click at [361, 233] on div "10 20 30 40 50 Image drag_handle drag_handle lens lens lens lens lens lens lens…" at bounding box center [320, 263] width 517 height 61
drag, startPoint x: 363, startPoint y: 230, endPoint x: 375, endPoint y: 230, distance: 12.1
click at [375, 244] on div at bounding box center [374, 248] width 10 height 8
drag, startPoint x: 373, startPoint y: 228, endPoint x: 416, endPoint y: 225, distance: 42.3
click at [416, 233] on div "10 20 30 40 50" at bounding box center [318, 242] width 512 height 18
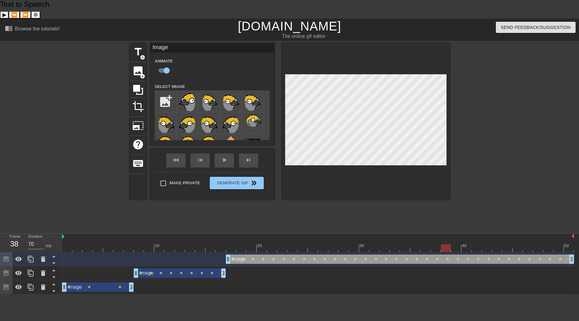
drag, startPoint x: 413, startPoint y: 231, endPoint x: 445, endPoint y: 238, distance: 32.5
click at [445, 238] on div "10 20 30 40 50 Image drag_handle drag_handle lens lens lens lens lens lens lens…" at bounding box center [320, 263] width 517 height 61
drag, startPoint x: 444, startPoint y: 228, endPoint x: 453, endPoint y: 228, distance: 8.1
click at [453, 244] on div at bounding box center [456, 248] width 10 height 8
drag, startPoint x: 456, startPoint y: 228, endPoint x: 434, endPoint y: 228, distance: 22.3
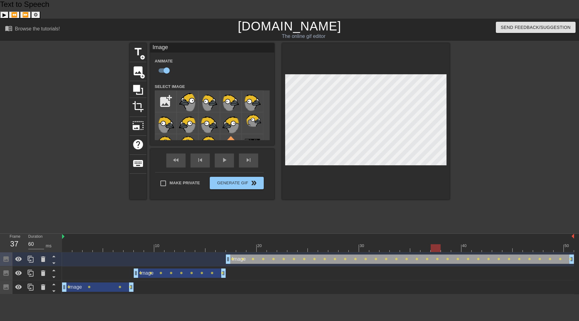
click at [434, 244] on div at bounding box center [436, 248] width 10 height 8
drag, startPoint x: 437, startPoint y: 230, endPoint x: 434, endPoint y: 232, distance: 4.0
click at [434, 244] on div at bounding box center [436, 248] width 10 height 8
click at [441, 244] on div at bounding box center [318, 248] width 512 height 8
drag, startPoint x: 435, startPoint y: 228, endPoint x: 438, endPoint y: 229, distance: 3.2
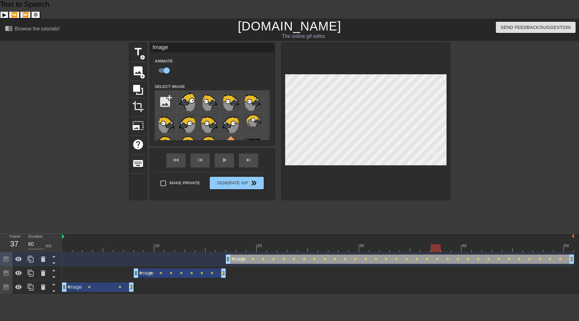
click at [438, 244] on div at bounding box center [436, 248] width 10 height 8
click at [437, 244] on div at bounding box center [436, 248] width 10 height 8
drag, startPoint x: 438, startPoint y: 229, endPoint x: 432, endPoint y: 213, distance: 16.5
click at [446, 244] on div at bounding box center [446, 248] width 10 height 8
drag, startPoint x: 448, startPoint y: 229, endPoint x: 470, endPoint y: 236, distance: 23.0
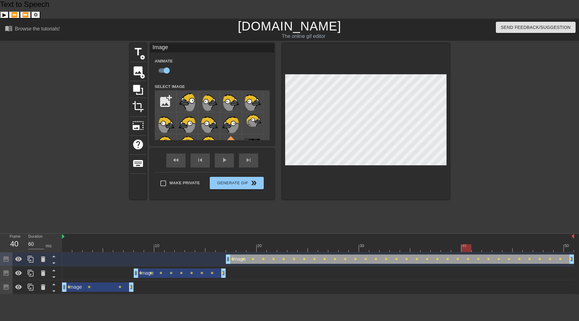
click at [470, 236] on div "10 20 30 40 50 Image drag_handle drag_handle lens lens lens lens lens lens lens…" at bounding box center [320, 263] width 517 height 61
drag, startPoint x: 470, startPoint y: 236, endPoint x: 476, endPoint y: 241, distance: 8.1
click at [476, 254] on div "Image drag_handle drag_handle" at bounding box center [400, 258] width 348 height 9
click at [467, 244] on div at bounding box center [318, 248] width 512 height 8
drag, startPoint x: 467, startPoint y: 228, endPoint x: 527, endPoint y: 236, distance: 60.1
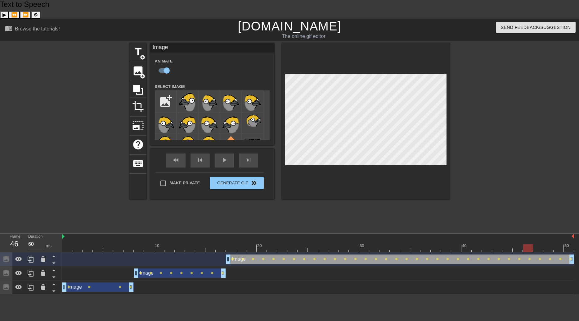
click at [527, 236] on div "10 20 30 40 50 Image drag_handle drag_handle lens lens lens lens lens lens lens…" at bounding box center [320, 263] width 517 height 61
drag, startPoint x: 532, startPoint y: 230, endPoint x: 520, endPoint y: 233, distance: 11.9
click at [520, 244] on div at bounding box center [518, 248] width 10 height 8
drag, startPoint x: 517, startPoint y: 230, endPoint x: 534, endPoint y: 230, distance: 16.8
click at [534, 244] on div at bounding box center [538, 248] width 10 height 8
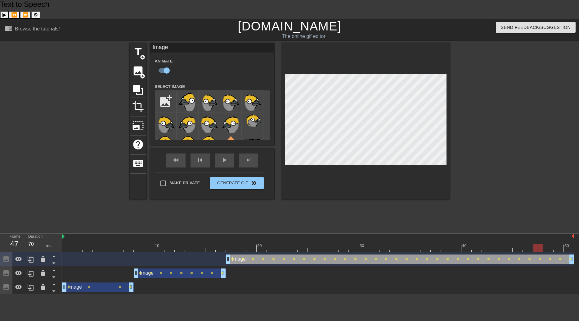
click at [537, 244] on div at bounding box center [538, 248] width 10 height 8
drag, startPoint x: 538, startPoint y: 228, endPoint x: 560, endPoint y: 229, distance: 22.7
click at [560, 244] on div at bounding box center [559, 248] width 10 height 8
drag, startPoint x: 561, startPoint y: 231, endPoint x: 577, endPoint y: 233, distance: 16.6
click at [577, 233] on div "10 20 30 40 50 Image drag_handle drag_handle lens lens lens lens lens lens lens…" at bounding box center [320, 263] width 517 height 61
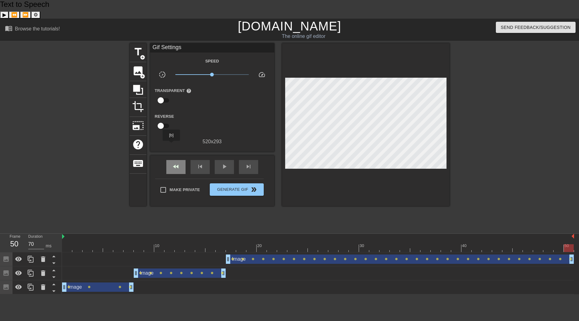
click at [172, 160] on div "fast_rewind" at bounding box center [175, 167] width 19 height 14
click at [225, 163] on span "play_arrow" at bounding box center [224, 166] width 7 height 7
click at [225, 163] on span "pause" at bounding box center [224, 166] width 7 height 7
click at [173, 160] on div "fast_rewind" at bounding box center [175, 167] width 19 height 14
click at [178, 160] on div "fast_rewind" at bounding box center [175, 167] width 19 height 14
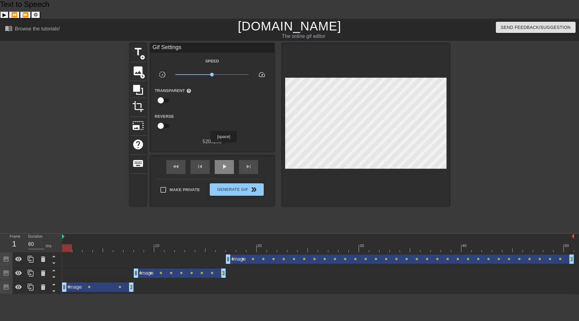
click at [223, 163] on span "play_arrow" at bounding box center [224, 166] width 7 height 7
click at [223, 163] on span "pause" at bounding box center [224, 166] width 7 height 7
click at [194, 160] on div "skip_previous" at bounding box center [200, 167] width 19 height 14
click at [170, 160] on div "fast_rewind" at bounding box center [175, 167] width 19 height 14
click at [202, 163] on span "skip_previous" at bounding box center [199, 166] width 7 height 7
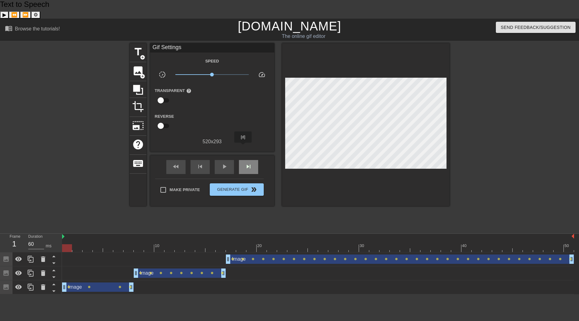
click at [243, 160] on div "skip_next" at bounding box center [248, 167] width 19 height 14
click at [204, 160] on div "skip_previous" at bounding box center [200, 167] width 19 height 14
click at [247, 163] on span "skip_next" at bounding box center [248, 166] width 7 height 7
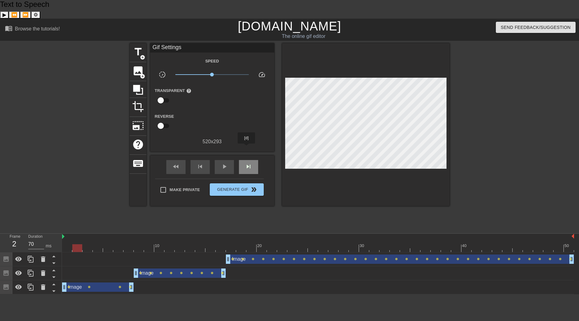
click at [247, 163] on span "skip_next" at bounding box center [248, 166] width 7 height 7
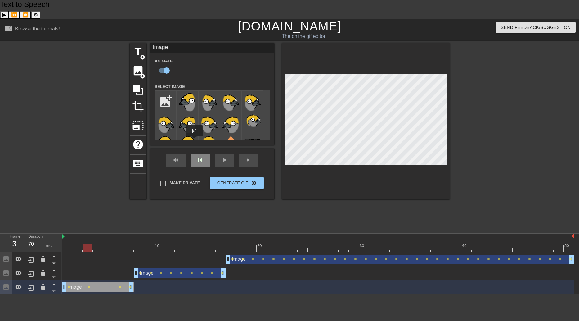
click at [194, 149] on div "fast_rewind skip_previous play_arrow skip_next" at bounding box center [212, 160] width 101 height 23
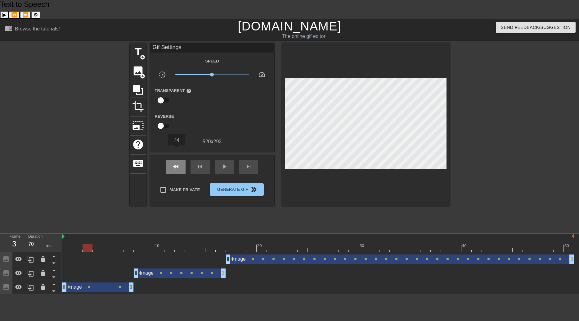
click at [177, 163] on span "fast_rewind" at bounding box center [175, 166] width 7 height 7
click at [225, 163] on span "play_arrow" at bounding box center [224, 166] width 7 height 7
click at [222, 160] on div "pause" at bounding box center [224, 167] width 19 height 14
drag, startPoint x: 344, startPoint y: 228, endPoint x: 374, endPoint y: 233, distance: 30.6
click at [374, 233] on div "10 20 30 40 50 Image drag_handle drag_handle lens lens lens lens lens lens lens…" at bounding box center [320, 263] width 517 height 61
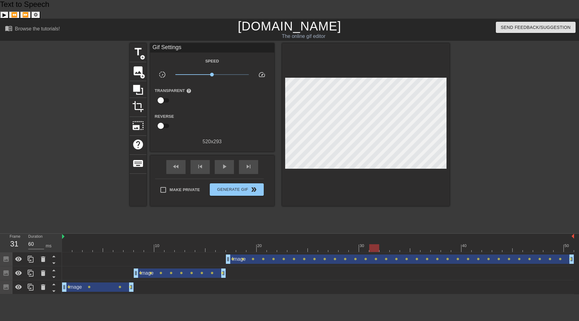
click at [372, 254] on div "Image drag_handle drag_handle" at bounding box center [400, 258] width 348 height 9
click at [206, 160] on div "skip_previous" at bounding box center [200, 167] width 19 height 14
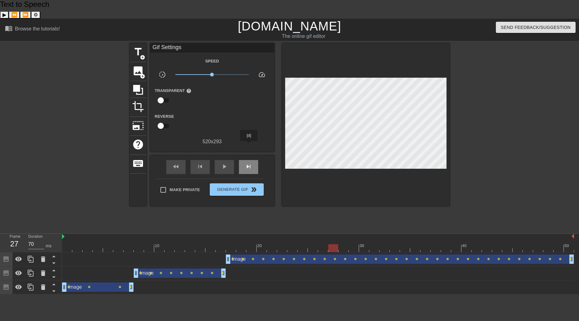
click at [249, 163] on span "skip_next" at bounding box center [248, 166] width 7 height 7
click at [278, 192] on div "title add_circle image add_circle crop photo_size_select_large help keyboard Gi…" at bounding box center [290, 136] width 320 height 186
drag, startPoint x: 345, startPoint y: 230, endPoint x: 306, endPoint y: 232, distance: 39.2
click at [306, 244] on div at bounding box center [303, 248] width 10 height 8
click at [250, 163] on span "skip_next" at bounding box center [248, 166] width 7 height 7
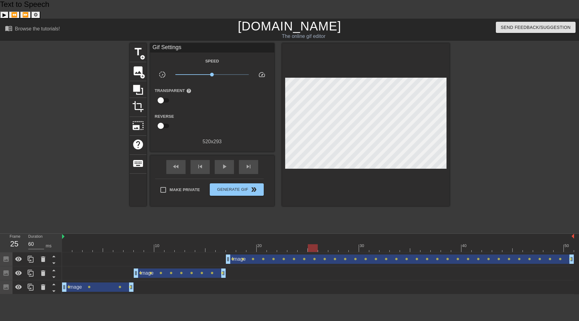
click at [320, 254] on div "Image drag_handle drag_handle" at bounding box center [400, 258] width 348 height 9
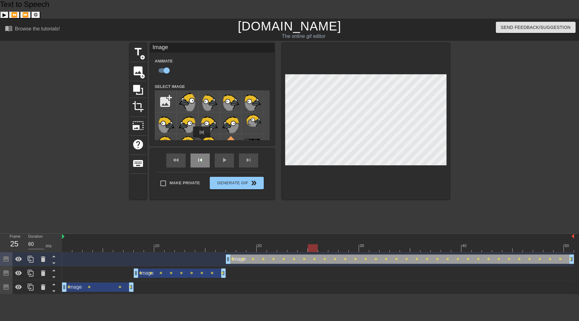
click at [201, 153] on div "skip_previous" at bounding box center [200, 160] width 19 height 14
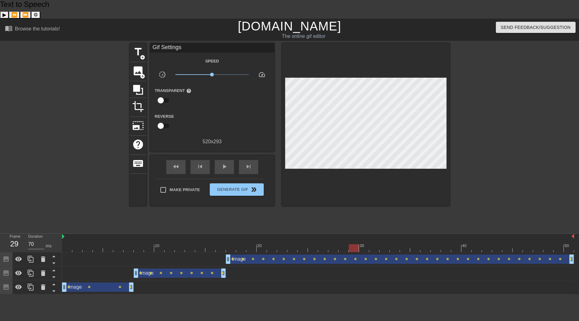
drag, startPoint x: 303, startPoint y: 232, endPoint x: 350, endPoint y: 229, distance: 47.9
click at [350, 244] on div at bounding box center [354, 248] width 10 height 8
click at [354, 254] on div "Image drag_handle drag_handle" at bounding box center [400, 258] width 348 height 9
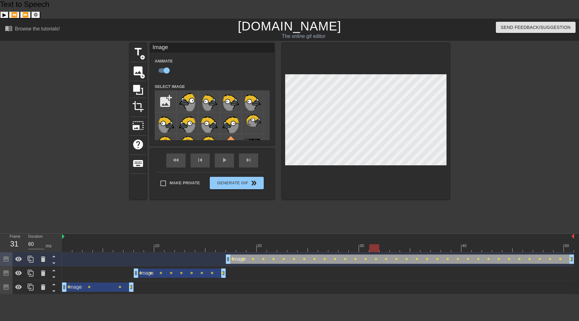
drag, startPoint x: 352, startPoint y: 228, endPoint x: 374, endPoint y: 229, distance: 22.1
click at [374, 244] on div at bounding box center [374, 248] width 10 height 8
drag, startPoint x: 376, startPoint y: 230, endPoint x: 393, endPoint y: 230, distance: 16.4
click at [393, 244] on div at bounding box center [395, 248] width 10 height 8
drag, startPoint x: 394, startPoint y: 231, endPoint x: 569, endPoint y: 240, distance: 175.3
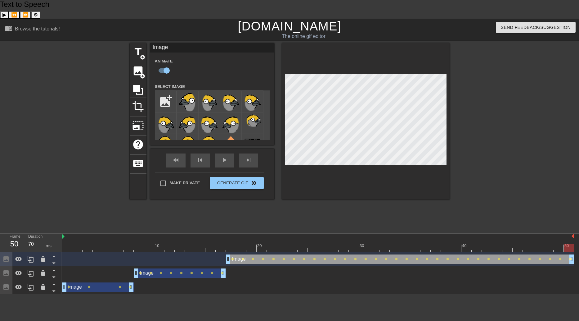
click at [569, 240] on div "10 20 30 40 50 Image drag_handle drag_handle lens lens lens lens lens lens lens…" at bounding box center [320, 263] width 517 height 61
click at [178, 149] on div "fast_rewind skip_previous play_arrow skip_next" at bounding box center [212, 160] width 101 height 23
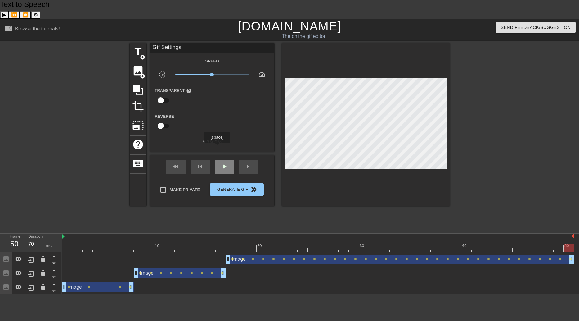
click at [217, 160] on div "play_arrow" at bounding box center [224, 167] width 19 height 14
type input "70"
click at [230, 160] on div "pause" at bounding box center [224, 167] width 19 height 14
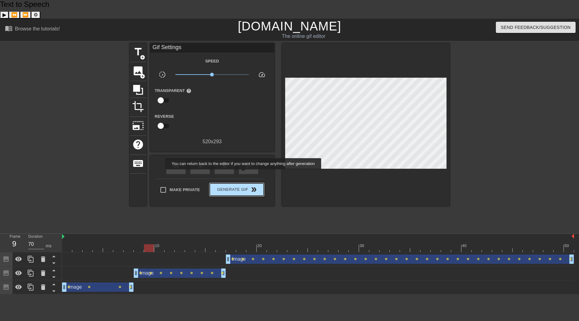
click at [244, 186] on span "Generate Gif double_arrow" at bounding box center [236, 189] width 49 height 7
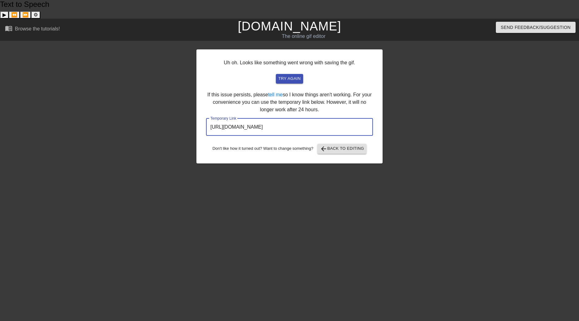
drag, startPoint x: 337, startPoint y: 110, endPoint x: 206, endPoint y: 116, distance: 130.8
click at [206, 118] on input "[URL][DOMAIN_NAME]" at bounding box center [289, 126] width 167 height 17
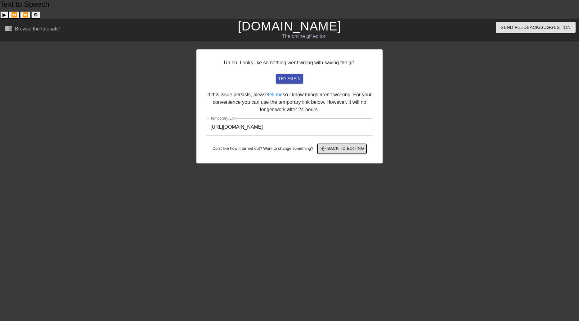
click at [358, 145] on span "arrow_back Back to Editing" at bounding box center [342, 148] width 44 height 7
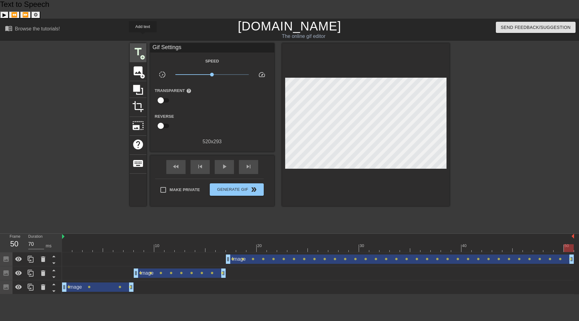
click at [143, 55] on span "add_circle" at bounding box center [142, 57] width 5 height 5
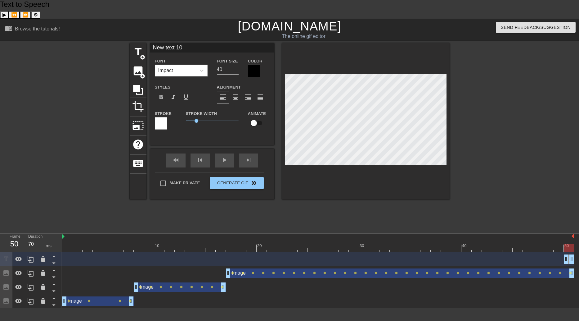
scroll to position [1, 1]
type input "T"
type textarea "T"
type input "Th"
type textarea "Th"
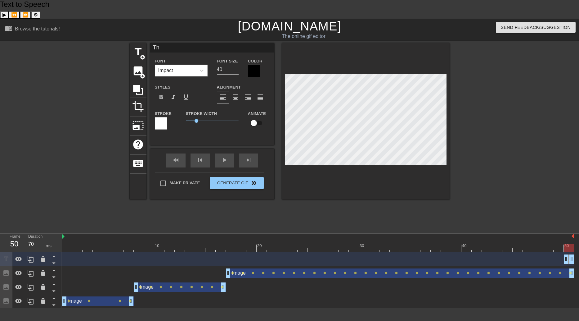
type input "The"
type textarea "The"
type input "The"
type textarea "The"
type input "The G"
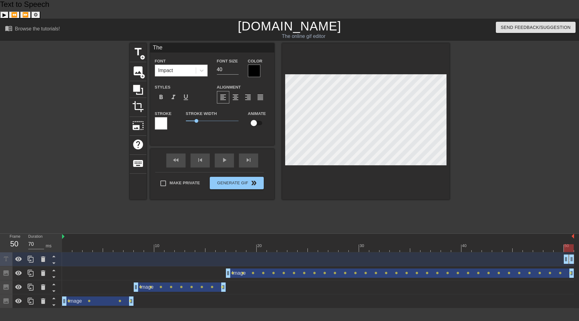
type textarea "The G"
type input "The Gr"
type textarea "The Gri"
type input "The Grim"
type textarea "The Grim"
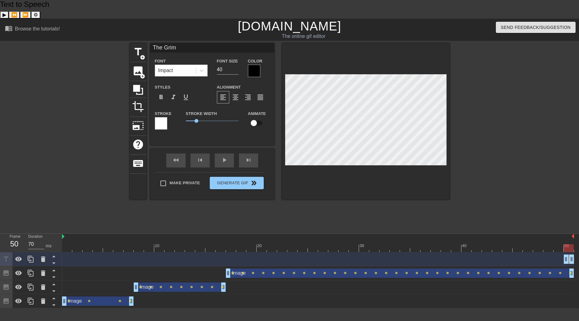
type input "The Grim"
type textarea "The Grim"
type input "The Grim W"
type textarea "The Grim W"
type input "The Grim We"
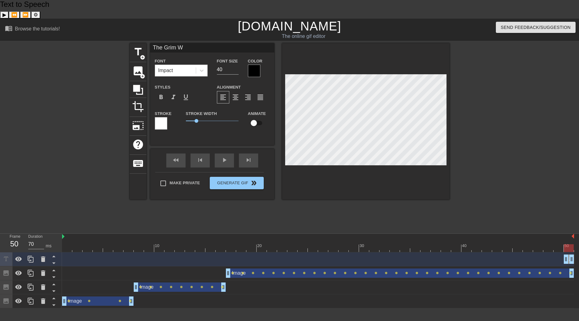
type textarea "The Grim We"
type input "The Grim Wea"
type textarea "The Grim Wea"
type input "The Grim Weav"
type textarea "The Grim Weav"
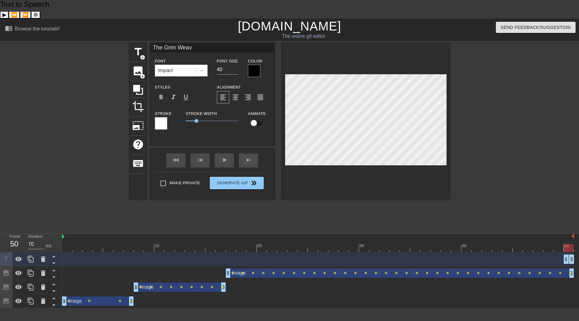
type input "The Grim Weave"
type textarea "The Grim Weave"
type input "The Grim [PERSON_NAME]"
type textarea "The Grim [PERSON_NAME]"
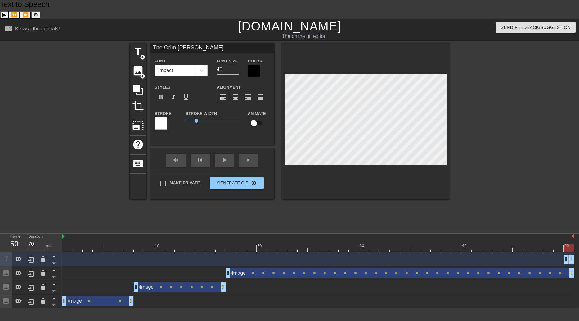
type input "The Grim [PERSON_NAME]"
type textarea "The Grim [PERSON_NAME]"
type input "The [PERSON_NAME] e"
type textarea "The [PERSON_NAME] e"
type input "The Grim [PERSON_NAME] en"
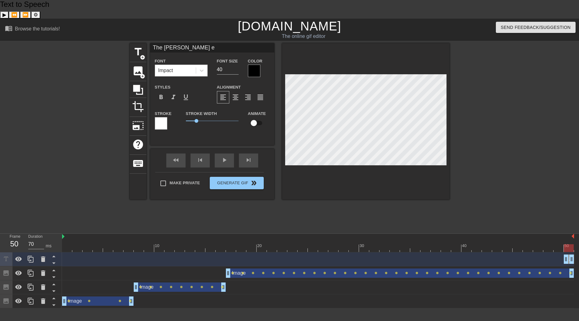
type textarea "The Grim [PERSON_NAME] en"
type input "The [PERSON_NAME] ent"
type textarea "The [PERSON_NAME] ent"
type input "The Grim [PERSON_NAME] ente"
type textarea "The Grim [PERSON_NAME] ente"
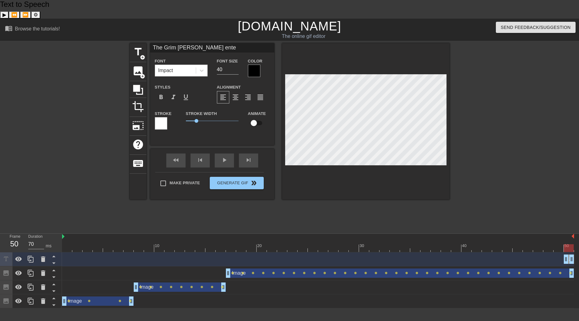
type input "The Grim [PERSON_NAME] enter"
type textarea "The Grim [PERSON_NAME] enter"
type input "The [PERSON_NAME] enters"
type textarea "The [PERSON_NAME] enters"
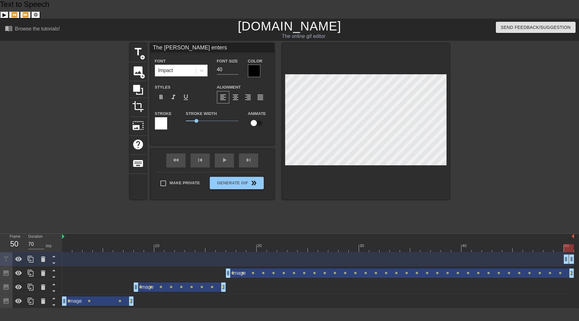
type input "The [PERSON_NAME] enters"
type textarea "The [PERSON_NAME] enters"
type input "The [PERSON_NAME] enters t"
type textarea "The [PERSON_NAME] enters t"
type input "The [PERSON_NAME] enters th"
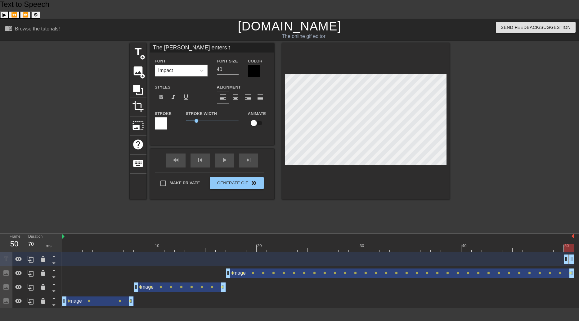
type textarea "The [PERSON_NAME] enters th"
type input "The [PERSON_NAME] enters the"
type textarea "The [PERSON_NAME] enters the"
type input "The [PERSON_NAME] enters the"
type textarea "The [PERSON_NAME] enters the"
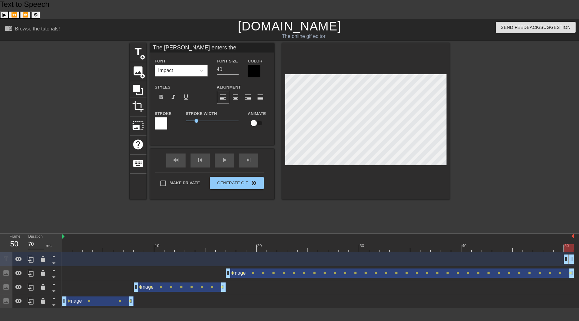
type input "The [PERSON_NAME] enters the c"
type textarea "The [PERSON_NAME] enters the c"
type input "The [PERSON_NAME] enters the ch"
type textarea "The [PERSON_NAME] enters the ch"
type input "The [PERSON_NAME] enters the cha"
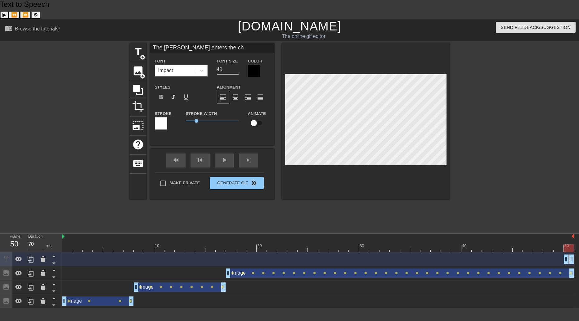
type textarea "The [PERSON_NAME] enters the cha"
type input "The [PERSON_NAME] enters the chat"
type textarea "The [PERSON_NAME] enters the chat"
click at [258, 65] on div at bounding box center [254, 71] width 12 height 12
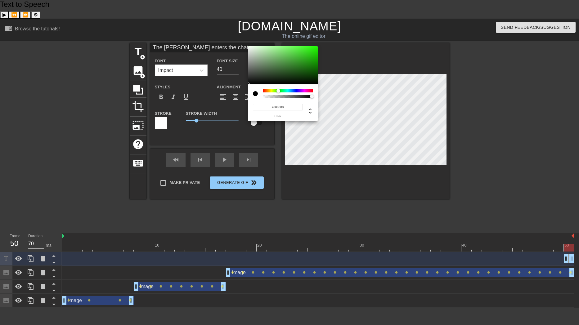
click at [278, 91] on div at bounding box center [288, 90] width 50 height 3
type input "#1DFF00"
drag, startPoint x: 303, startPoint y: 52, endPoint x: 323, endPoint y: 43, distance: 21.7
click at [323, 43] on div "#1DFF00 hex" at bounding box center [289, 162] width 579 height 325
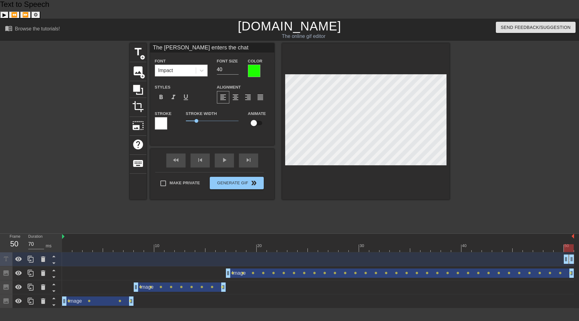
click at [157, 117] on div at bounding box center [161, 123] width 12 height 12
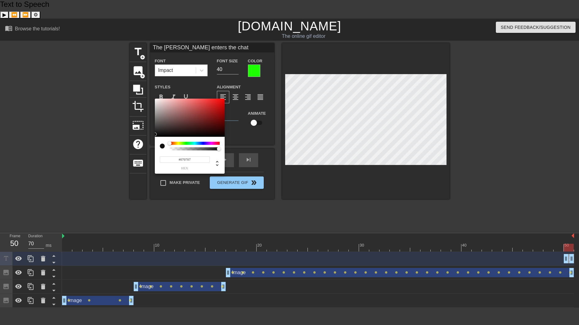
type input "#000000"
drag, startPoint x: 159, startPoint y: 133, endPoint x: 121, endPoint y: 169, distance: 52.9
click at [121, 169] on div "#000000 hex" at bounding box center [289, 162] width 579 height 325
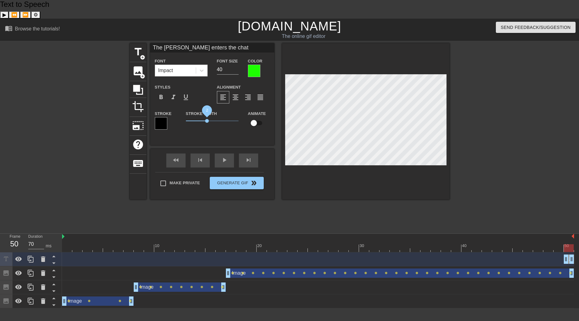
drag, startPoint x: 196, startPoint y: 102, endPoint x: 207, endPoint y: 103, distance: 10.9
click at [207, 119] on span "2" at bounding box center [207, 121] width 4 height 4
click at [230, 65] on input "40" at bounding box center [228, 70] width 22 height 10
click at [236, 65] on input "39" at bounding box center [228, 70] width 22 height 10
click at [236, 65] on input "38" at bounding box center [228, 70] width 22 height 10
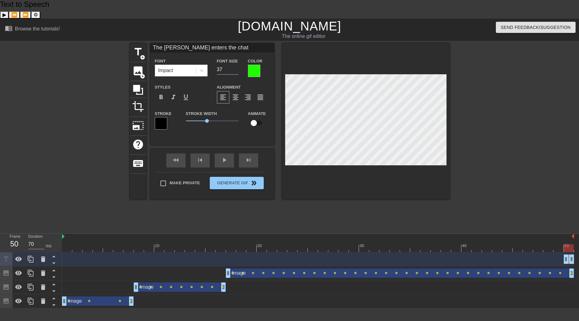
type input "37"
click at [236, 65] on input "37" at bounding box center [228, 70] width 22 height 10
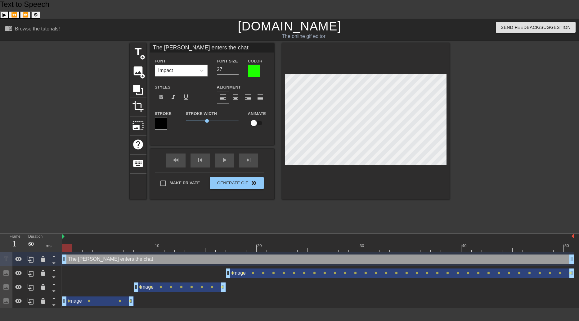
drag, startPoint x: 564, startPoint y: 238, endPoint x: -66, endPoint y: 218, distance: 630.7
click at [0, 218] on html "Text to Speech ▶ ⏪ ⏩ ⚙ Voice options Rate: 1 Pitch: 1 Voice: 🇺🇸 Microsoft [PERS…" at bounding box center [289, 154] width 579 height 308
click at [223, 153] on div "play_arrow" at bounding box center [224, 160] width 19 height 14
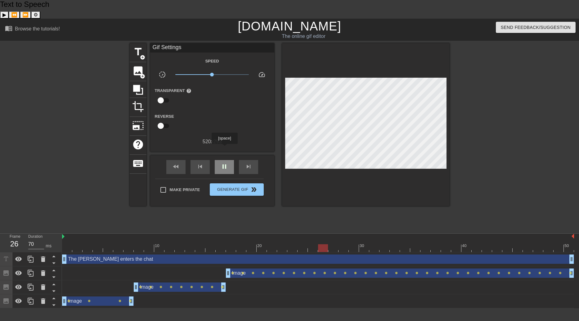
click at [224, 163] on span "pause" at bounding box center [224, 166] width 7 height 7
drag, startPoint x: 332, startPoint y: 230, endPoint x: 302, endPoint y: 229, distance: 30.1
click at [302, 244] on div at bounding box center [303, 248] width 10 height 8
click at [298, 268] on div "Image drag_handle drag_handle" at bounding box center [400, 272] width 348 height 9
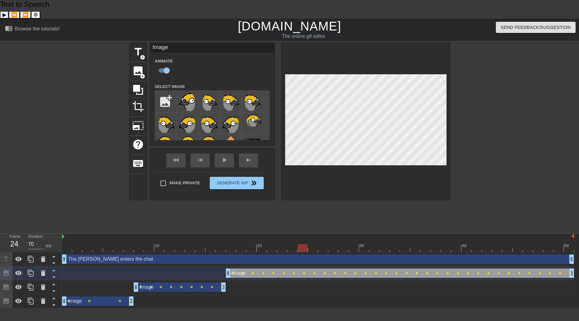
drag, startPoint x: 303, startPoint y: 229, endPoint x: 304, endPoint y: 226, distance: 3.2
click at [304, 244] on div at bounding box center [303, 248] width 10 height 8
drag, startPoint x: 304, startPoint y: 231, endPoint x: 351, endPoint y: 230, distance: 46.6
click at [351, 244] on div at bounding box center [354, 248] width 10 height 8
drag, startPoint x: 357, startPoint y: 230, endPoint x: 386, endPoint y: 234, distance: 28.9
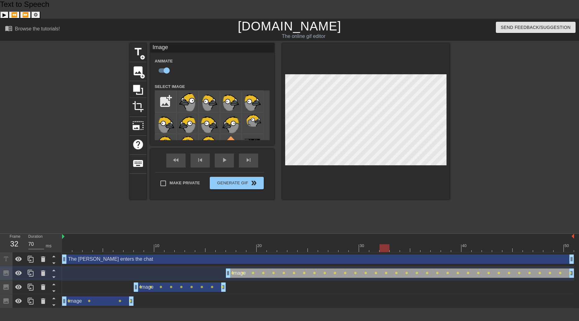
click at [386, 234] on div "10 20 30 40 50 The Grim [PERSON_NAME] enters the chat drag_handle drag_handle I…" at bounding box center [320, 270] width 517 height 74
drag, startPoint x: 384, startPoint y: 230, endPoint x: 426, endPoint y: 231, distance: 41.9
click at [426, 244] on div at bounding box center [426, 248] width 10 height 8
drag, startPoint x: 426, startPoint y: 230, endPoint x: 469, endPoint y: 228, distance: 42.5
click at [469, 244] on div at bounding box center [467, 248] width 10 height 8
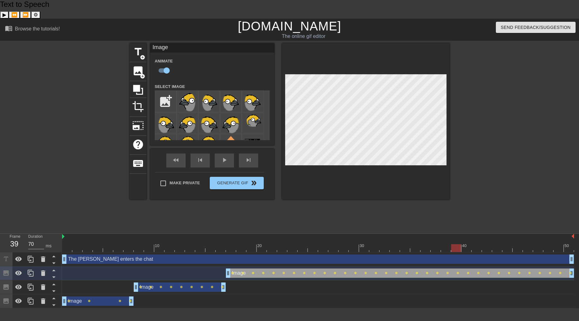
drag, startPoint x: 468, startPoint y: 228, endPoint x: 461, endPoint y: 228, distance: 7.5
click at [461, 244] on div at bounding box center [456, 248] width 10 height 8
drag, startPoint x: 454, startPoint y: 230, endPoint x: 564, endPoint y: 234, distance: 109.6
click at [564, 234] on div "10 20 30 40 50 The Grim [PERSON_NAME] enters the chat drag_handle drag_handle I…" at bounding box center [320, 270] width 517 height 74
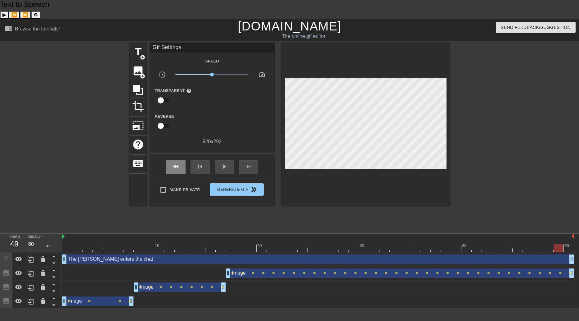
click at [181, 155] on div "fast_rewind skip_previous play_arrow skip_next" at bounding box center [212, 166] width 101 height 23
click at [222, 163] on span "play_arrow" at bounding box center [224, 166] width 7 height 7
click at [178, 254] on div "The [PERSON_NAME] enters the chat drag_handle drag_handle" at bounding box center [318, 258] width 512 height 9
click at [227, 160] on div "pause" at bounding box center [224, 167] width 19 height 14
click at [186, 254] on div "The [PERSON_NAME] enters the chat drag_handle drag_handle" at bounding box center [318, 258] width 512 height 9
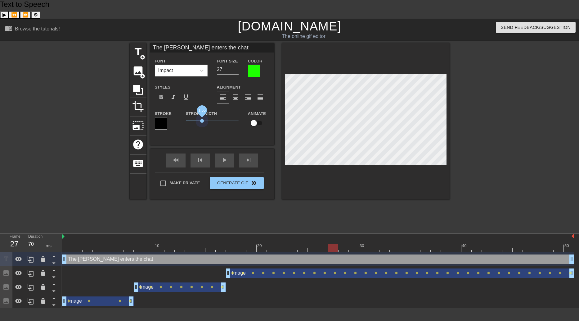
drag, startPoint x: 206, startPoint y: 101, endPoint x: 202, endPoint y: 100, distance: 4.2
click at [202, 117] on span "1.55" at bounding box center [212, 120] width 53 height 7
click at [233, 93] on span "format_align_center" at bounding box center [235, 96] width 7 height 7
click at [176, 153] on div "fast_rewind" at bounding box center [175, 160] width 19 height 14
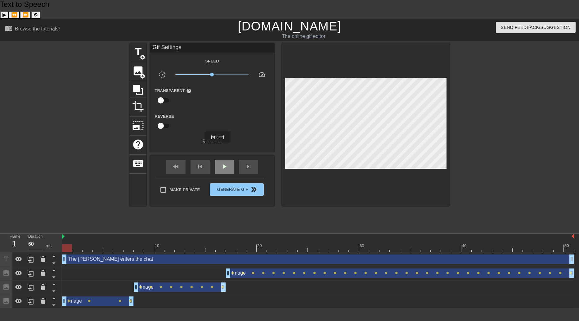
click at [217, 160] on div "play_arrow" at bounding box center [224, 167] width 19 height 14
click at [222, 163] on span "pause" at bounding box center [224, 166] width 7 height 7
click at [219, 160] on div "play_arrow" at bounding box center [224, 167] width 19 height 14
click at [226, 163] on span "pause" at bounding box center [224, 166] width 7 height 7
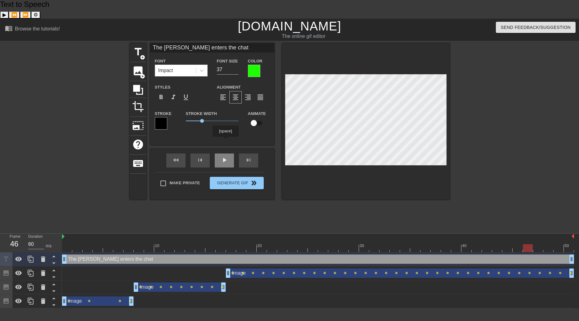
click at [225, 153] on div "play_arrow" at bounding box center [224, 160] width 19 height 14
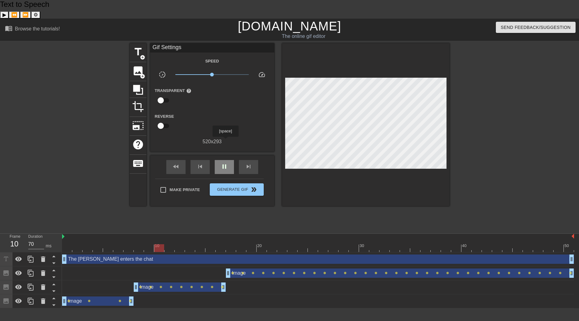
type input "60"
click at [225, 160] on div "pause" at bounding box center [224, 167] width 19 height 14
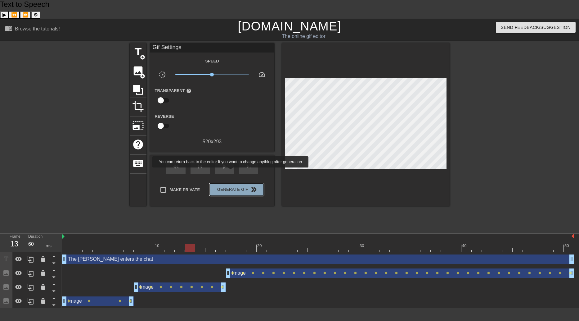
click at [231, 186] on span "Generate Gif double_arrow" at bounding box center [236, 189] width 49 height 7
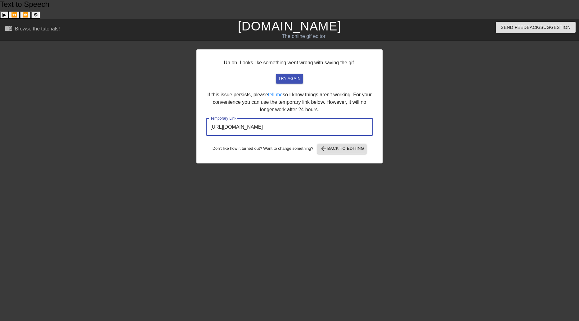
drag, startPoint x: 347, startPoint y: 112, endPoint x: 210, endPoint y: 108, distance: 137.6
click at [207, 118] on input "[URL][DOMAIN_NAME]" at bounding box center [289, 126] width 167 height 17
